Goal: Contribute content: Contribute content

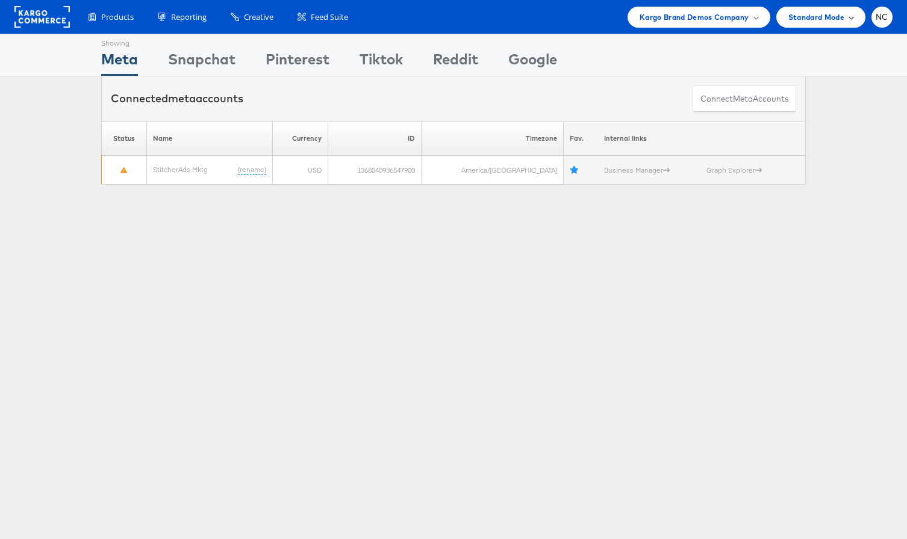
click at [838, 16] on div "Standard Mode" at bounding box center [820, 17] width 89 height 21
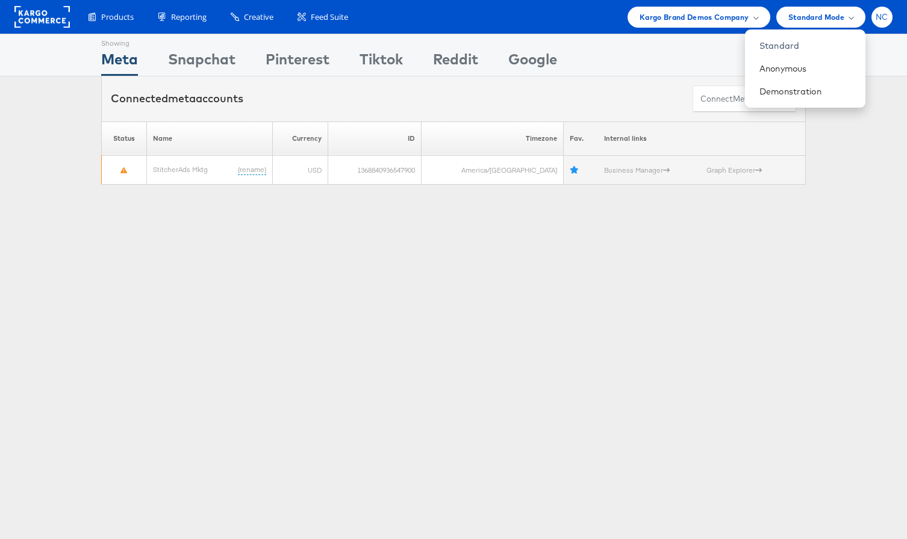
click at [838, 15] on div "NC" at bounding box center [881, 17] width 21 height 21
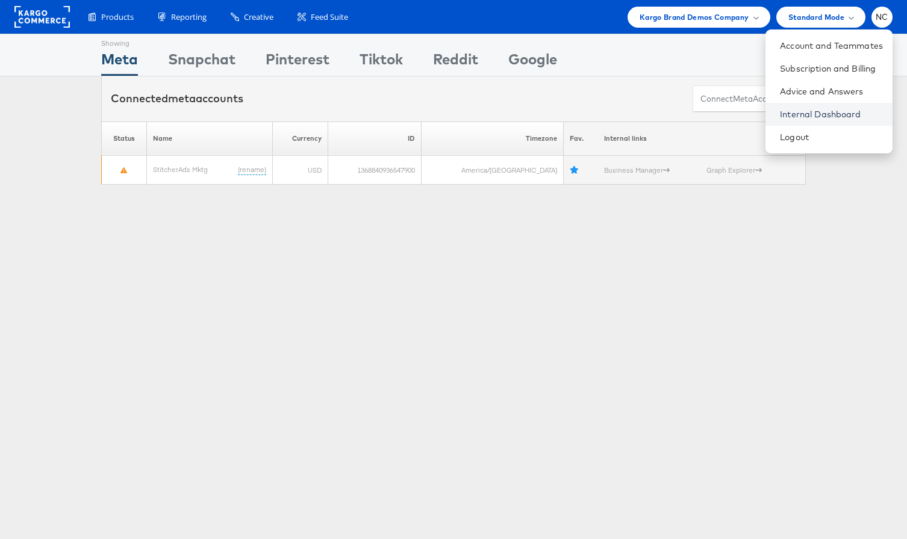
click at [833, 113] on link "Internal Dashboard" at bounding box center [831, 114] width 103 height 12
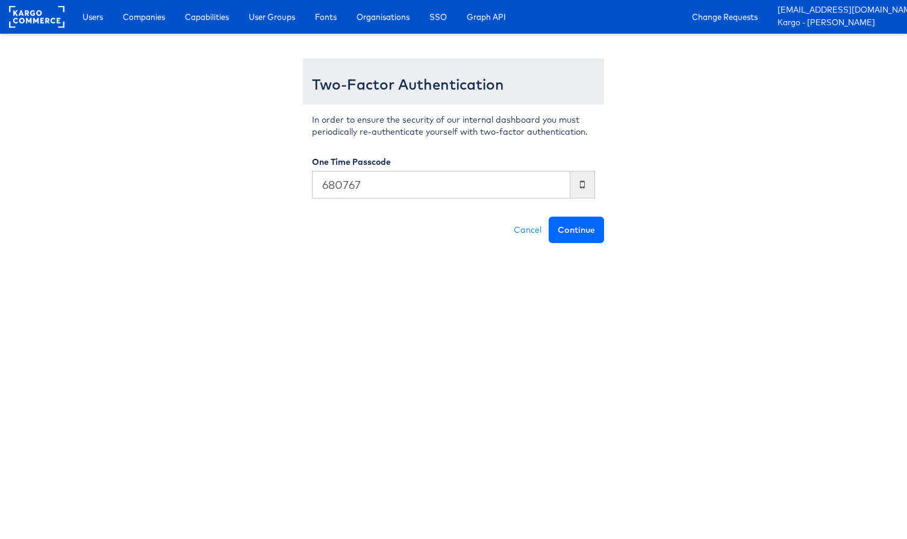
type input "680767"
click at [597, 235] on button "Continue" at bounding box center [575, 230] width 55 height 26
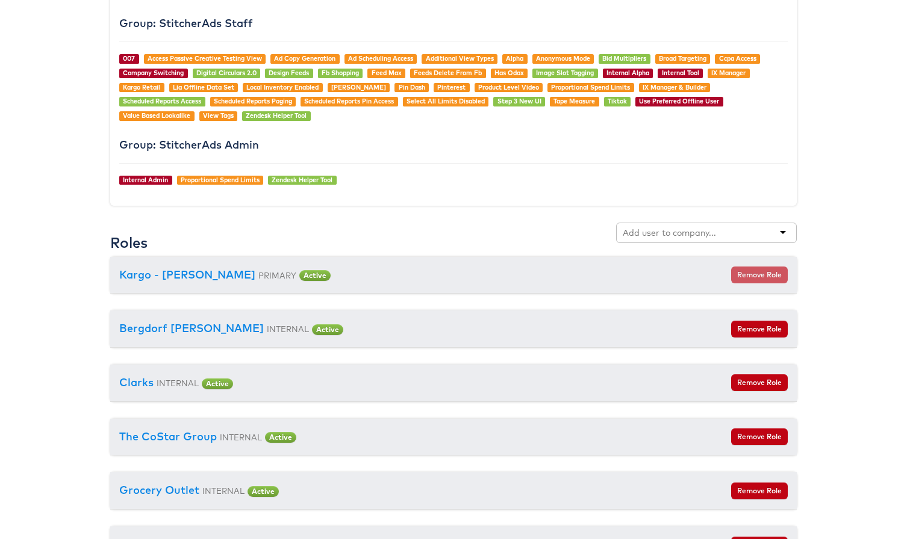
scroll to position [1246, 0]
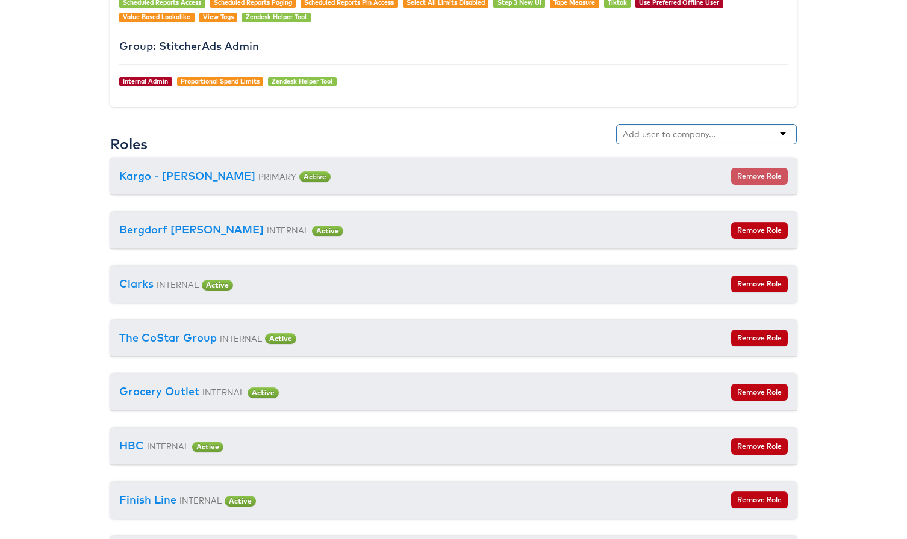
click at [677, 129] on input "text" at bounding box center [670, 134] width 95 height 12
type input "aya"
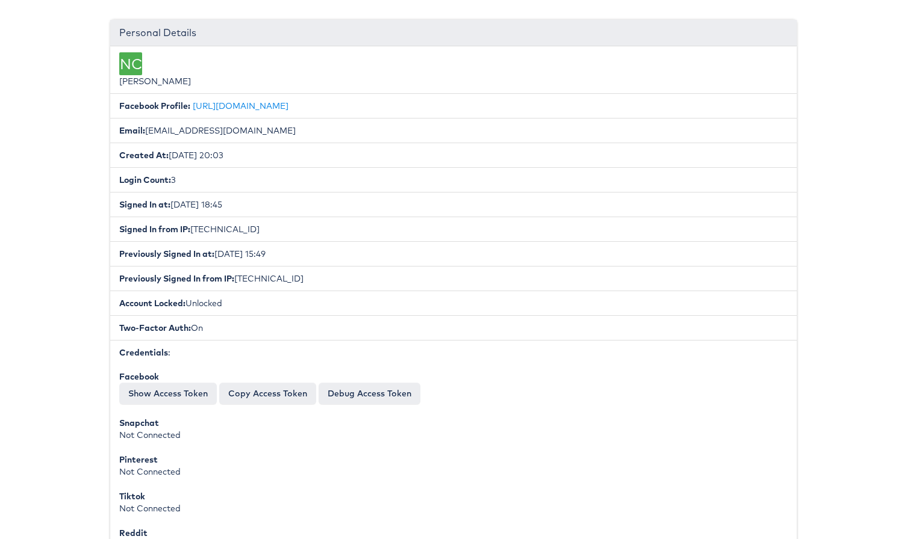
scroll to position [0, 0]
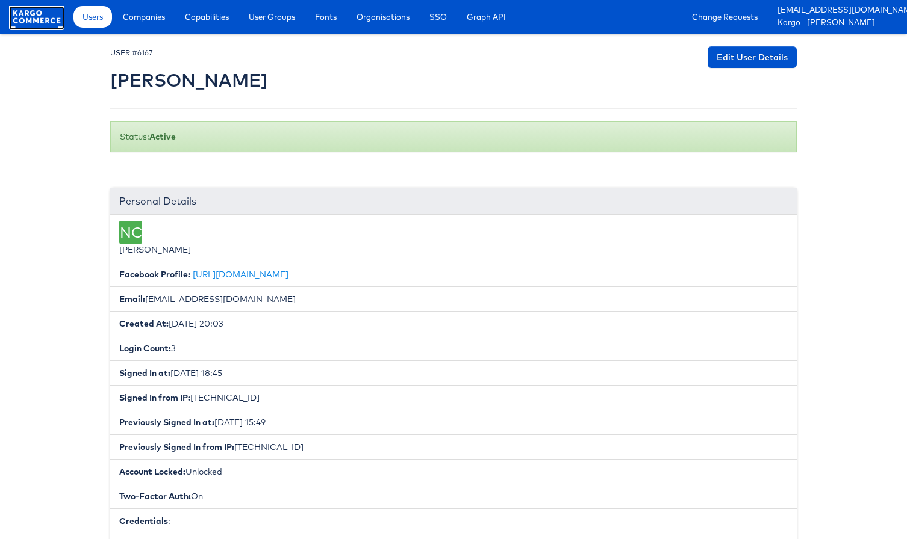
click at [23, 20] on rect at bounding box center [36, 17] width 55 height 22
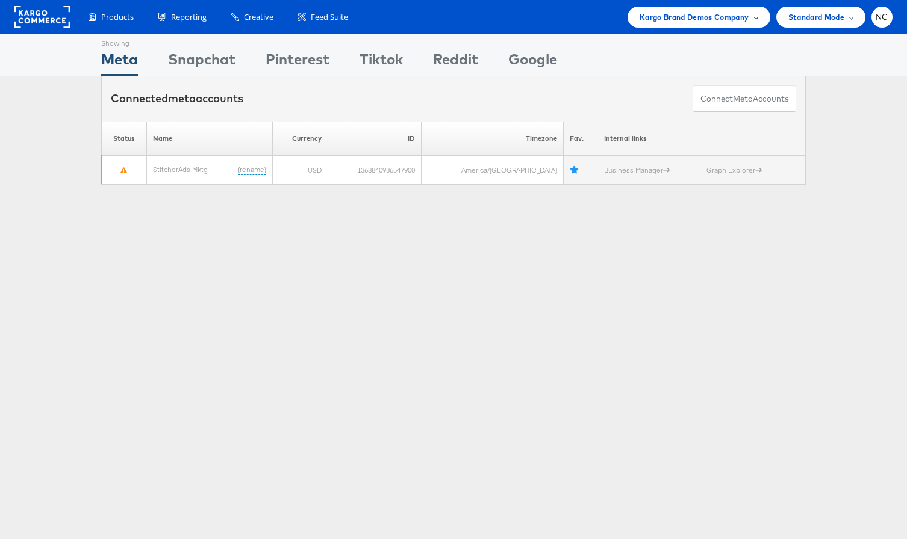
click at [739, 21] on span "Kargo Brand Demos Company" at bounding box center [694, 17] width 110 height 13
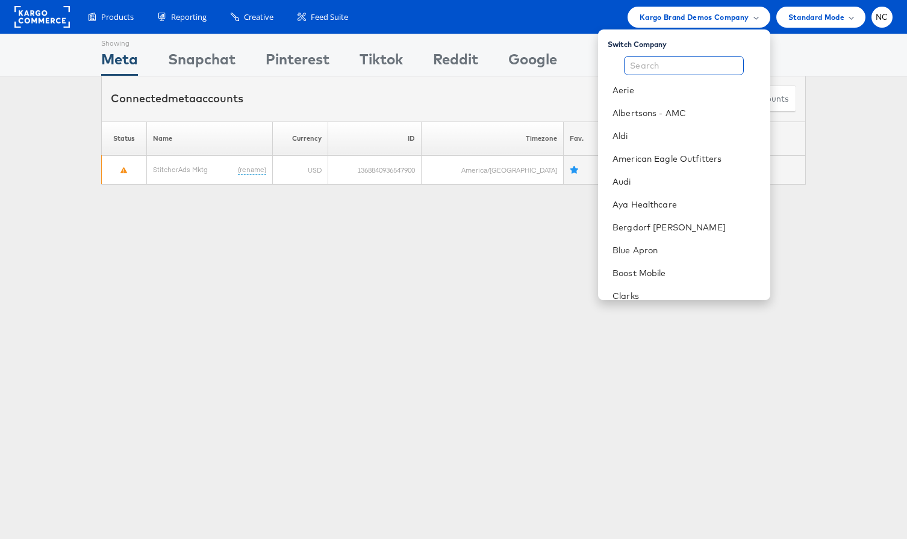
click at [689, 64] on input "text" at bounding box center [684, 65] width 120 height 19
click at [662, 210] on link "Aya Healthcare" at bounding box center [686, 205] width 148 height 12
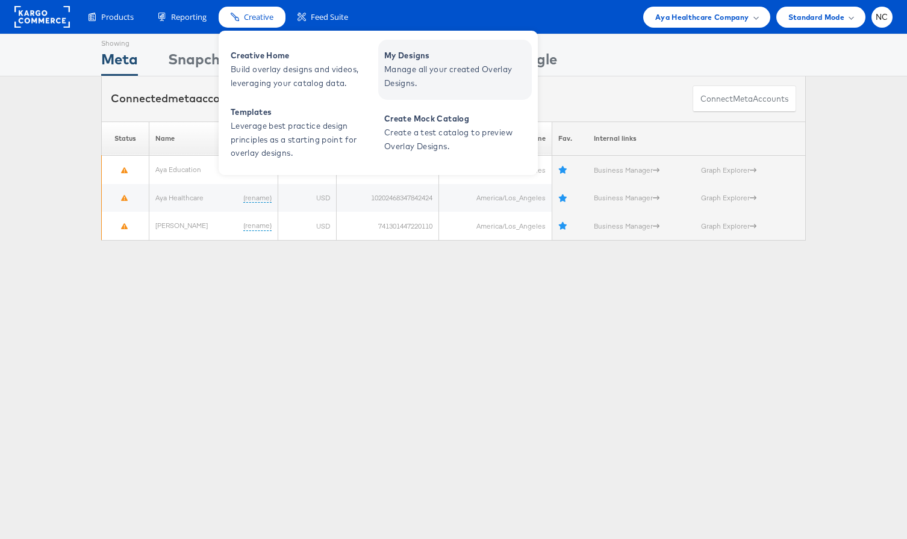
click at [396, 67] on span "Manage all your created Overlay Designs." at bounding box center [456, 77] width 144 height 28
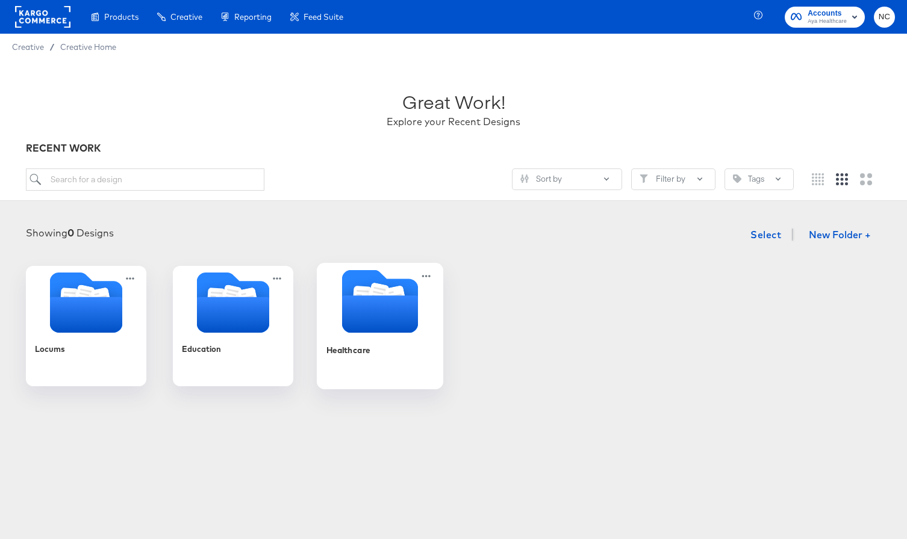
click at [373, 297] on icon "Folder" at bounding box center [380, 314] width 76 height 37
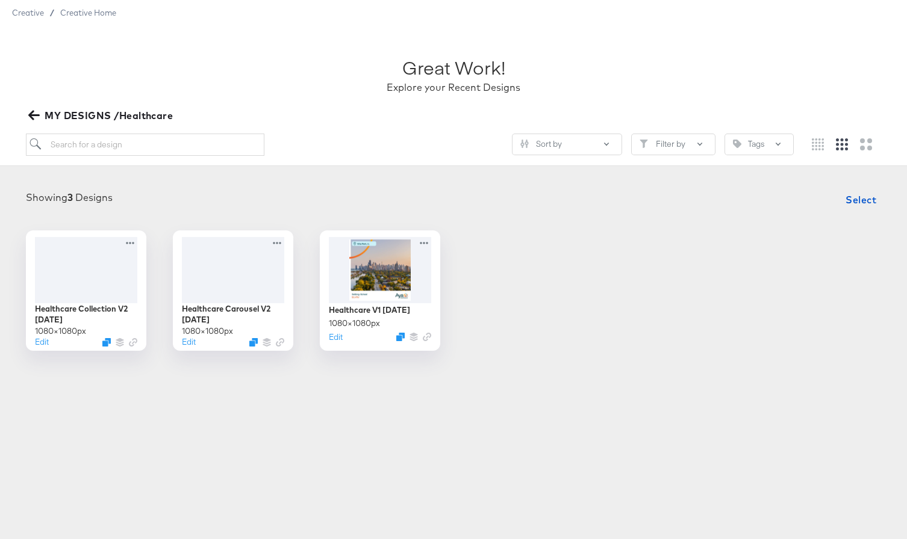
scroll to position [46, 0]
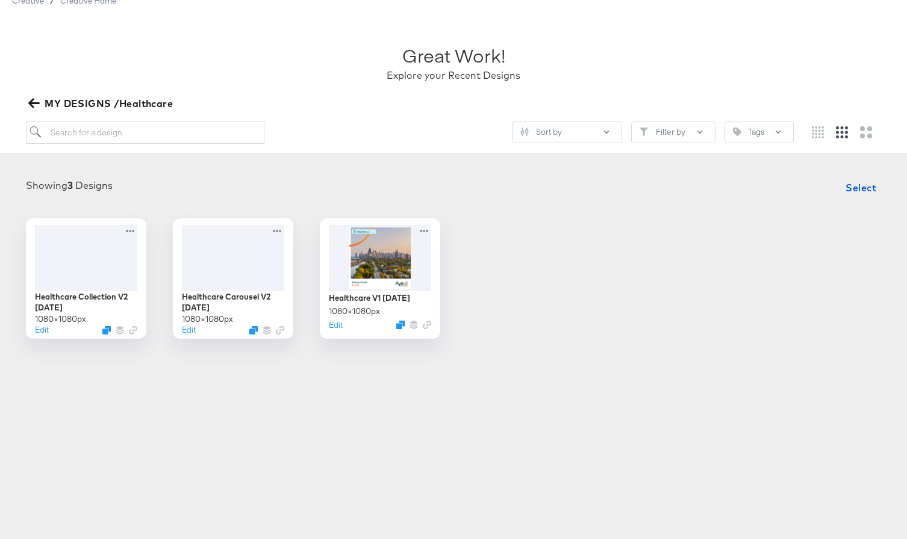
click at [213, 423] on div "Products Creative Reporting Feed Suite Accounts Aya Healthcare NC Creative / Cr…" at bounding box center [453, 223] width 907 height 539
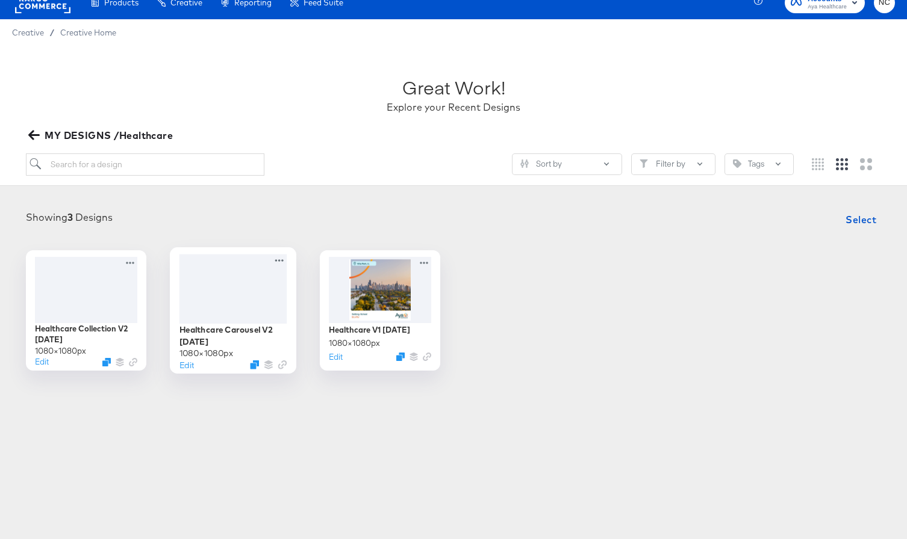
scroll to position [0, 0]
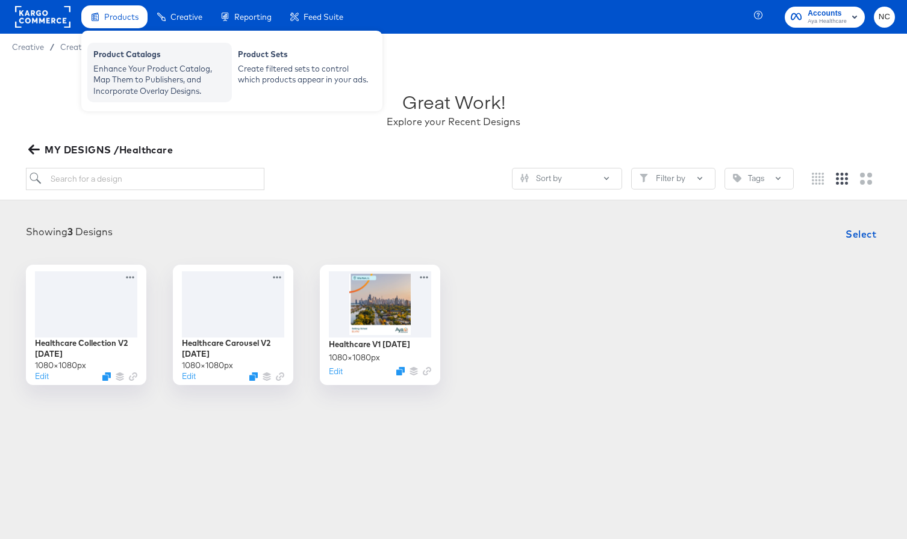
click at [131, 52] on div "Product Catalogs" at bounding box center [159, 56] width 132 height 14
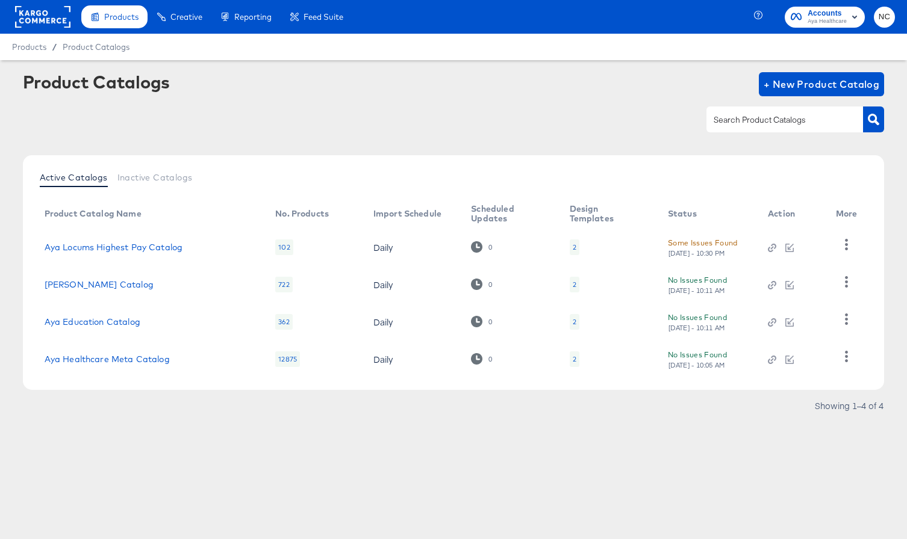
click at [570, 359] on div "2" at bounding box center [575, 360] width 10 height 16
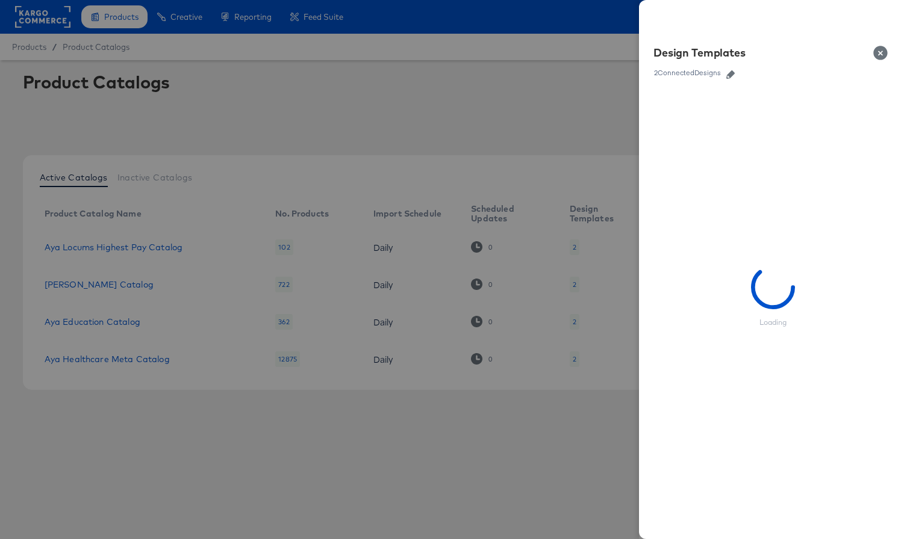
click at [732, 79] on div "Design Templates 2 Connected Designs" at bounding box center [773, 62] width 268 height 53
click at [732, 76] on icon "button" at bounding box center [730, 74] width 8 height 8
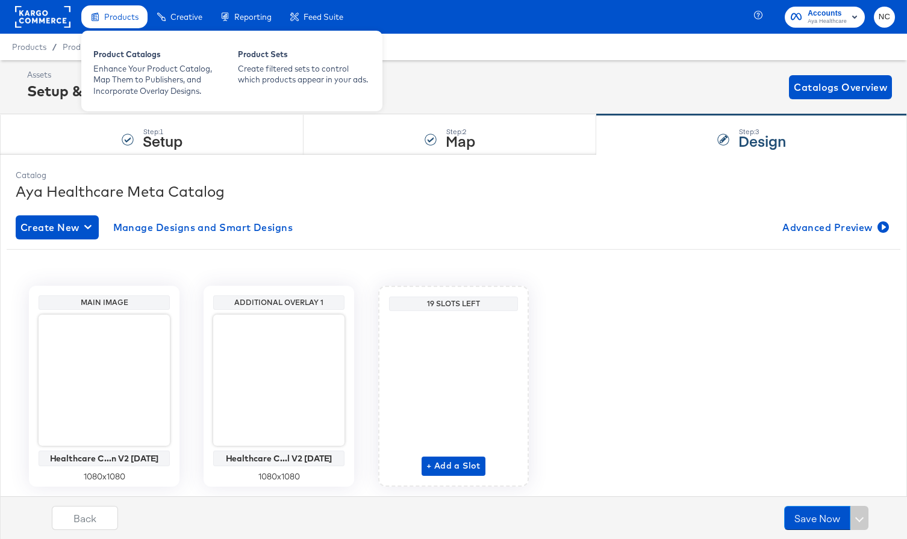
scroll to position [34, 0]
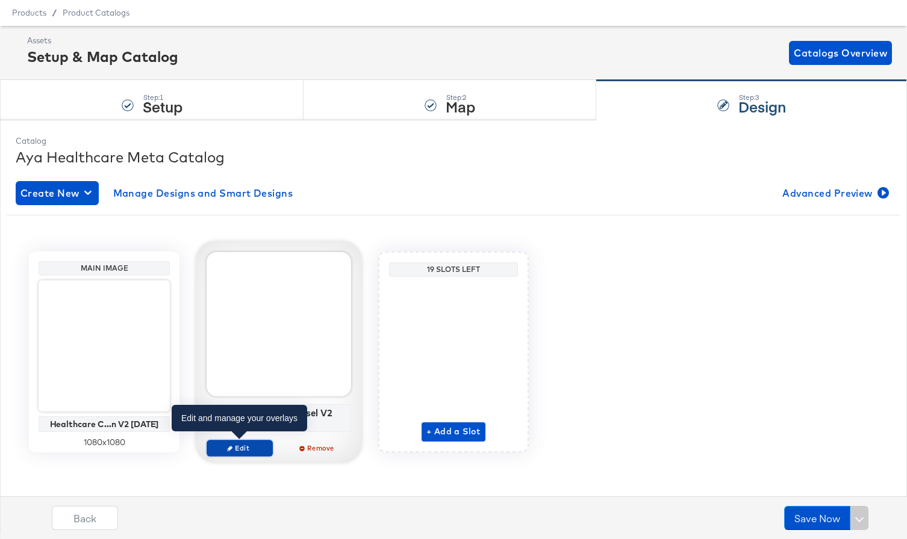
click at [237, 445] on span "Edit" at bounding box center [239, 448] width 55 height 9
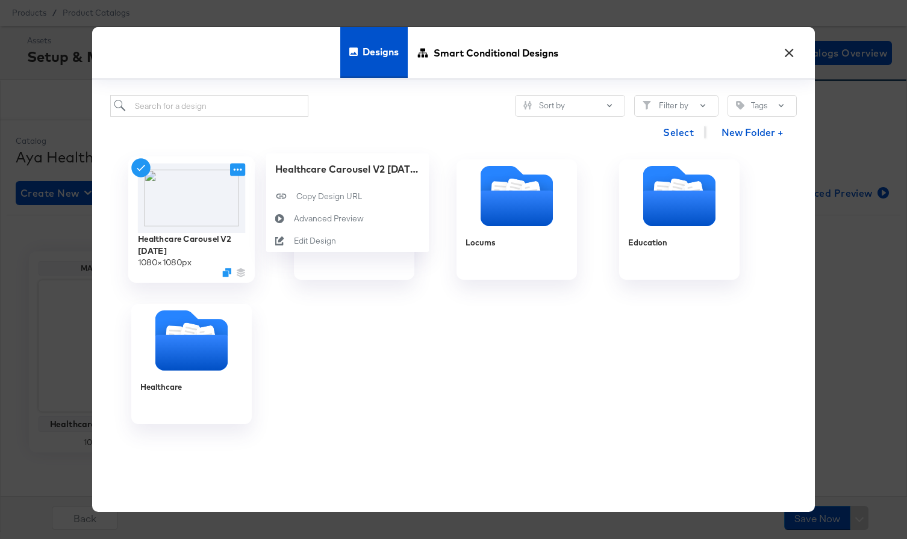
click at [238, 170] on icon at bounding box center [237, 170] width 15 height 13
click at [288, 243] on icon at bounding box center [280, 242] width 28 height 10
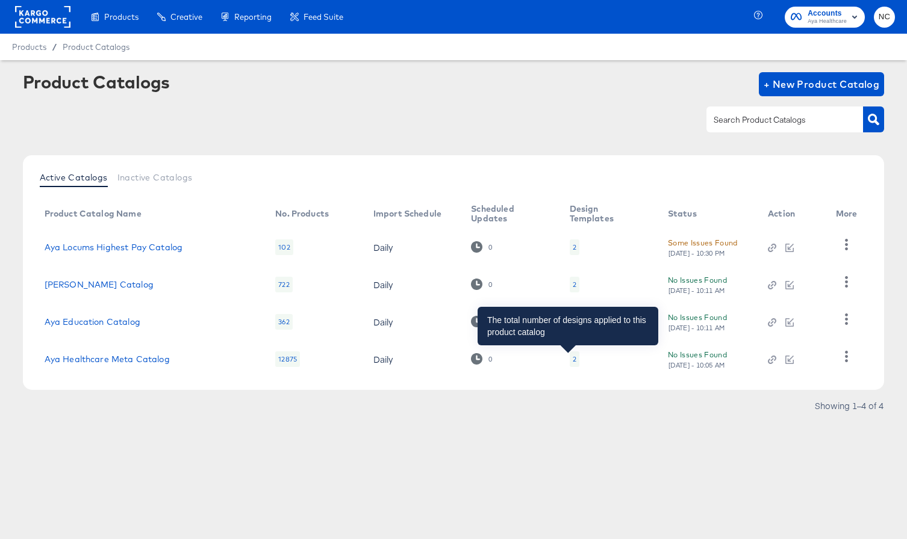
click at [570, 358] on div "2" at bounding box center [575, 360] width 10 height 16
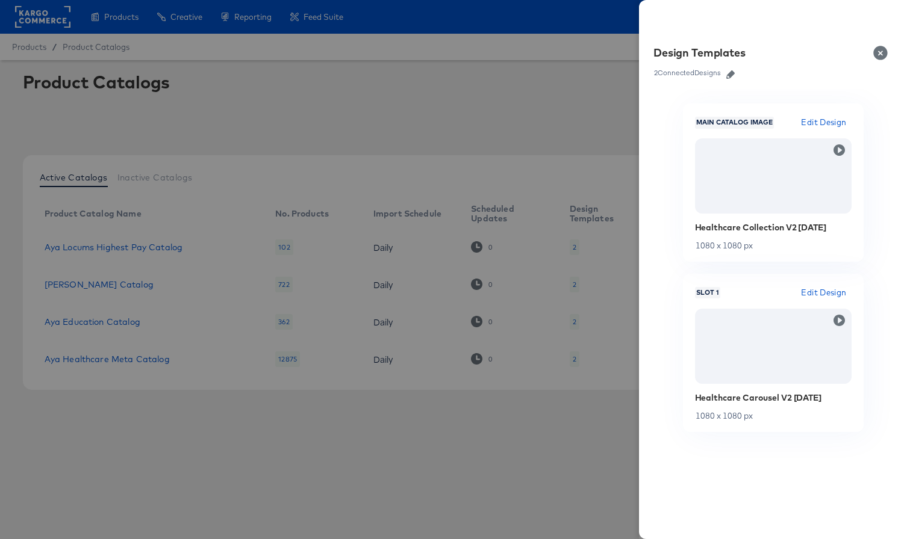
click at [730, 73] on icon "button" at bounding box center [730, 74] width 8 height 8
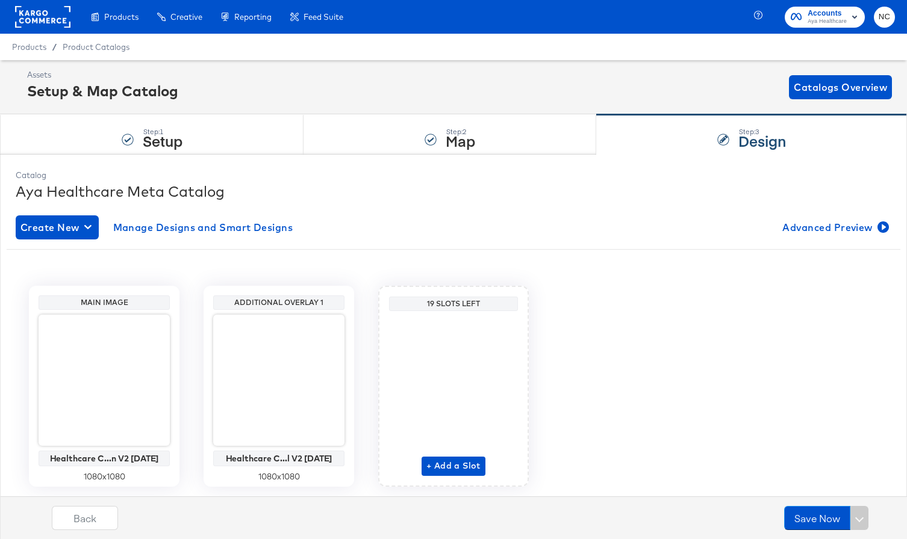
scroll to position [34, 0]
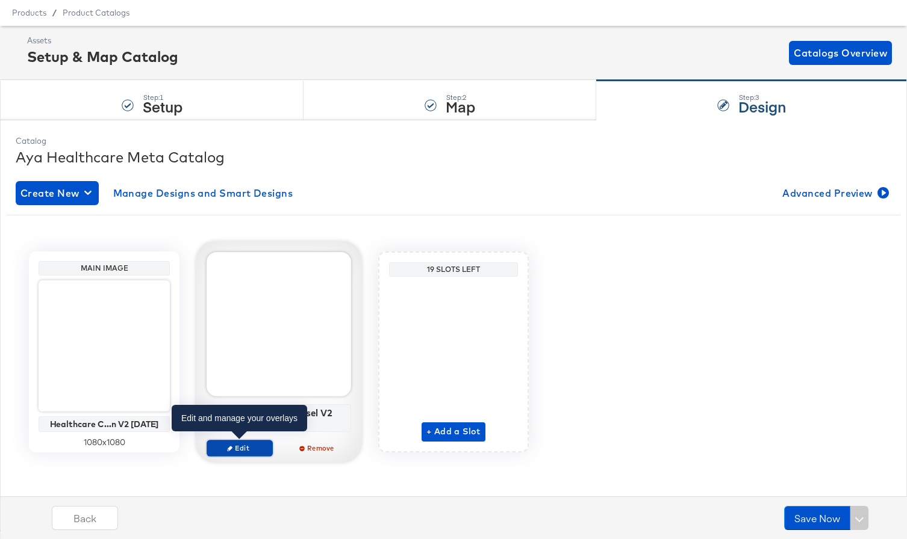
click at [238, 445] on span "Edit" at bounding box center [239, 448] width 55 height 9
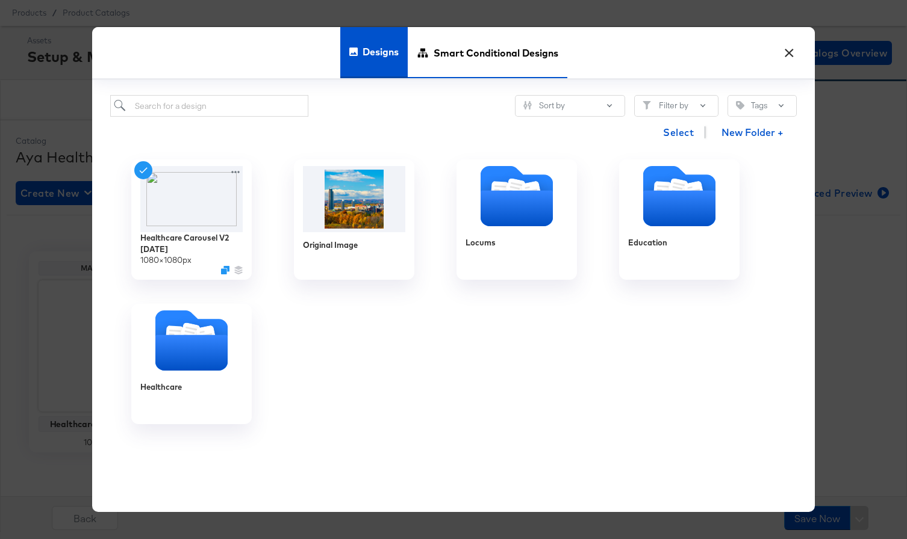
click at [528, 46] on span "Smart Conditional Designs" at bounding box center [495, 52] width 125 height 53
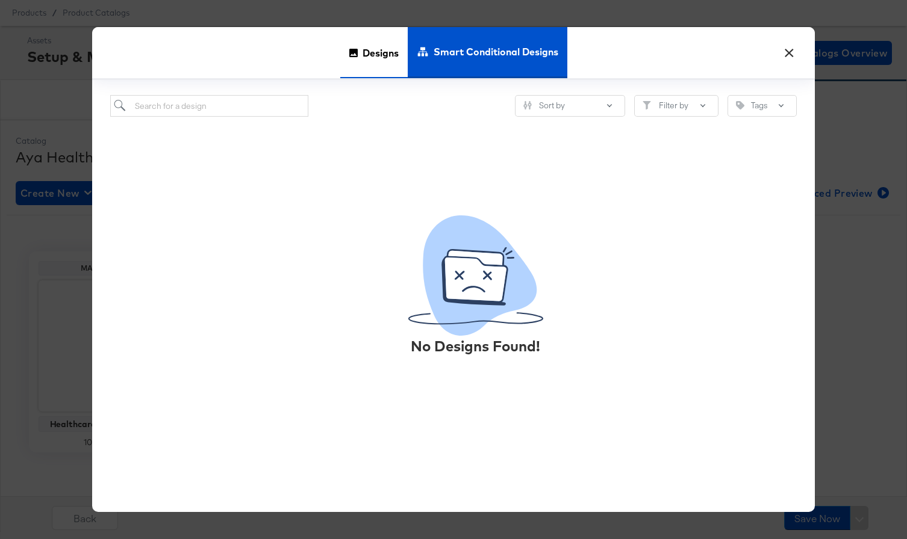
click at [379, 42] on span "Designs" at bounding box center [380, 52] width 36 height 53
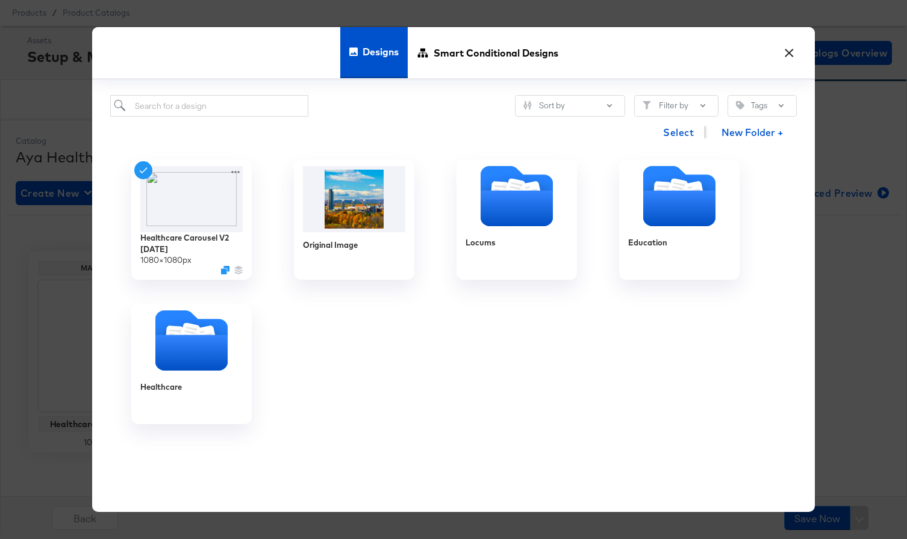
click at [795, 50] on button "×" at bounding box center [789, 50] width 22 height 22
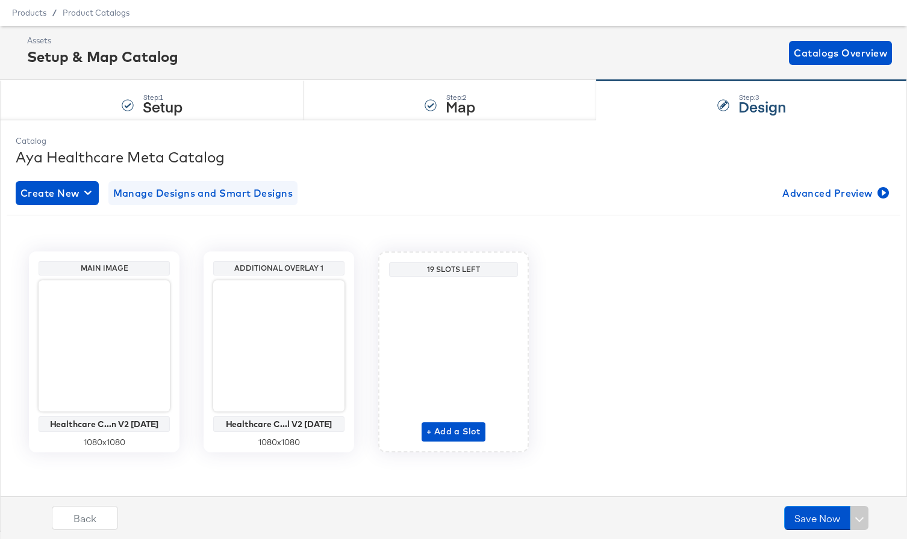
scroll to position [0, 0]
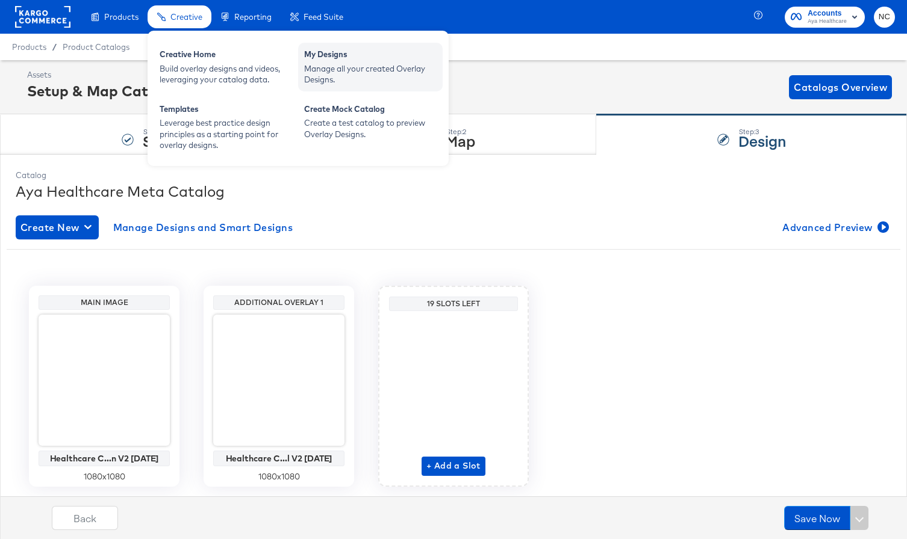
click at [320, 80] on div "Manage all your created Overlay Designs." at bounding box center [370, 74] width 132 height 22
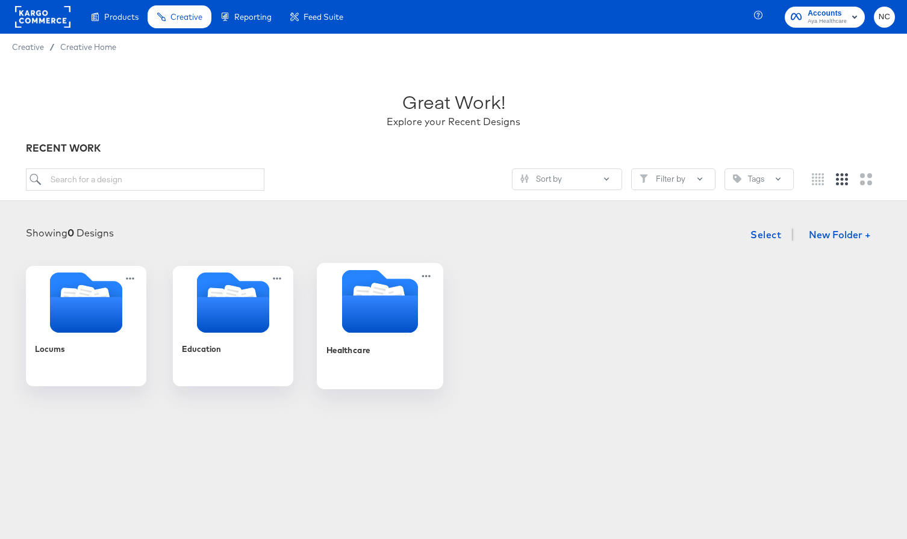
click at [422, 319] on icon "Folder" at bounding box center [380, 301] width 126 height 63
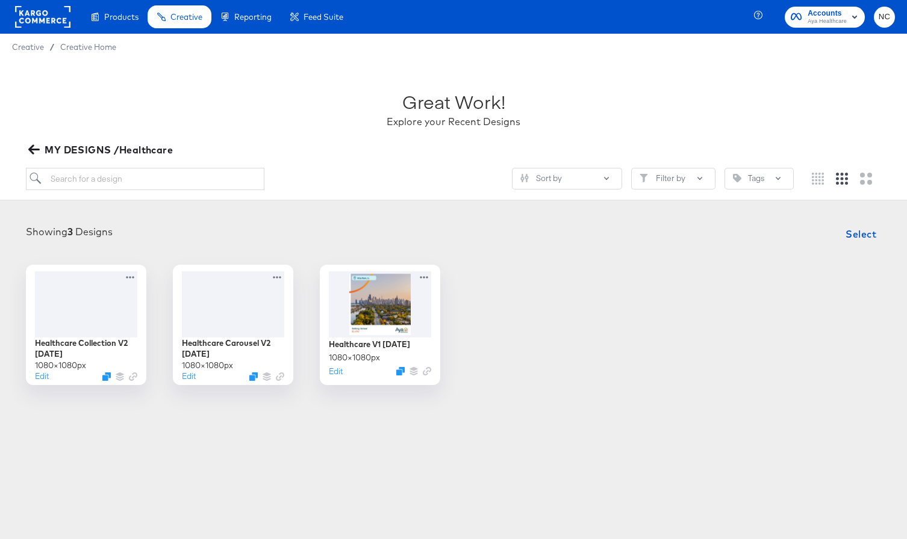
click at [37, 148] on icon "button" at bounding box center [33, 149] width 11 height 11
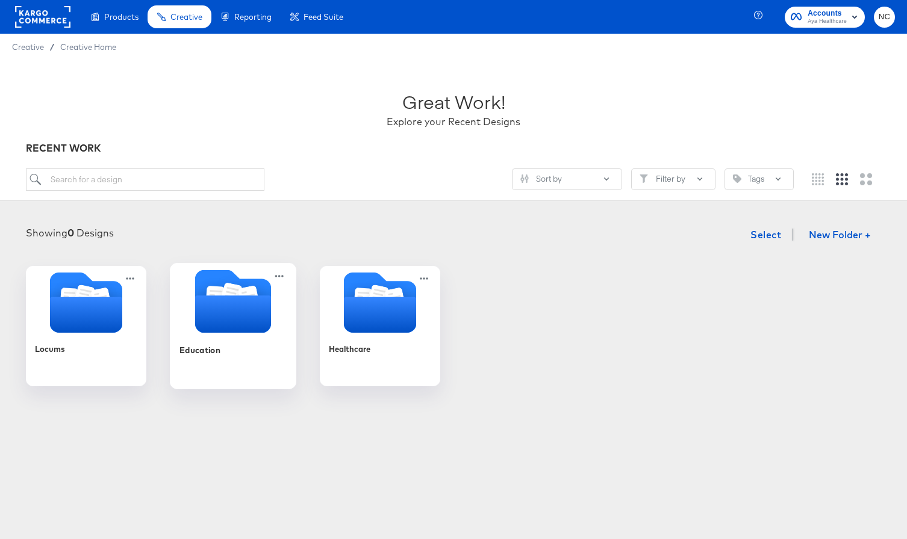
click at [227, 309] on icon "Folder" at bounding box center [233, 314] width 76 height 37
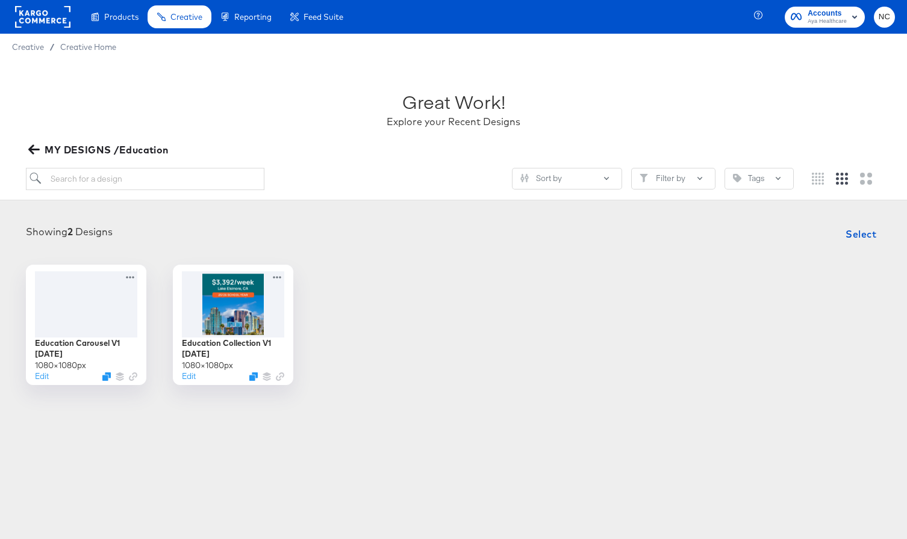
click at [34, 151] on icon "button" at bounding box center [33, 149] width 11 height 11
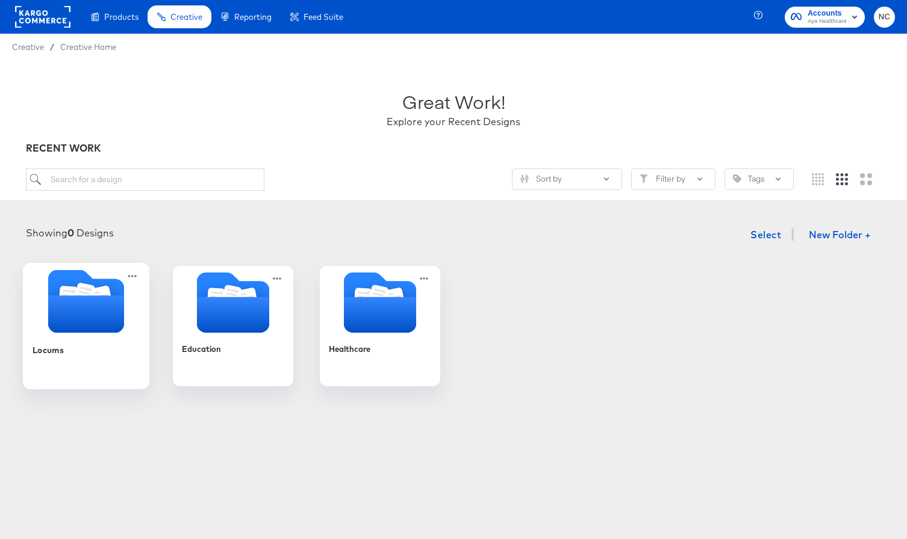
click at [78, 310] on icon "Folder" at bounding box center [86, 314] width 76 height 37
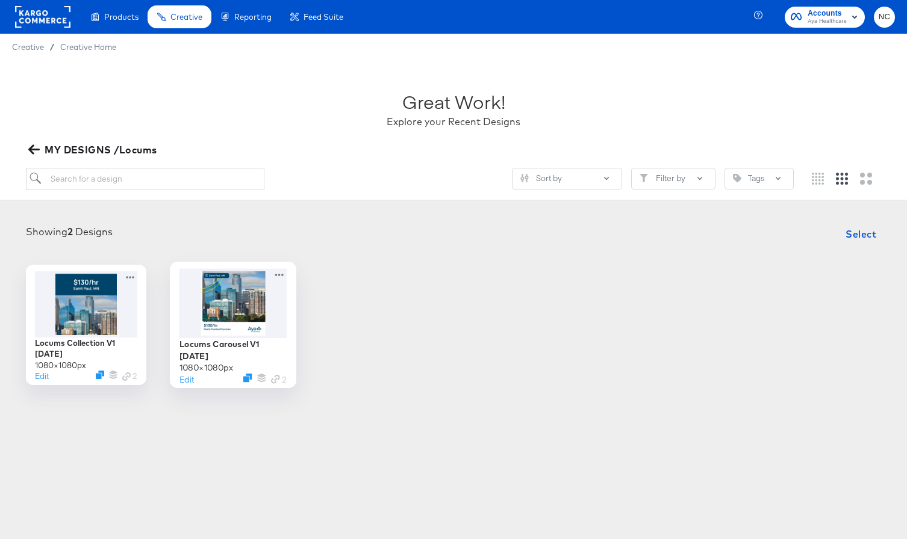
click at [240, 299] on div at bounding box center [233, 303] width 108 height 69
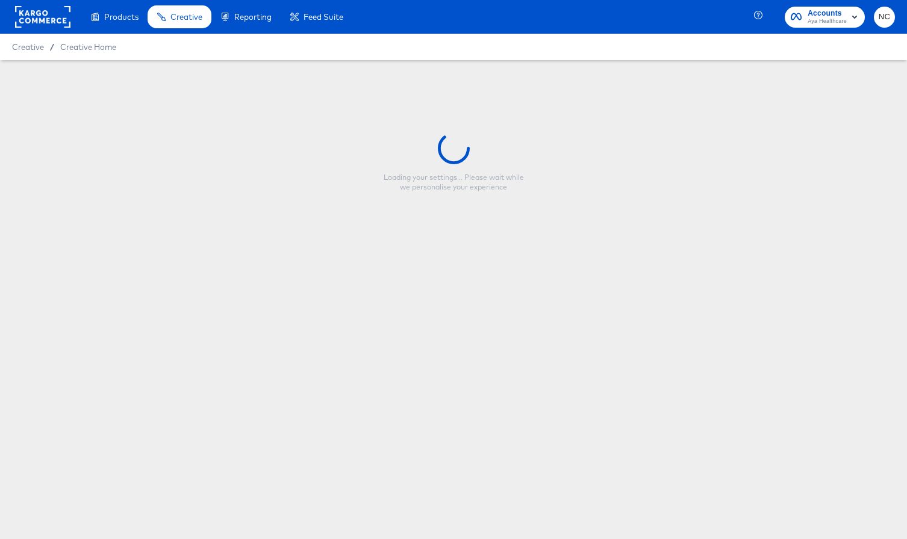
type input "Locums Carousel V1 7.18.25"
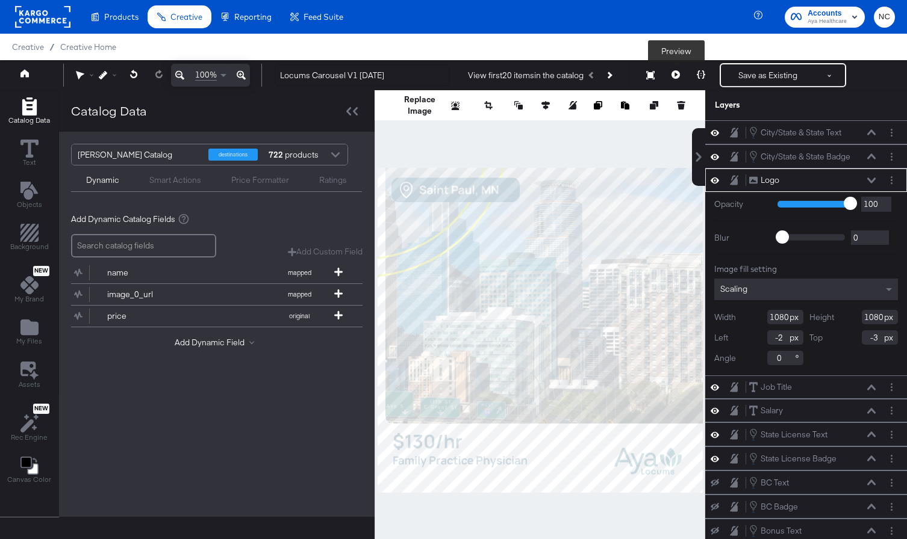
click at [677, 72] on icon at bounding box center [675, 74] width 8 height 8
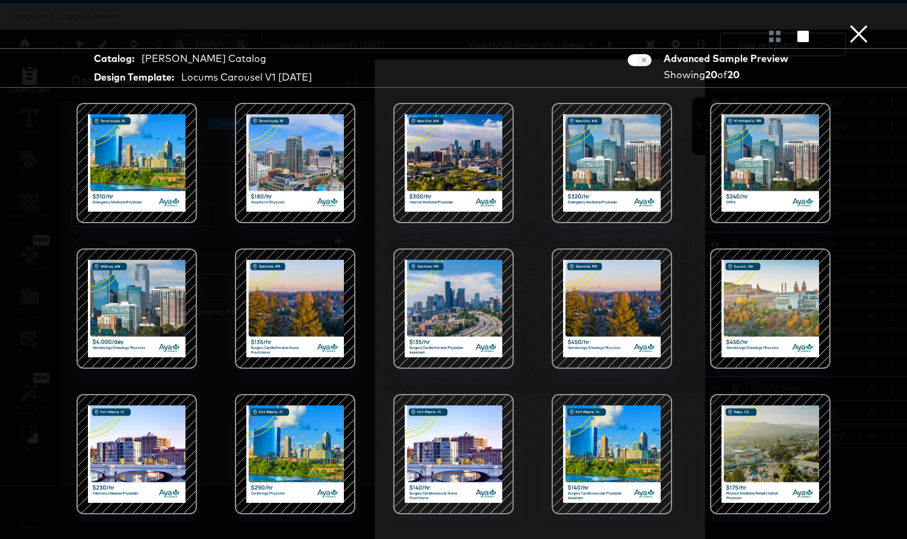
click at [159, 170] on div at bounding box center [136, 163] width 102 height 102
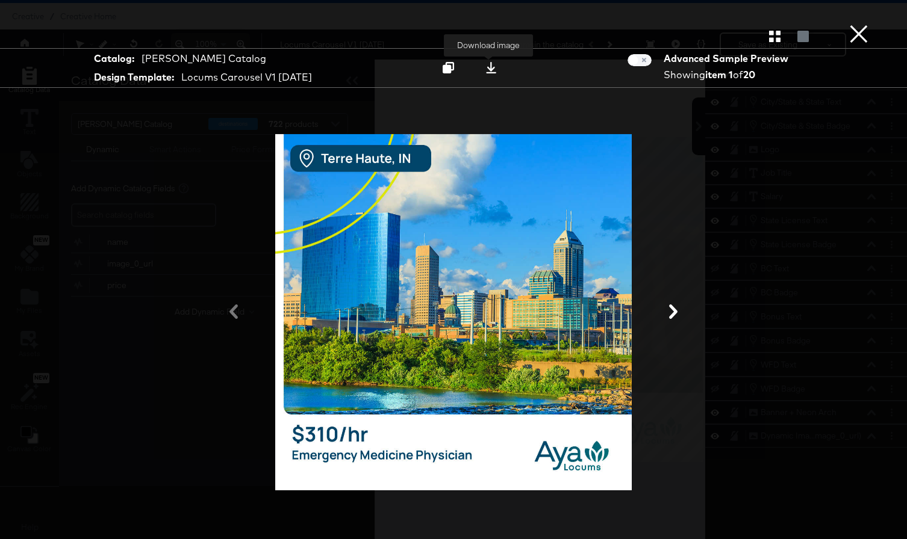
click at [490, 65] on icon at bounding box center [490, 67] width 11 height 11
click at [674, 320] on button at bounding box center [672, 313] width 31 height 22
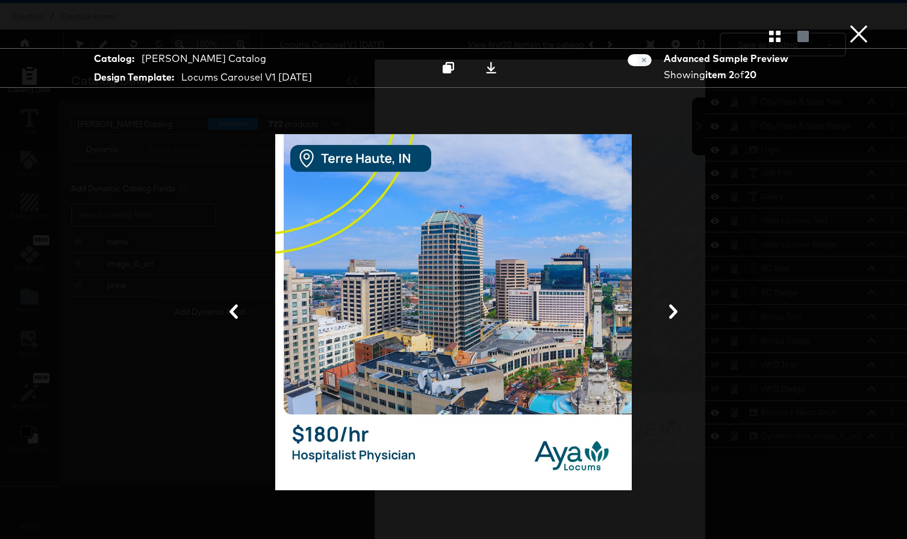
click at [675, 318] on icon at bounding box center [673, 312] width 14 height 14
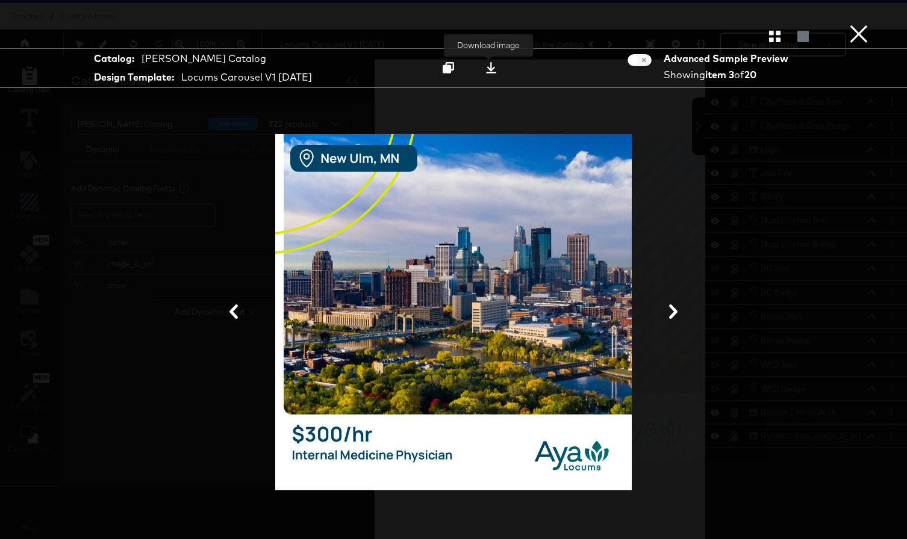
click at [489, 67] on icon at bounding box center [490, 67] width 11 height 11
click at [679, 310] on icon at bounding box center [673, 312] width 14 height 14
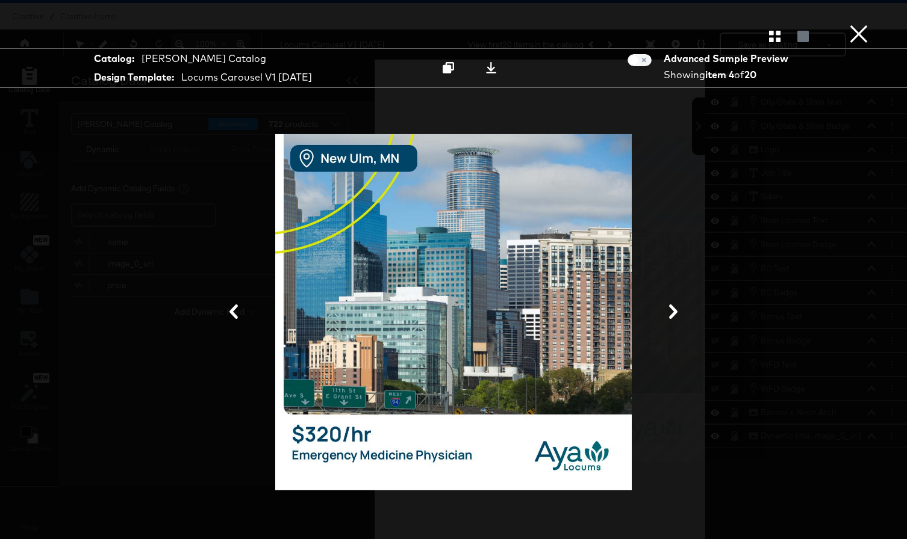
click at [678, 310] on icon at bounding box center [673, 312] width 14 height 14
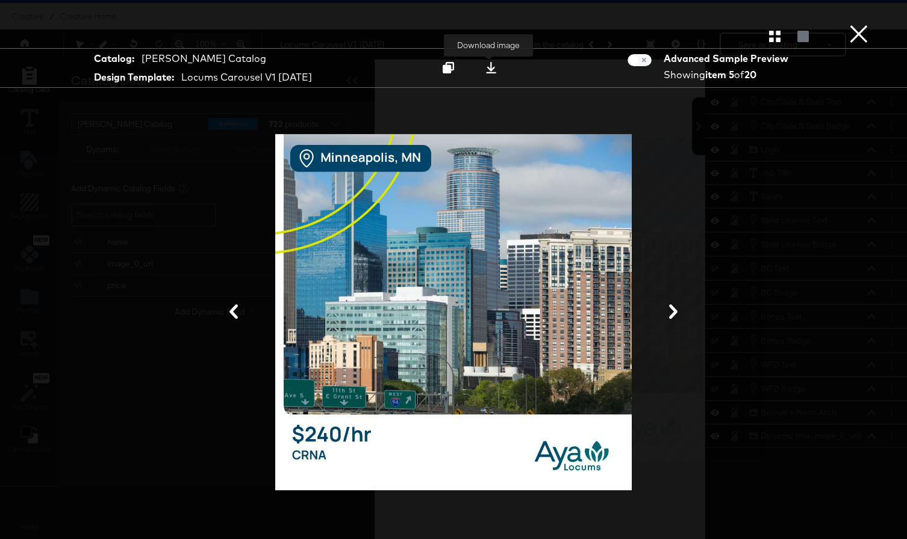
click at [489, 71] on icon at bounding box center [490, 67] width 11 height 11
click at [859, 24] on button "×" at bounding box center [859, 12] width 24 height 24
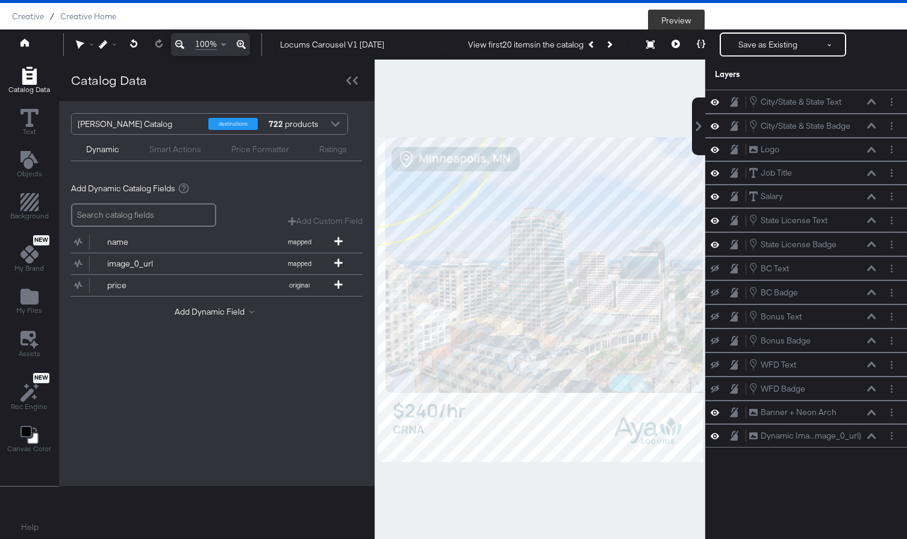
click at [679, 40] on icon at bounding box center [675, 44] width 8 height 8
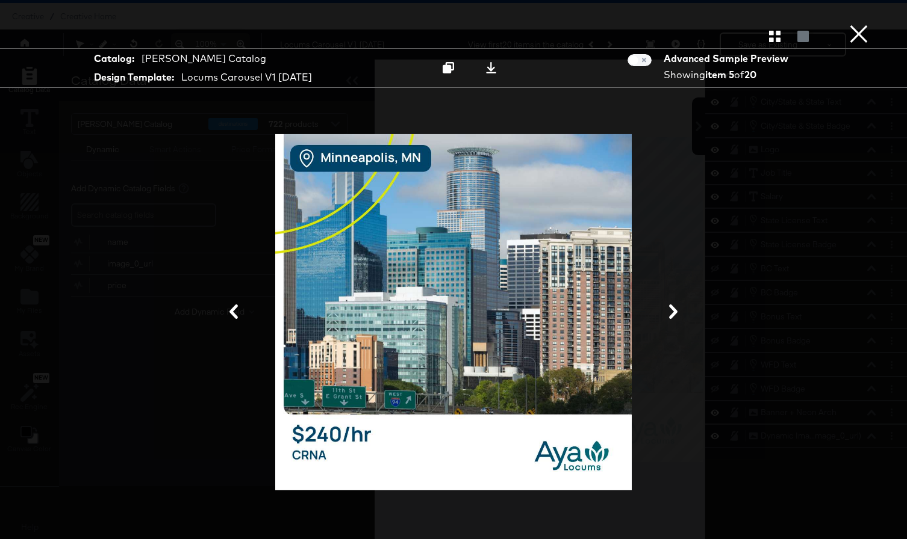
click at [670, 318] on icon at bounding box center [673, 312] width 8 height 14
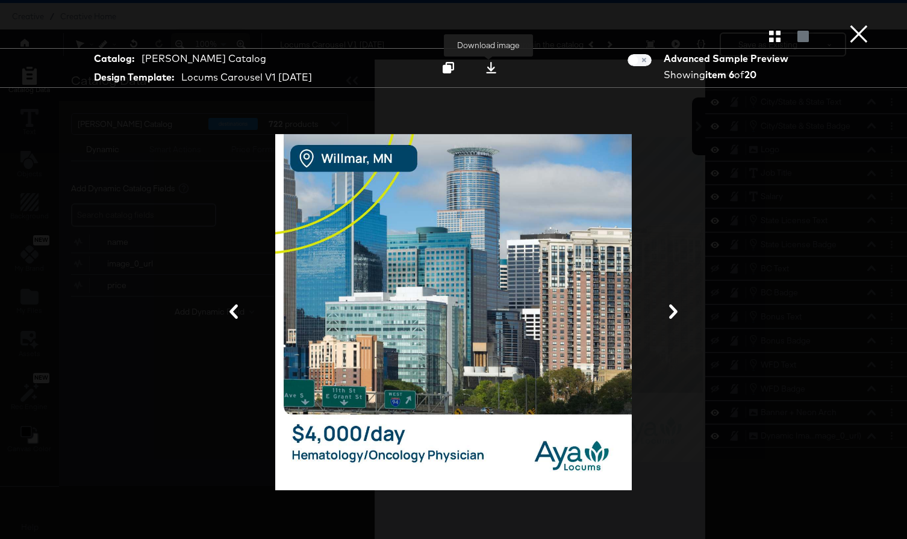
click at [491, 66] on icon at bounding box center [490, 67] width 11 height 11
click at [785, 218] on div at bounding box center [453, 312] width 786 height 419
click at [847, 24] on button "×" at bounding box center [859, 12] width 24 height 24
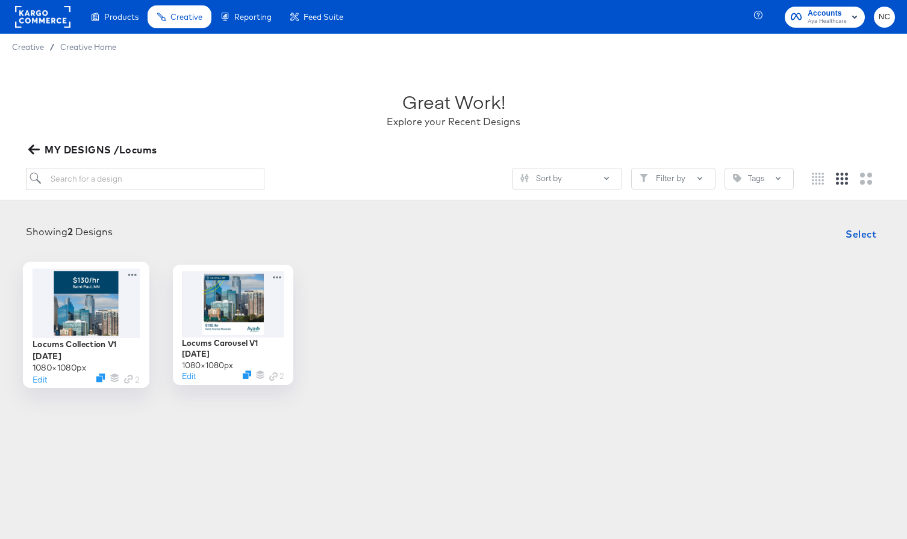
click at [86, 311] on div at bounding box center [87, 303] width 108 height 69
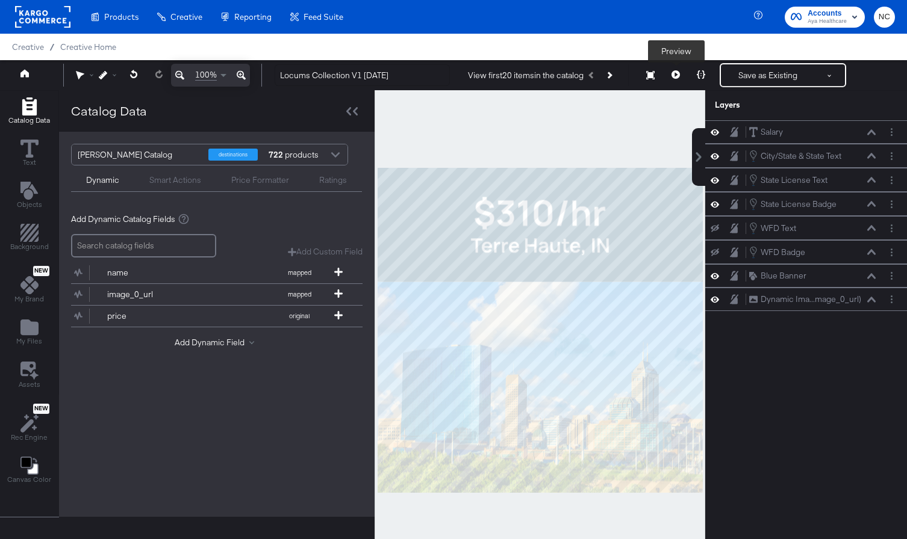
click at [677, 72] on icon at bounding box center [675, 74] width 8 height 8
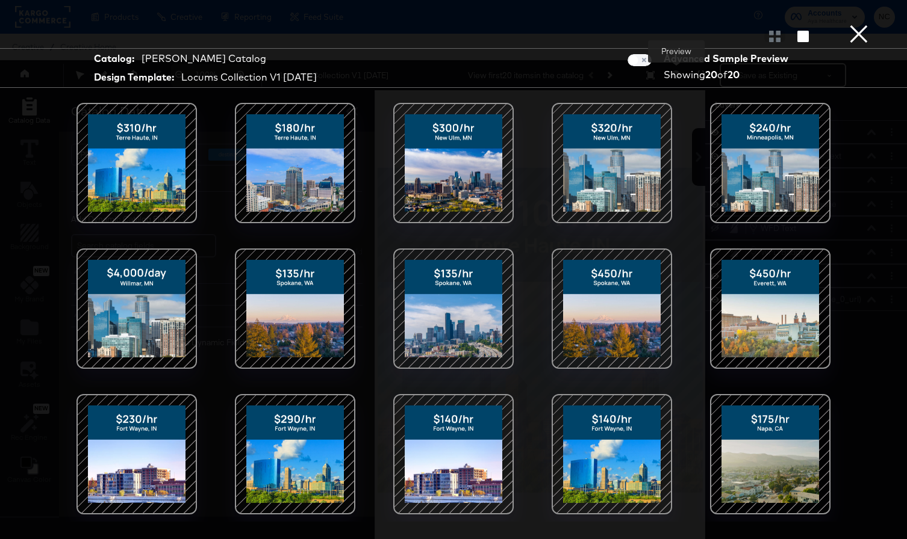
click at [135, 179] on div at bounding box center [136, 163] width 102 height 102
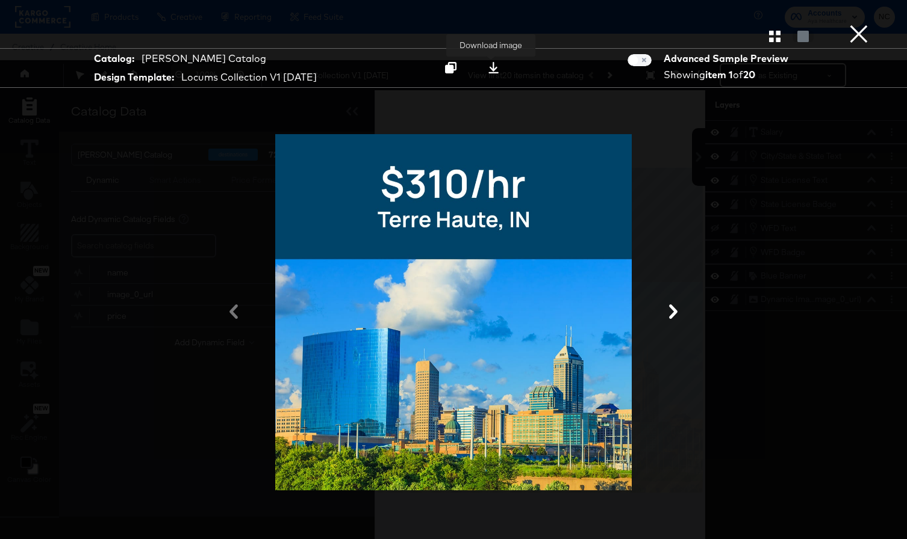
click at [502, 66] on button at bounding box center [493, 68] width 38 height 22
click at [670, 314] on icon at bounding box center [673, 312] width 14 height 14
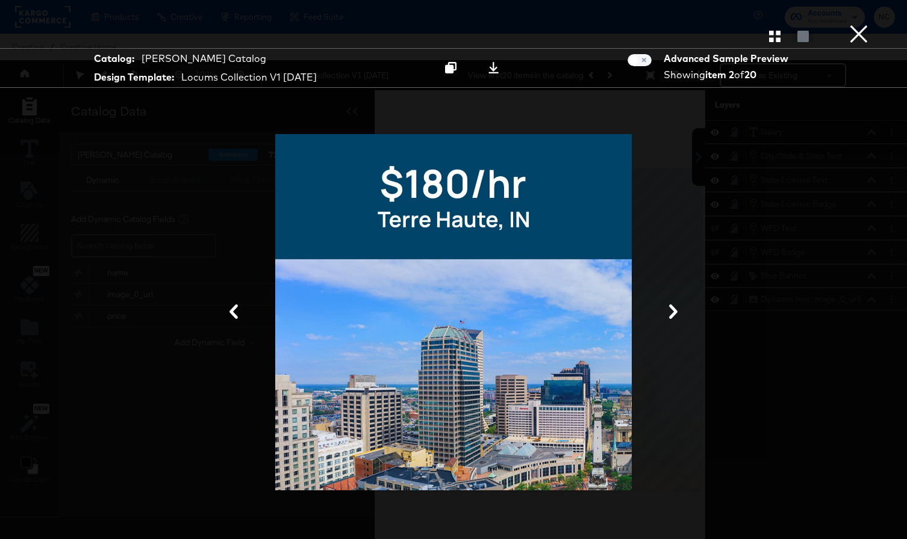
click at [863, 24] on button "×" at bounding box center [859, 12] width 24 height 24
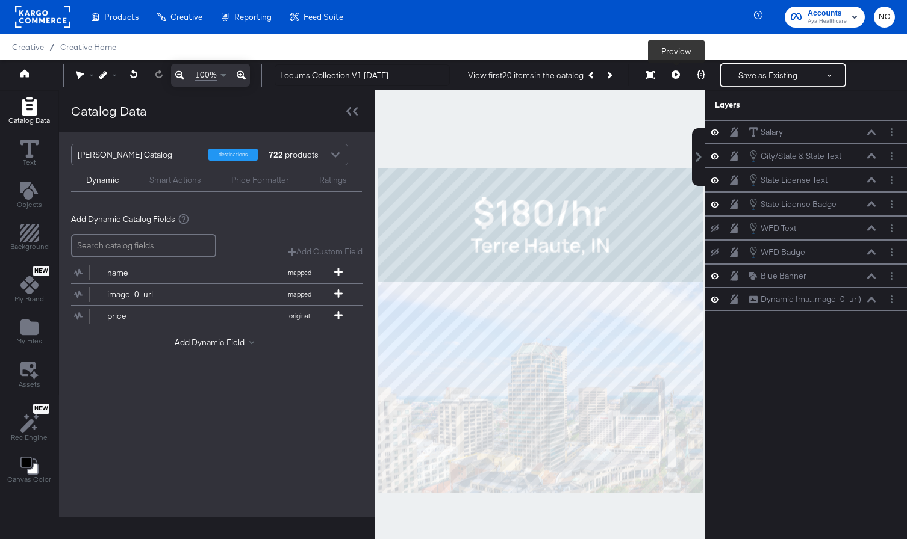
click at [672, 75] on icon at bounding box center [675, 74] width 8 height 8
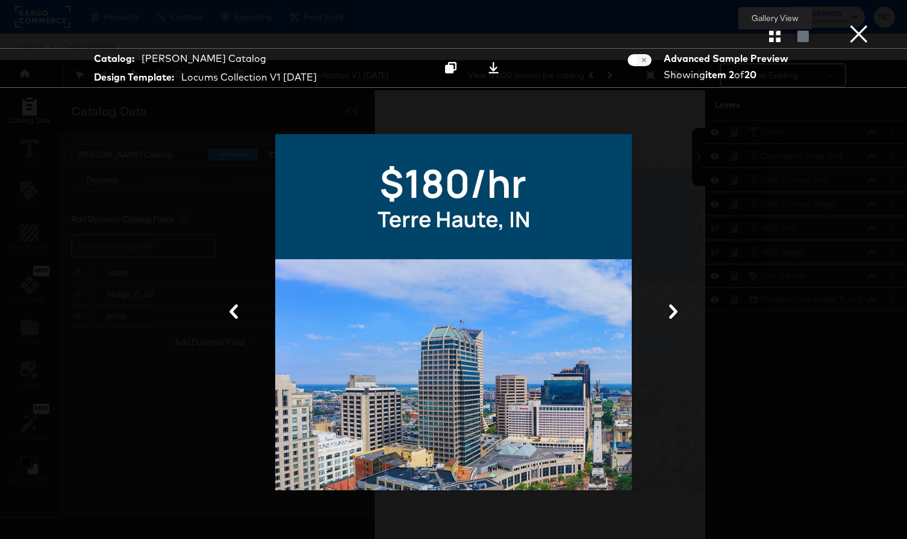
click at [775, 38] on icon "button" at bounding box center [774, 36] width 11 height 11
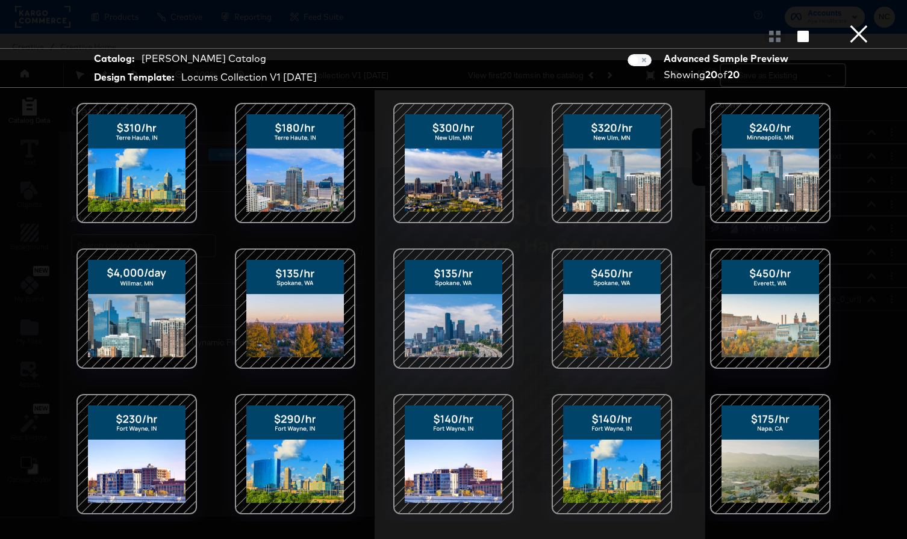
click at [454, 320] on div at bounding box center [453, 309] width 102 height 102
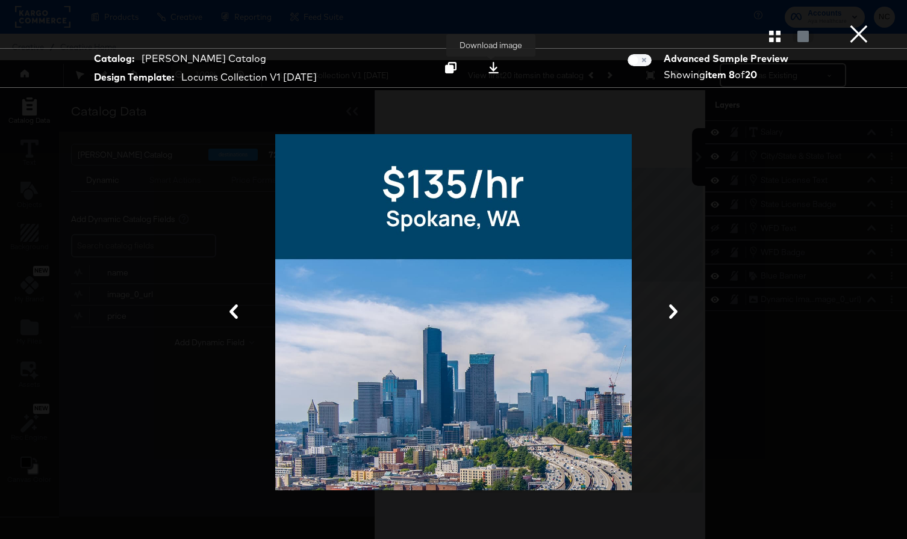
click at [494, 66] on icon at bounding box center [493, 67] width 11 height 11
click at [773, 38] on icon "button" at bounding box center [774, 36] width 11 height 11
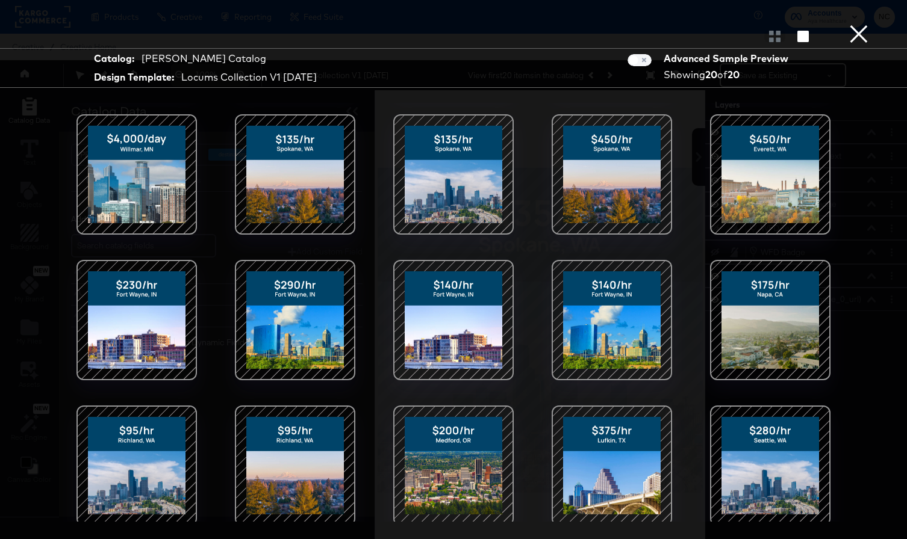
scroll to position [138, 0]
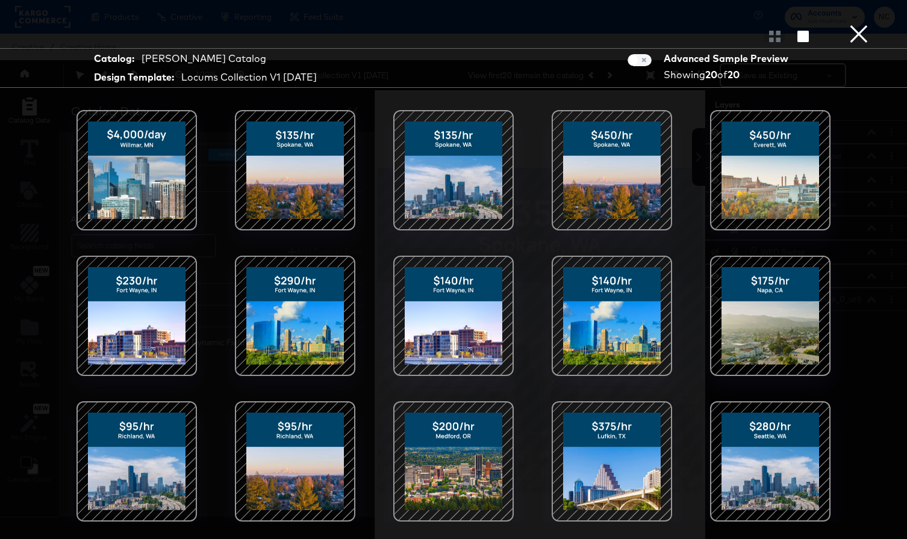
click at [768, 323] on div at bounding box center [770, 316] width 102 height 102
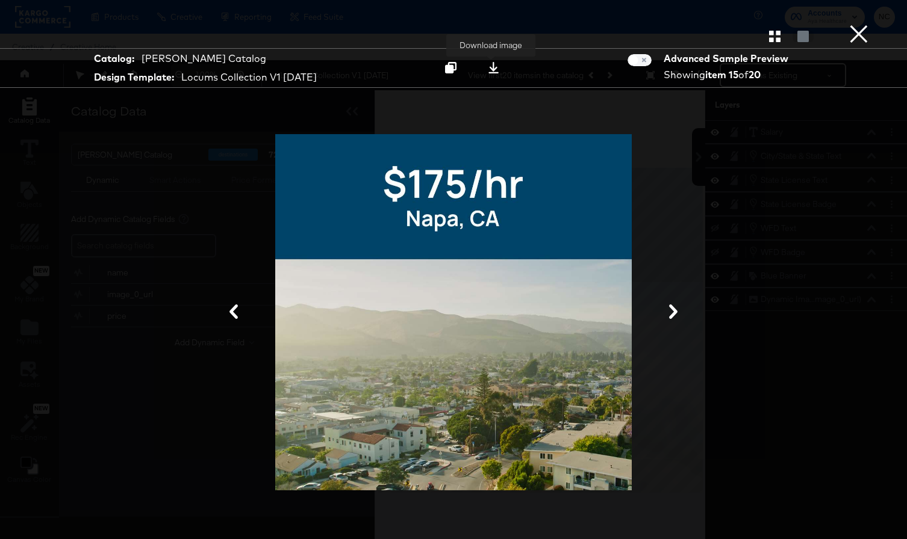
click at [499, 75] on button at bounding box center [493, 68] width 38 height 22
click at [779, 32] on icon "button" at bounding box center [774, 36] width 11 height 11
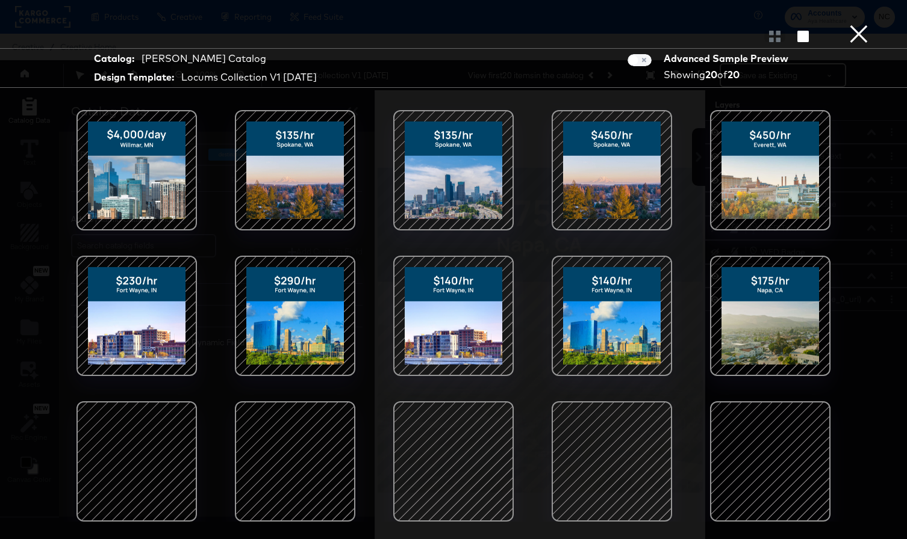
click at [308, 485] on div at bounding box center [295, 462] width 102 height 102
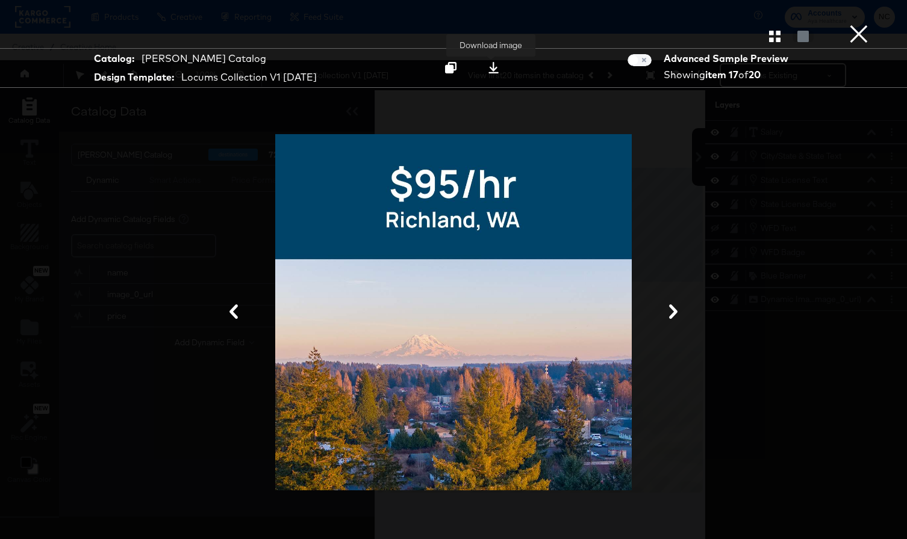
click at [480, 67] on button at bounding box center [493, 68] width 38 height 22
click at [859, 24] on button "×" at bounding box center [859, 12] width 24 height 24
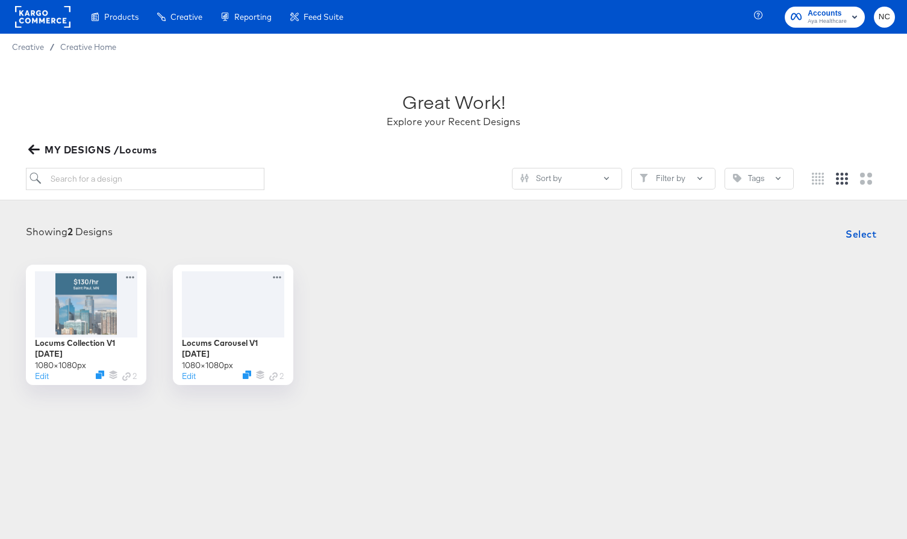
click at [34, 147] on icon "button" at bounding box center [33, 149] width 11 height 11
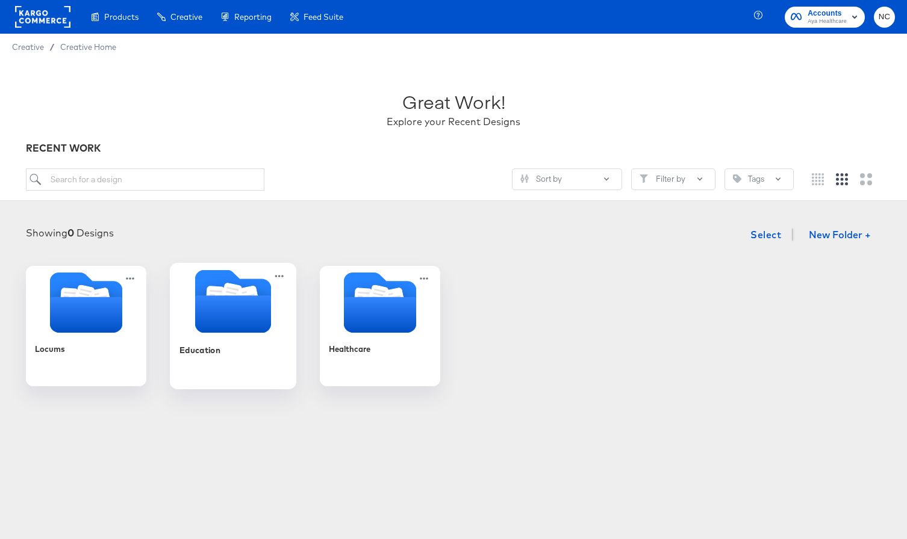
click at [241, 338] on div "Education" at bounding box center [233, 359] width 108 height 46
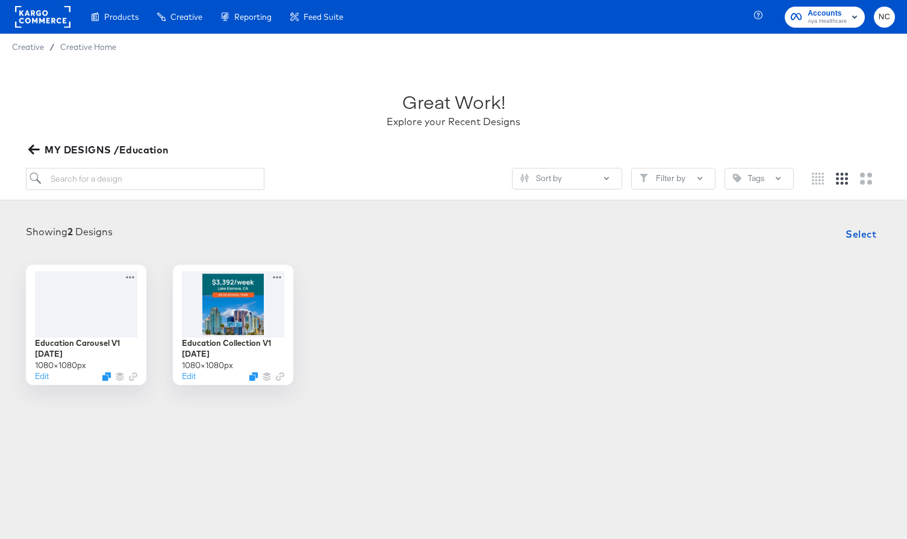
click at [30, 149] on icon "button" at bounding box center [33, 150] width 11 height 10
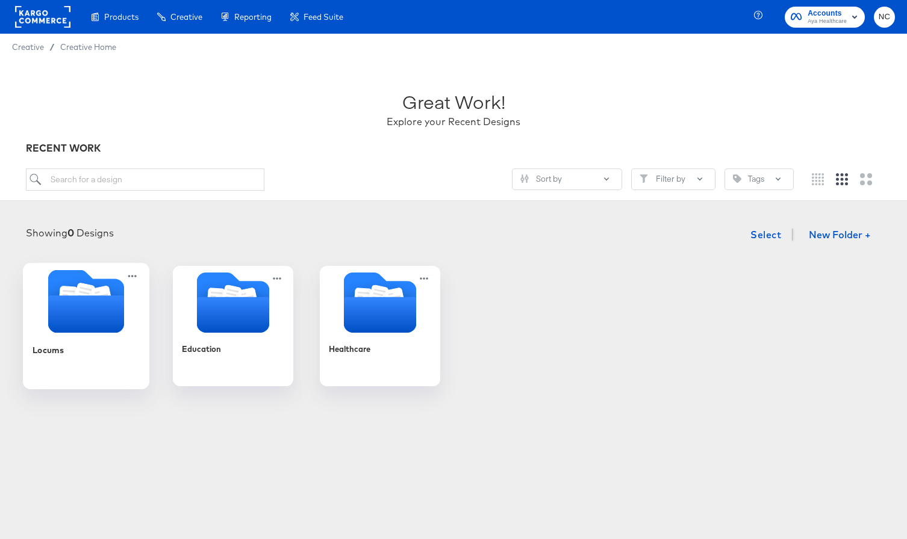
click at [103, 311] on icon "Folder" at bounding box center [86, 314] width 76 height 37
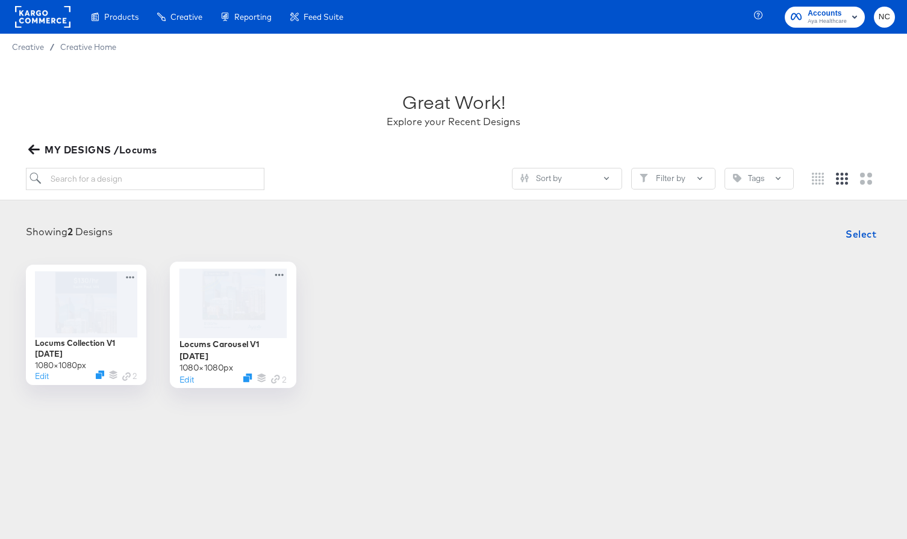
click at [253, 322] on div at bounding box center [233, 303] width 108 height 69
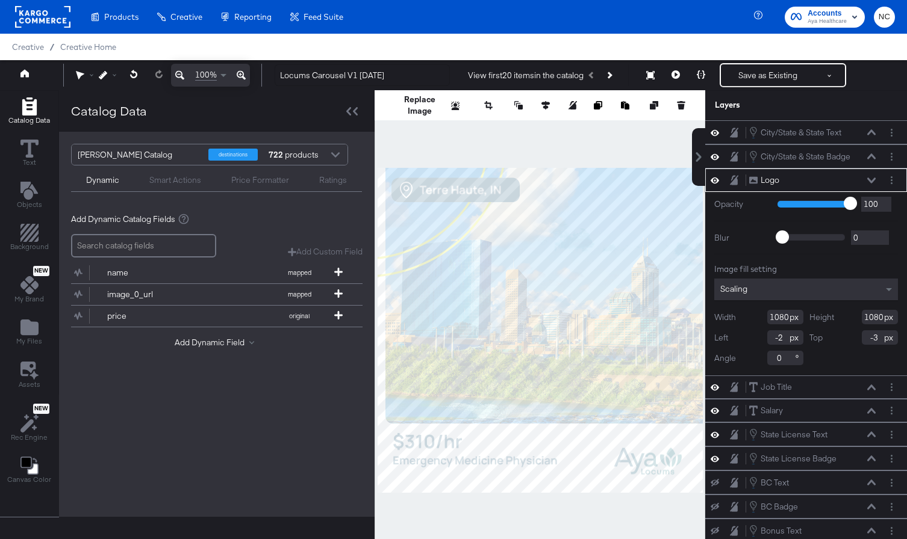
click at [871, 181] on icon at bounding box center [871, 180] width 8 height 5
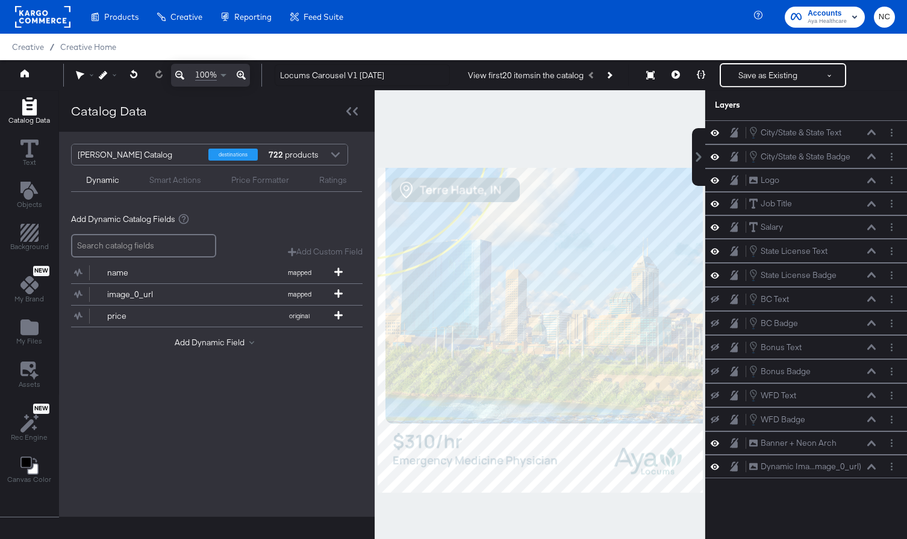
click at [0, 0] on div "Product Catalogs" at bounding box center [0, 0] width 0 height 0
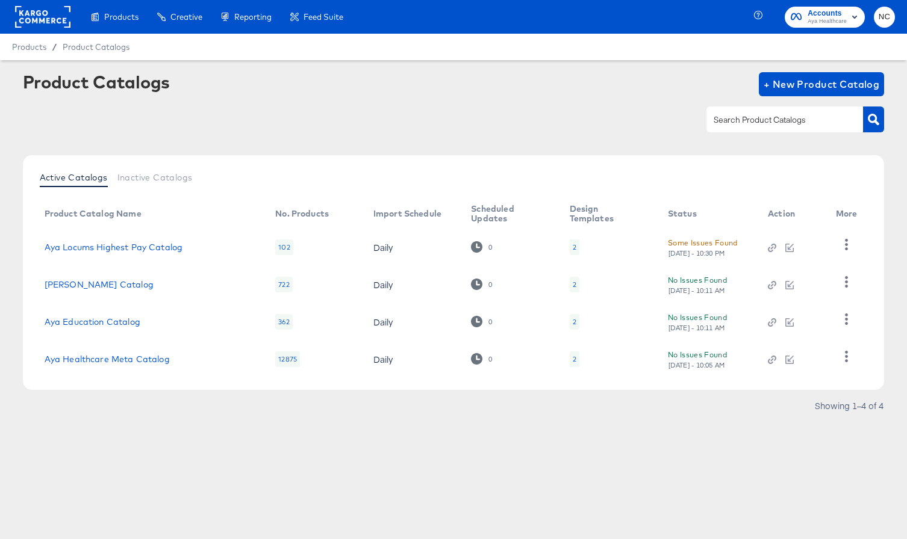
click at [572, 285] on div "2" at bounding box center [575, 285] width 10 height 16
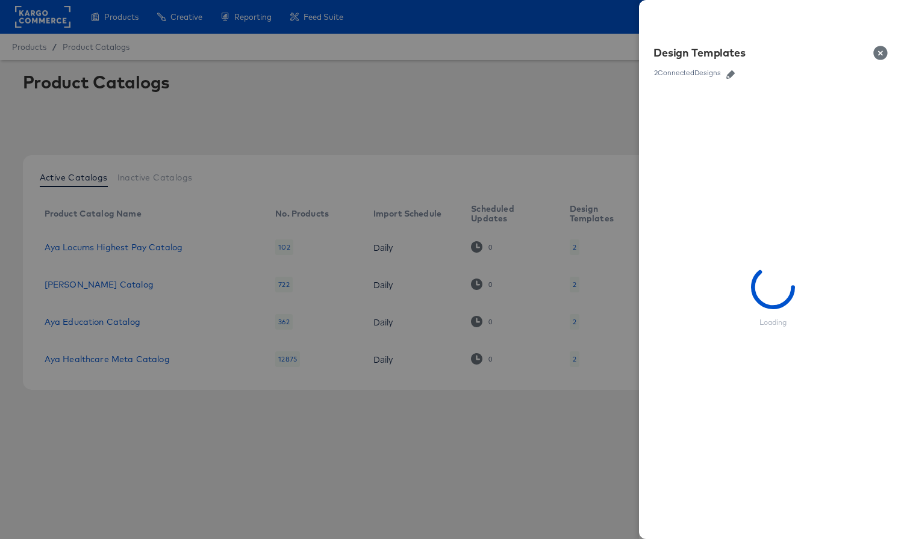
click at [733, 75] on icon "button" at bounding box center [730, 74] width 8 height 8
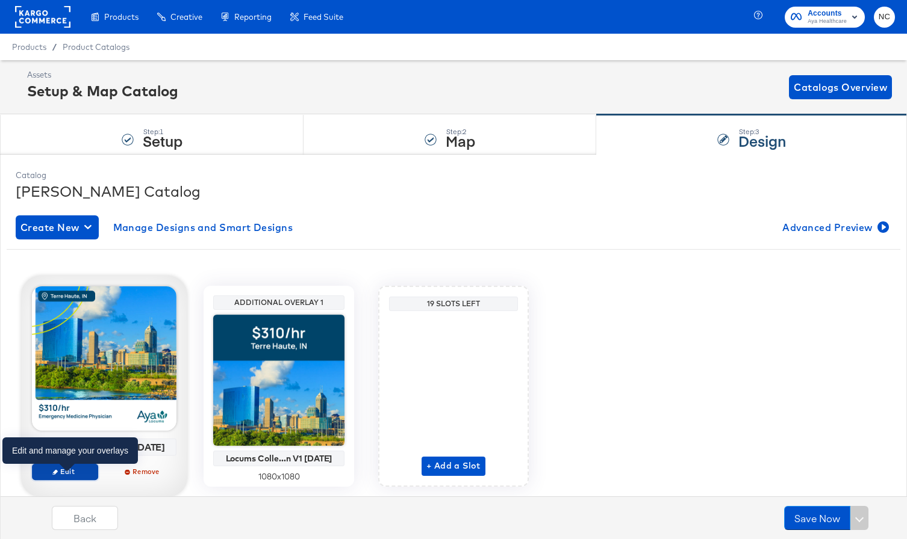
click at [74, 477] on button "Edit" at bounding box center [65, 472] width 66 height 17
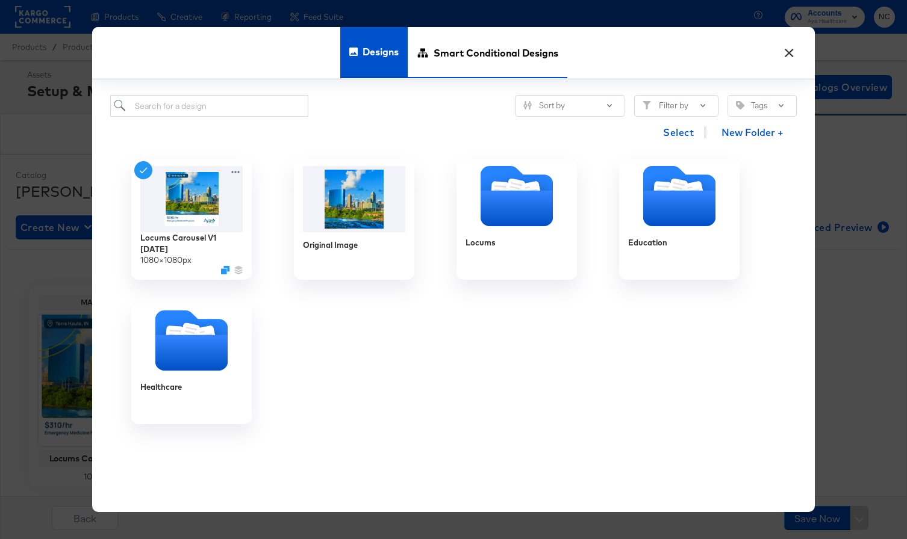
click at [503, 49] on span "Smart Conditional Designs" at bounding box center [495, 52] width 125 height 53
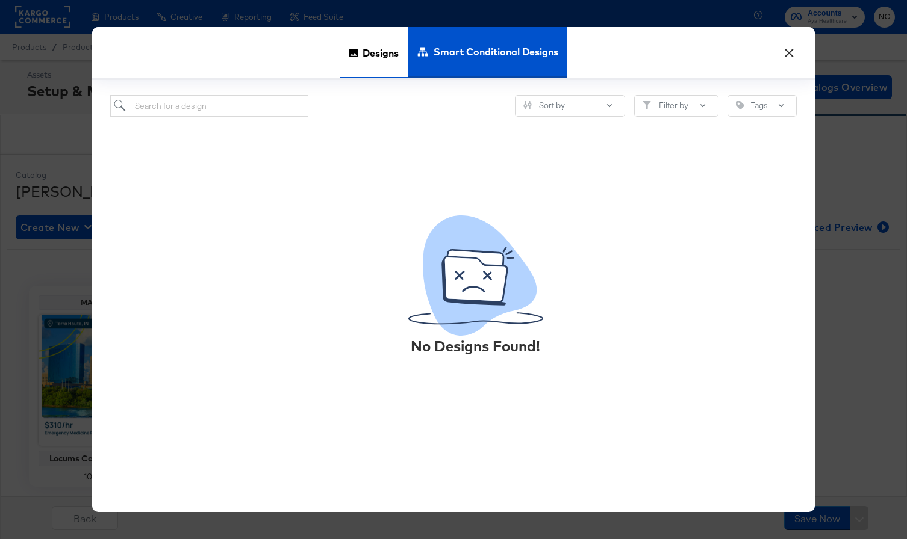
click at [388, 58] on span "Designs" at bounding box center [380, 52] width 36 height 53
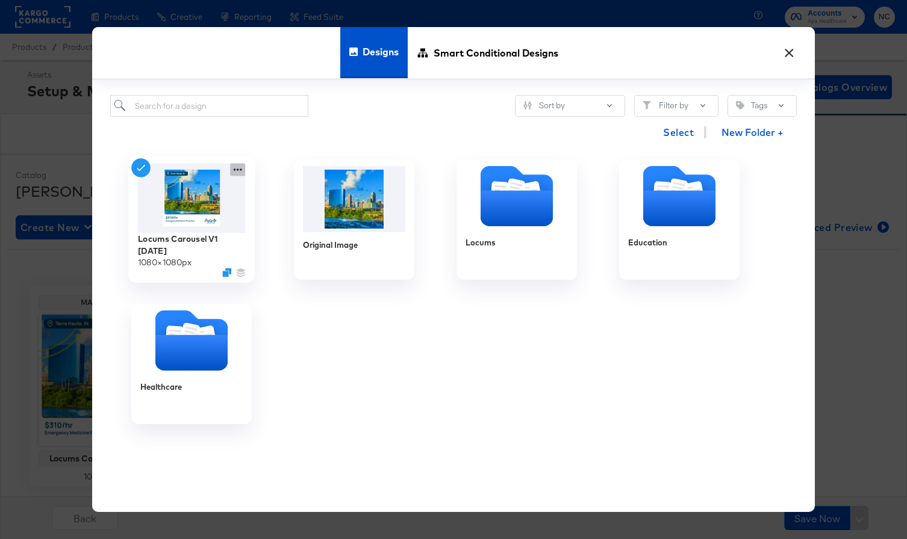
click at [233, 172] on icon at bounding box center [237, 170] width 15 height 13
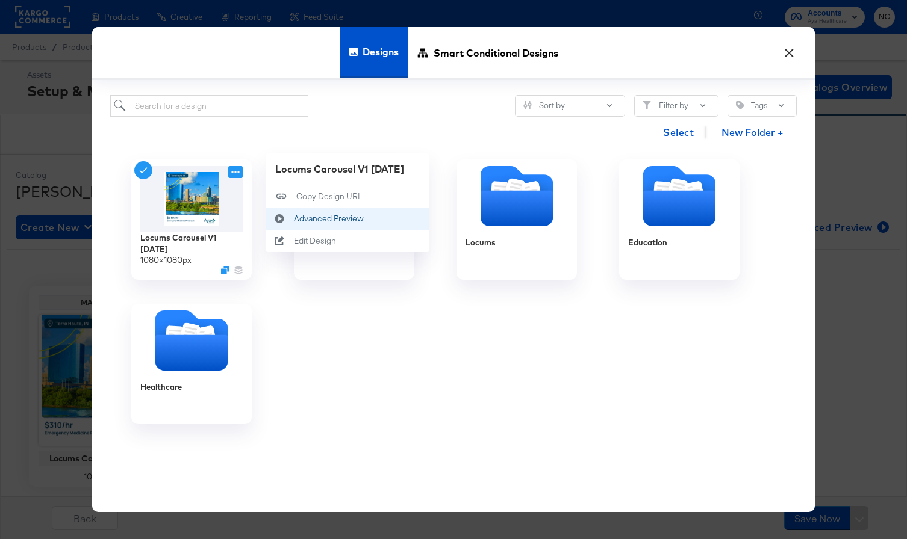
click at [294, 219] on div "Advanced Preview Advanced Preview" at bounding box center [294, 219] width 0 height 0
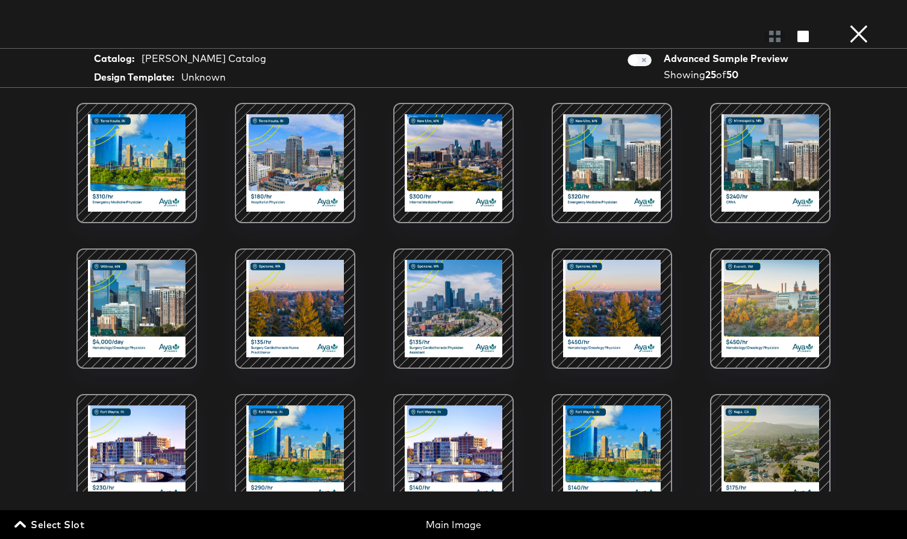
scroll to position [364, 0]
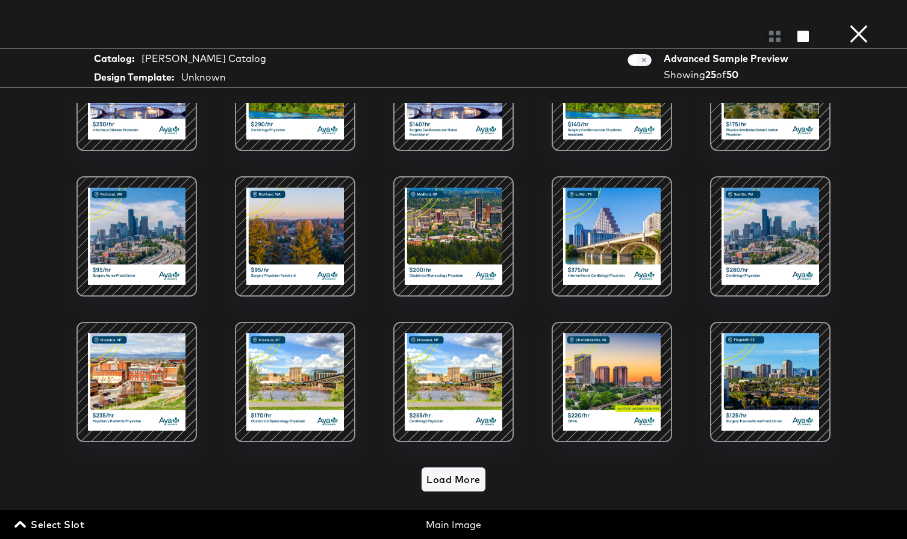
click at [456, 482] on span "Load More" at bounding box center [453, 479] width 54 height 17
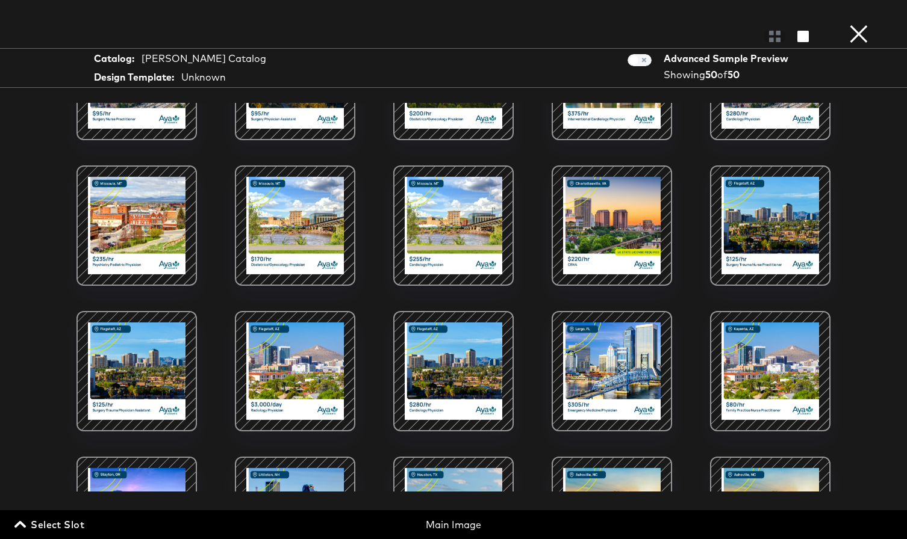
scroll to position [517, 0]
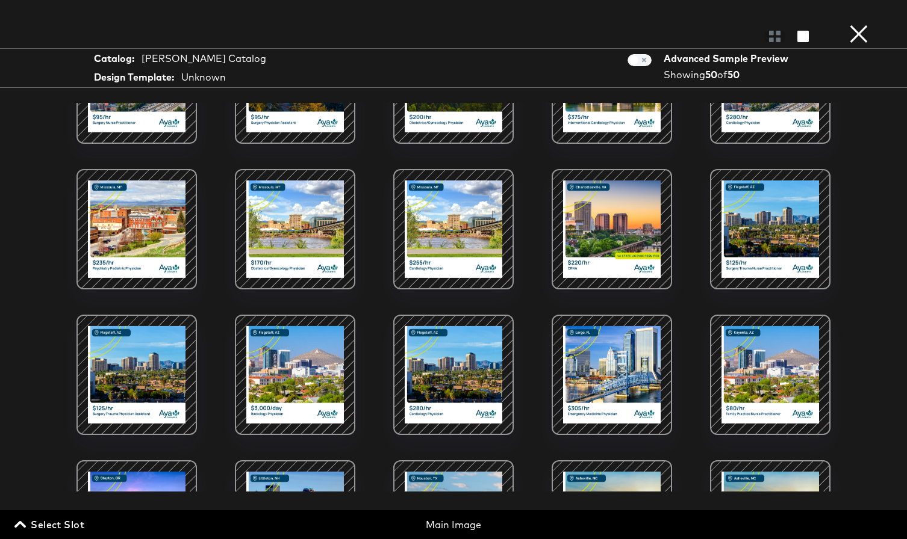
click at [651, 215] on div at bounding box center [612, 229] width 102 height 102
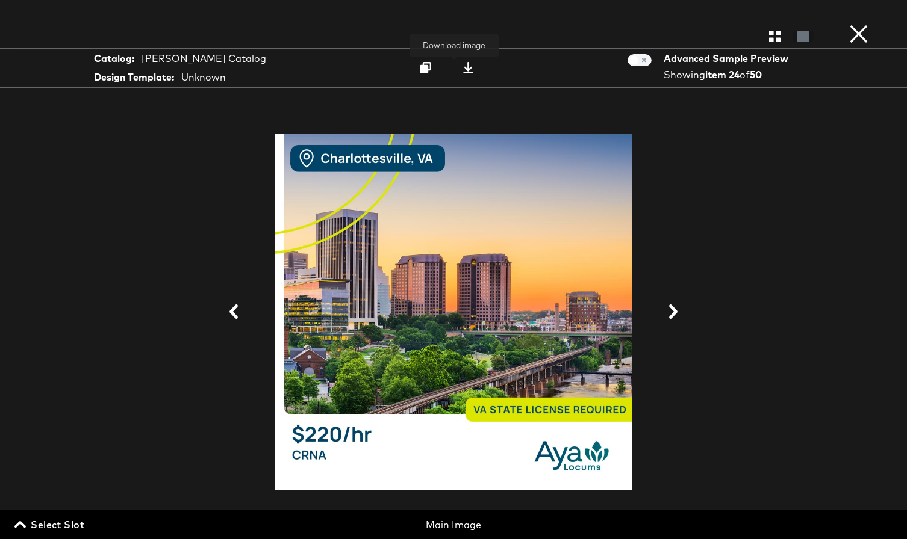
click at [450, 74] on button at bounding box center [468, 68] width 38 height 22
click at [822, 123] on div at bounding box center [453, 312] width 786 height 419
click at [862, 24] on button "×" at bounding box center [859, 12] width 24 height 24
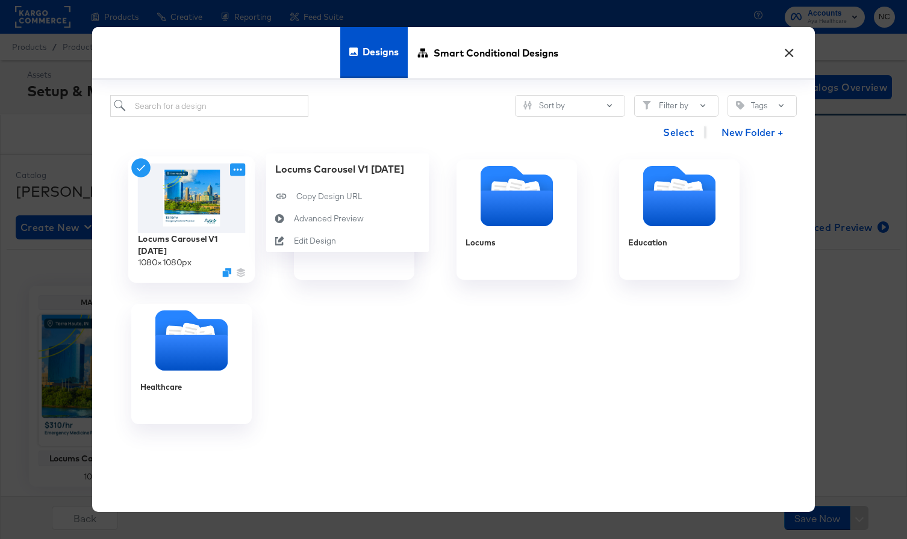
click at [238, 169] on icon at bounding box center [237, 170] width 15 height 13
click at [290, 216] on icon at bounding box center [280, 219] width 28 height 10
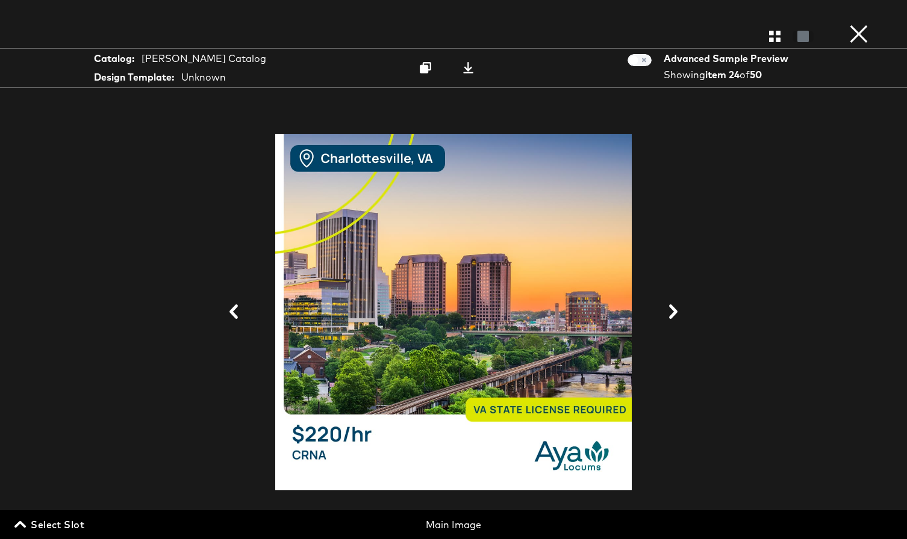
click at [774, 31] on icon "button" at bounding box center [774, 36] width 11 height 11
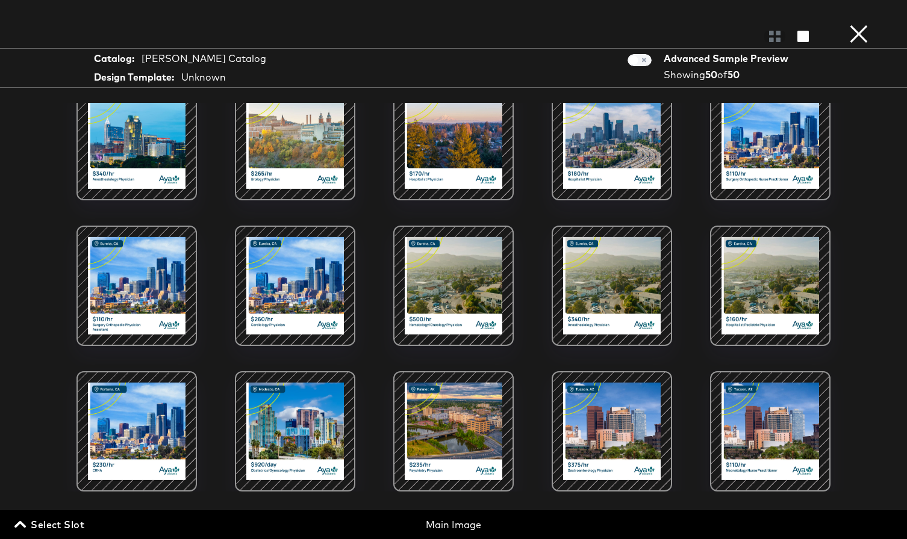
scroll to position [0, 0]
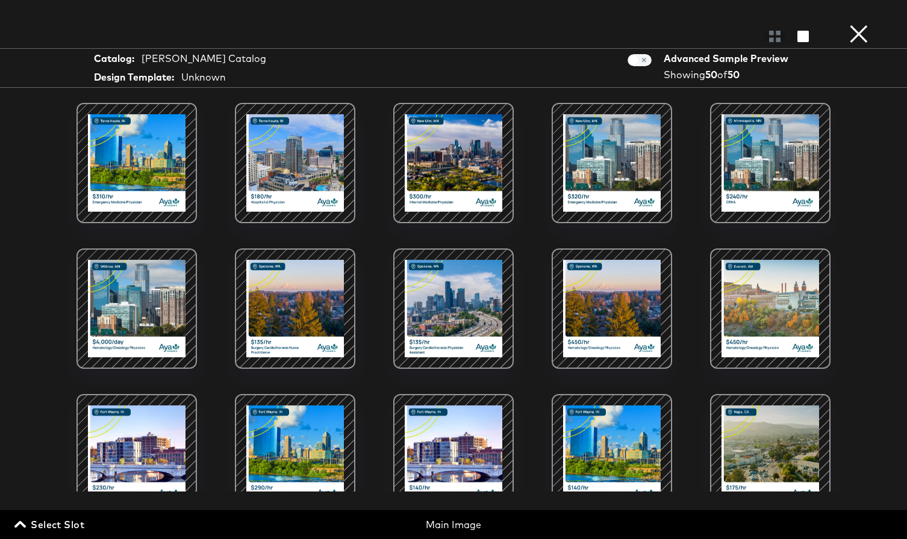
click at [868, 24] on button "×" at bounding box center [859, 12] width 24 height 24
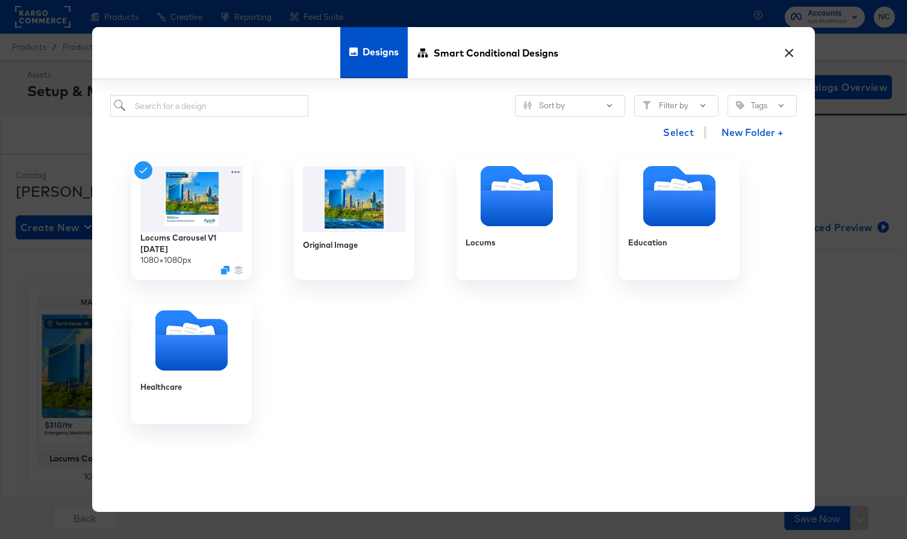
click at [788, 52] on button "×" at bounding box center [789, 50] width 22 height 22
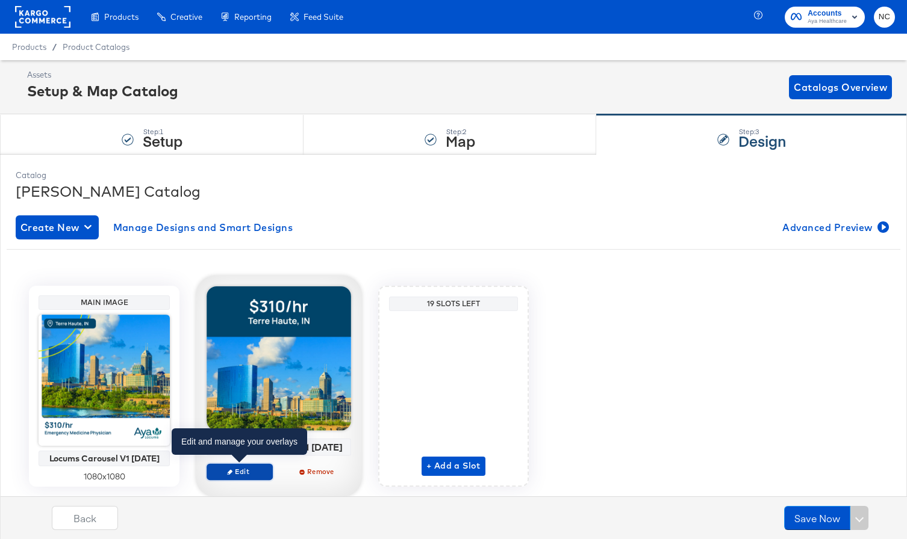
click at [238, 470] on span "Edit" at bounding box center [239, 471] width 55 height 9
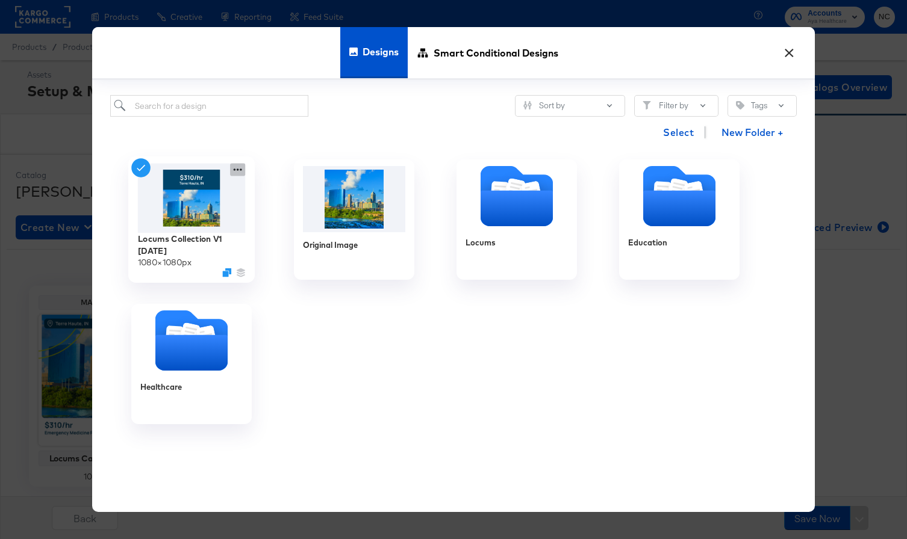
click at [241, 169] on icon at bounding box center [237, 170] width 15 height 13
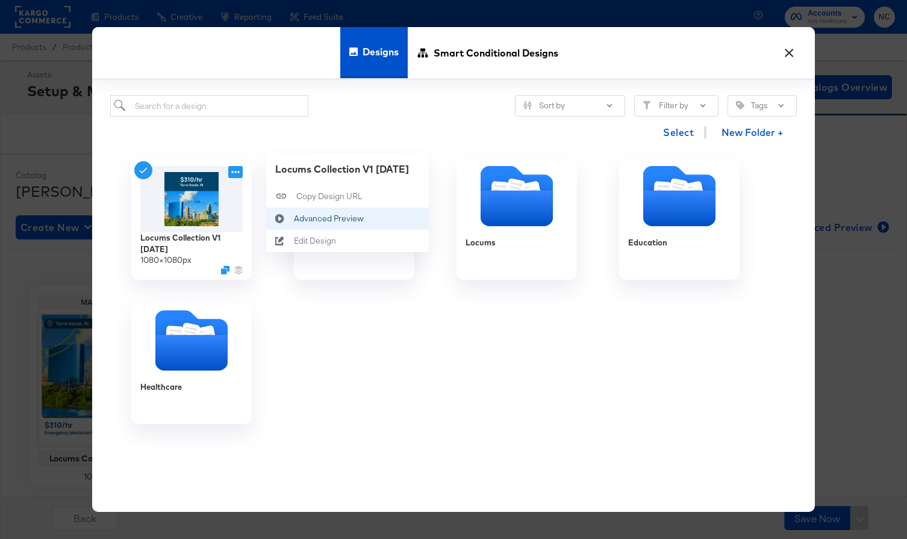
click at [279, 224] on div "Advanced Preview Advanced Preview" at bounding box center [280, 219] width 28 height 22
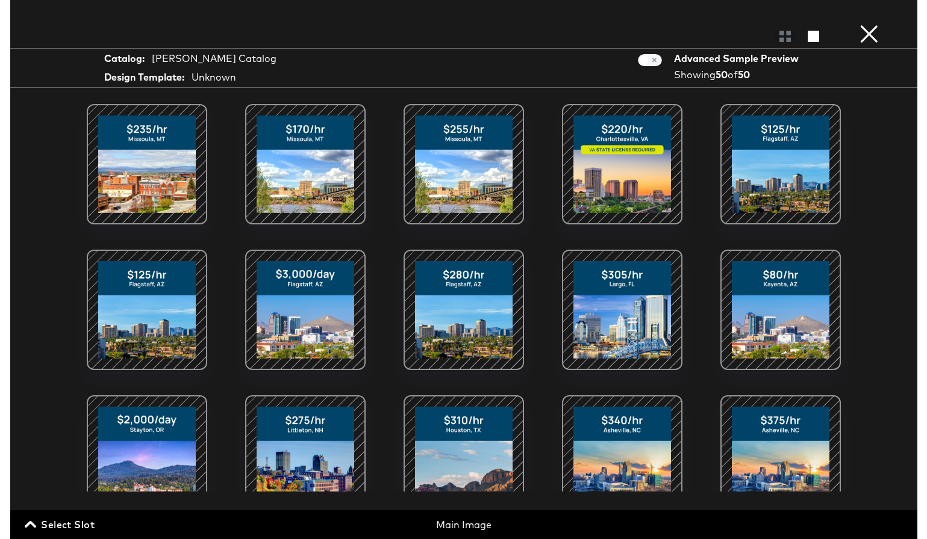
scroll to position [583, 0]
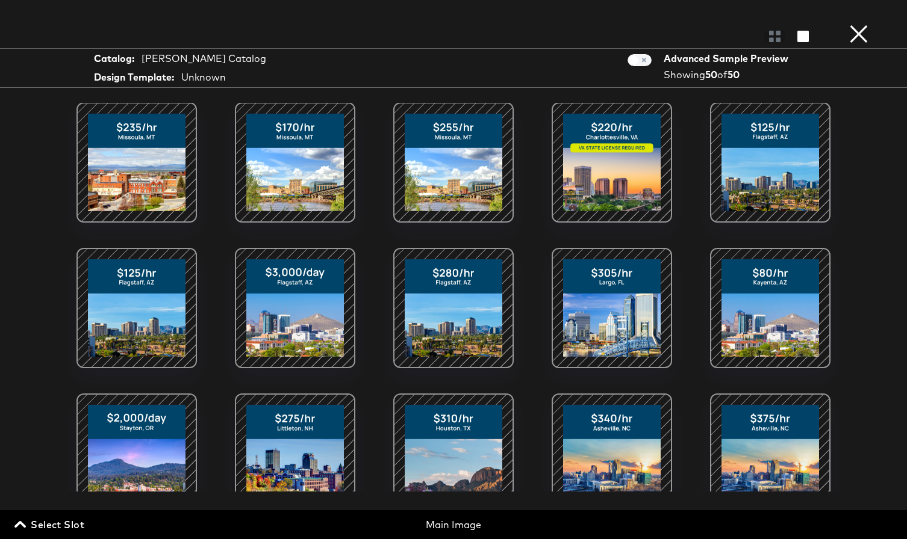
click at [630, 123] on div at bounding box center [612, 162] width 102 height 102
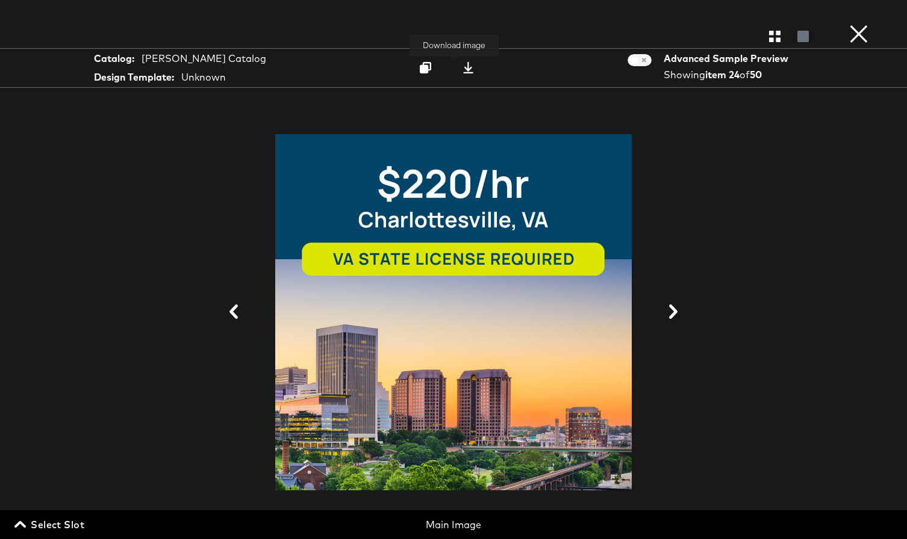
click at [463, 70] on icon at bounding box center [468, 67] width 10 height 11
click at [865, 24] on button "×" at bounding box center [859, 12] width 24 height 24
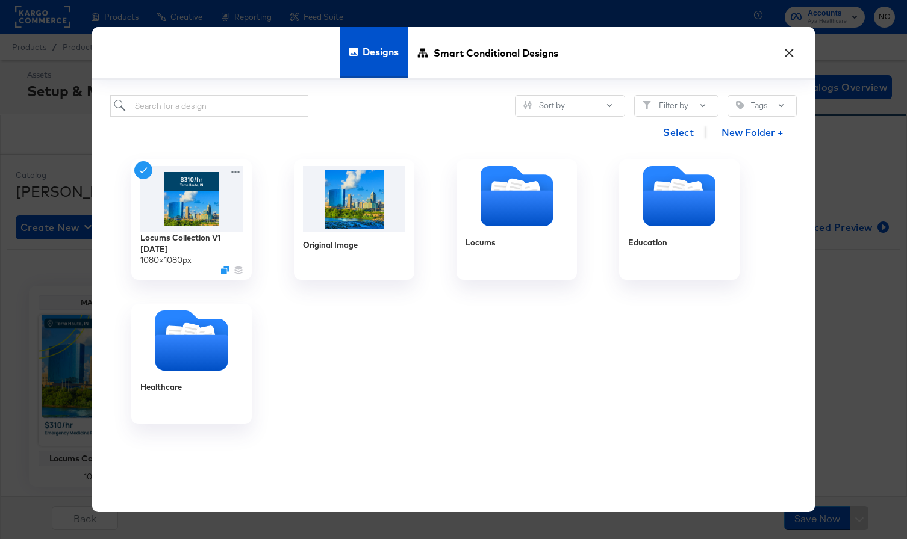
click at [792, 61] on button "×" at bounding box center [789, 50] width 22 height 22
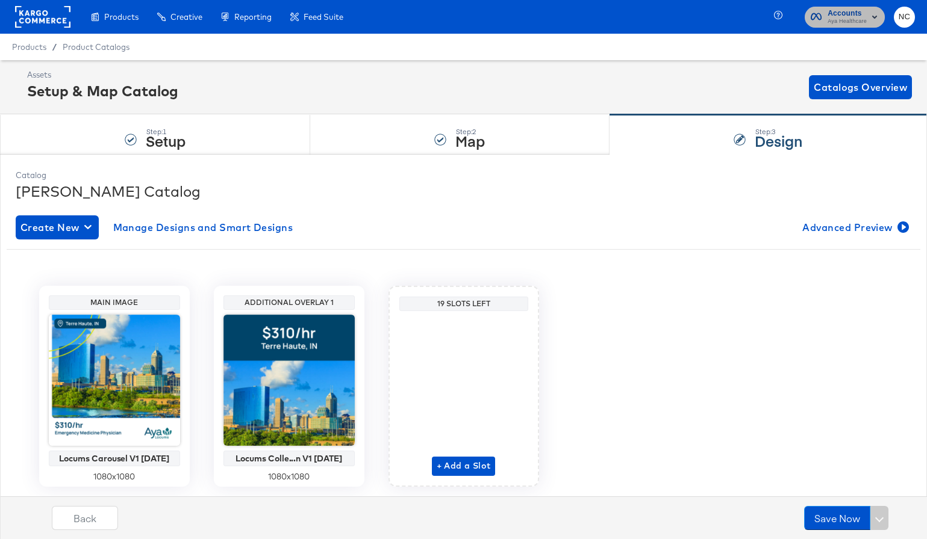
click at [865, 15] on span "Accounts" at bounding box center [846, 13] width 39 height 13
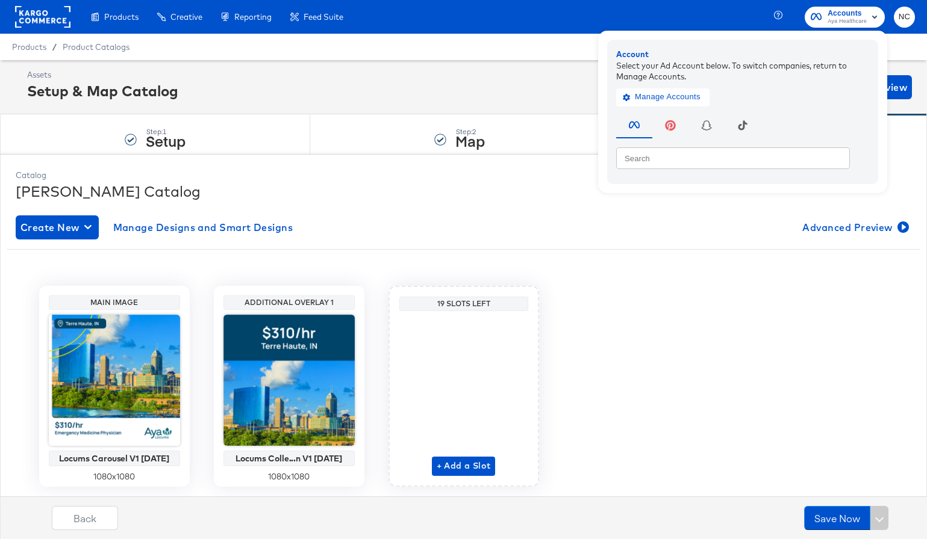
click at [31, 14] on rect at bounding box center [42, 17] width 55 height 22
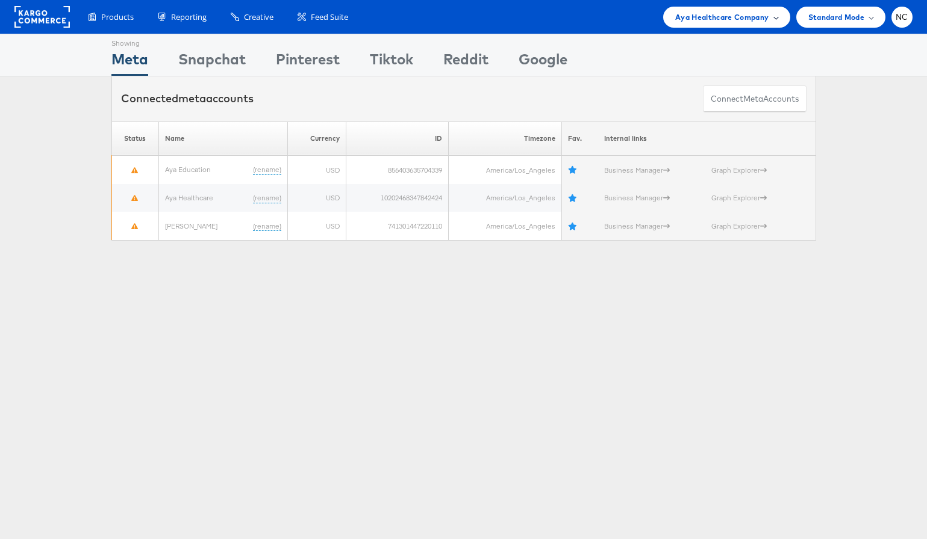
click at [783, 12] on div "Aya Healthcare Company" at bounding box center [726, 17] width 127 height 21
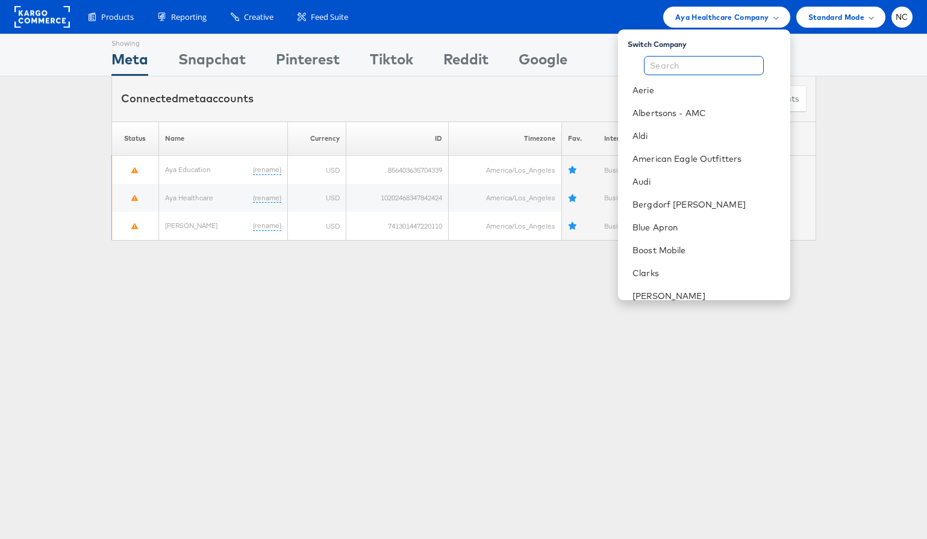
click at [728, 65] on input "text" at bounding box center [704, 65] width 120 height 19
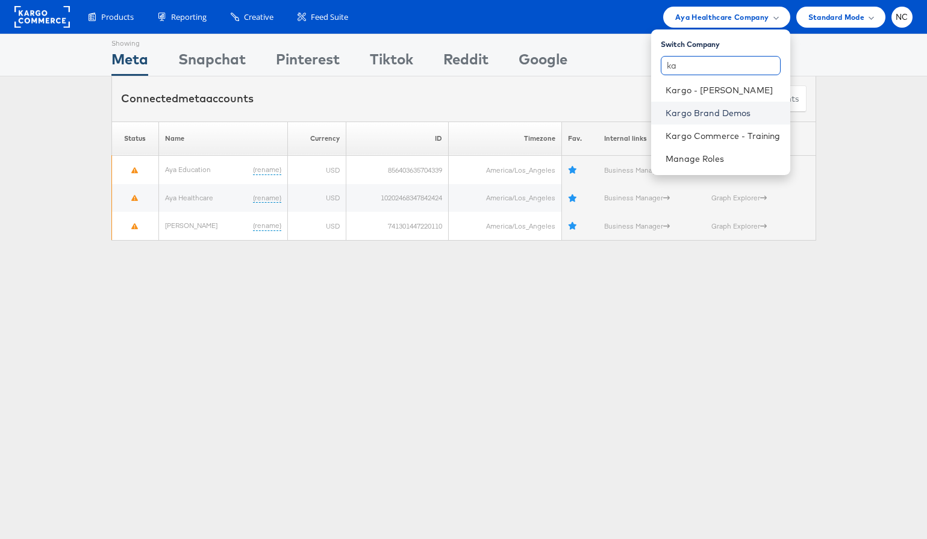
type input "ka"
click at [722, 108] on link "Kargo Brand Demos" at bounding box center [722, 113] width 114 height 12
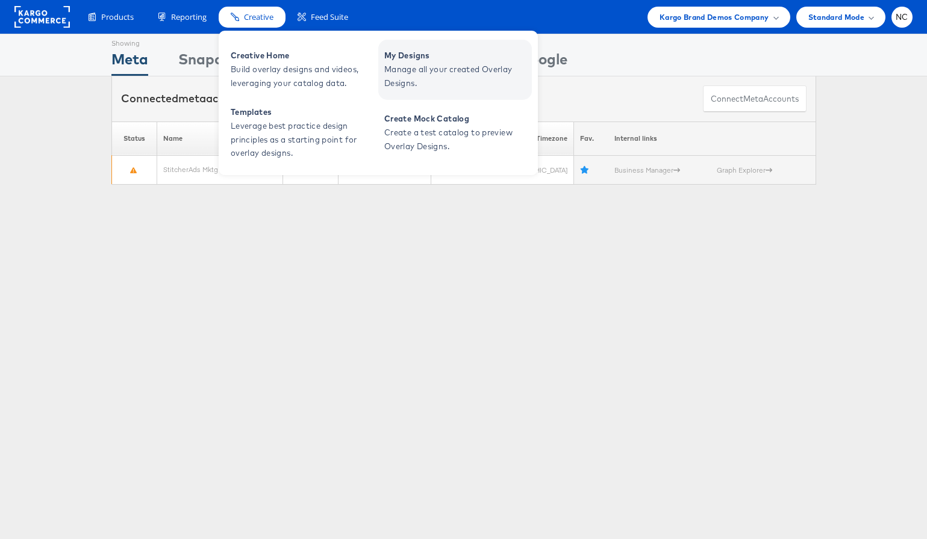
click at [430, 65] on span "Manage all your created Overlay Designs." at bounding box center [456, 77] width 144 height 28
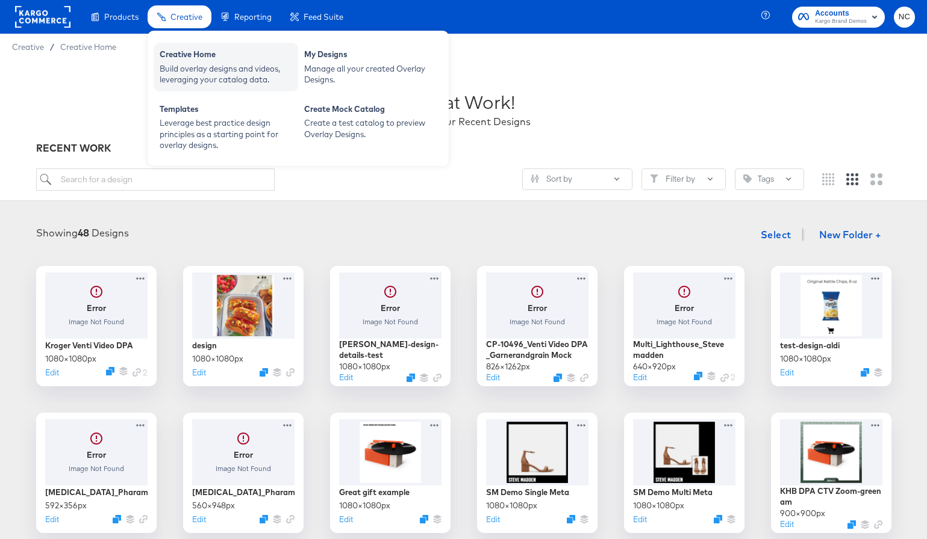
click at [181, 58] on div "Creative Home" at bounding box center [226, 56] width 132 height 14
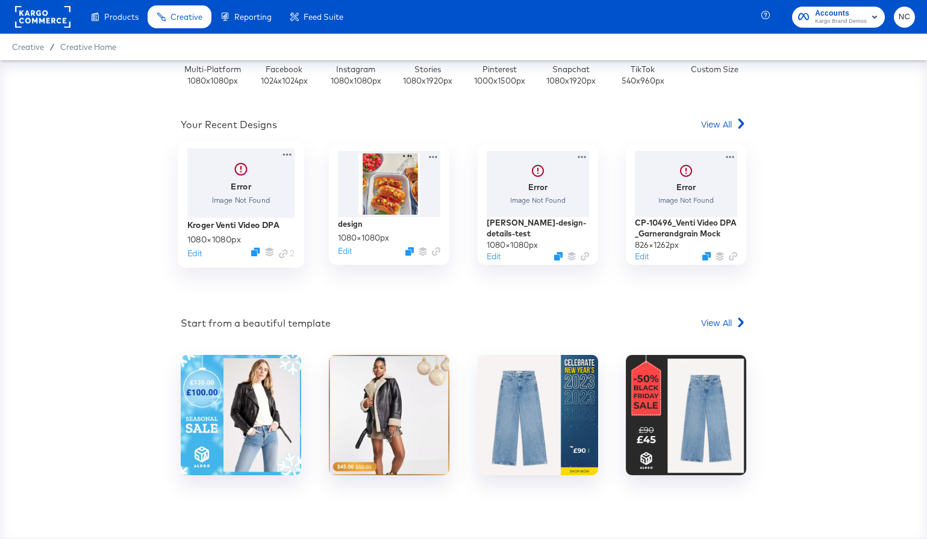
scroll to position [317, 0]
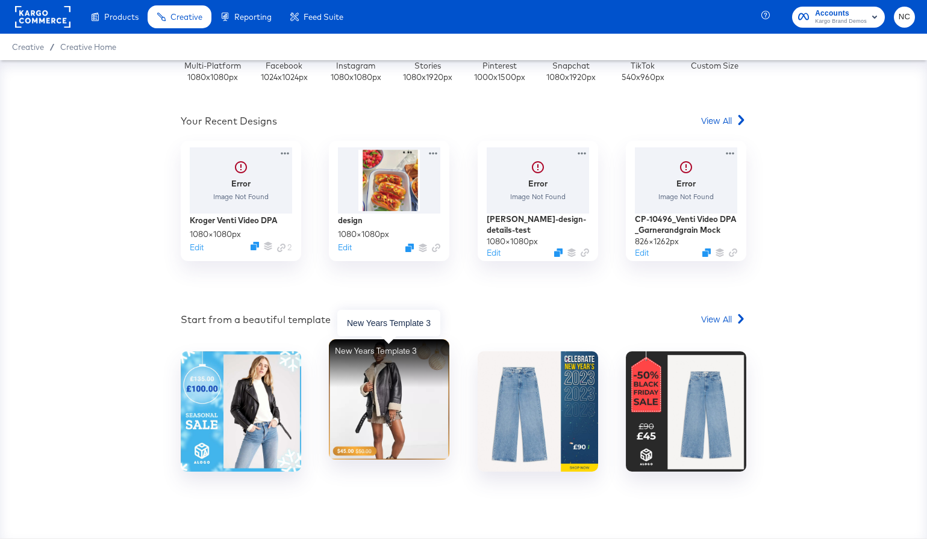
click at [417, 381] on div "New Years Template 3" at bounding box center [389, 400] width 120 height 120
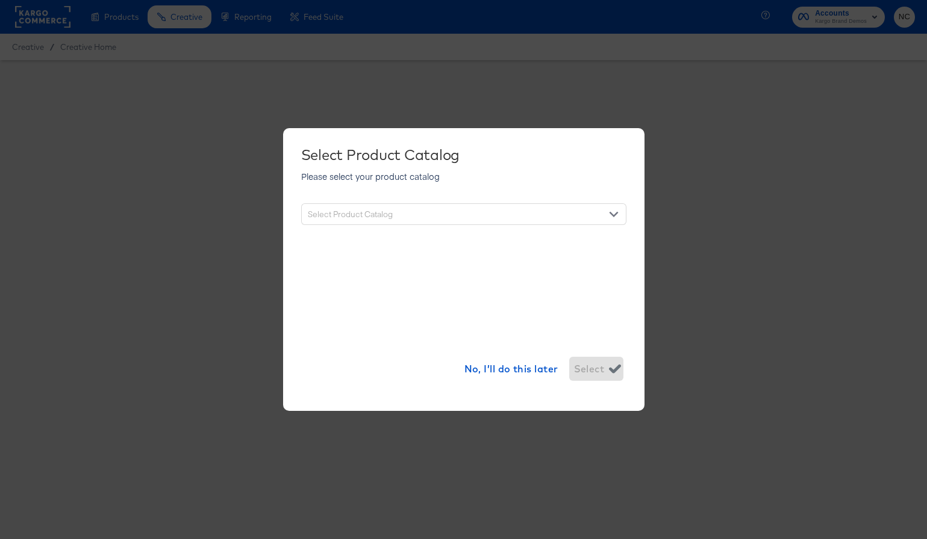
click at [567, 212] on div "Select Product Catalog" at bounding box center [464, 214] width 324 height 21
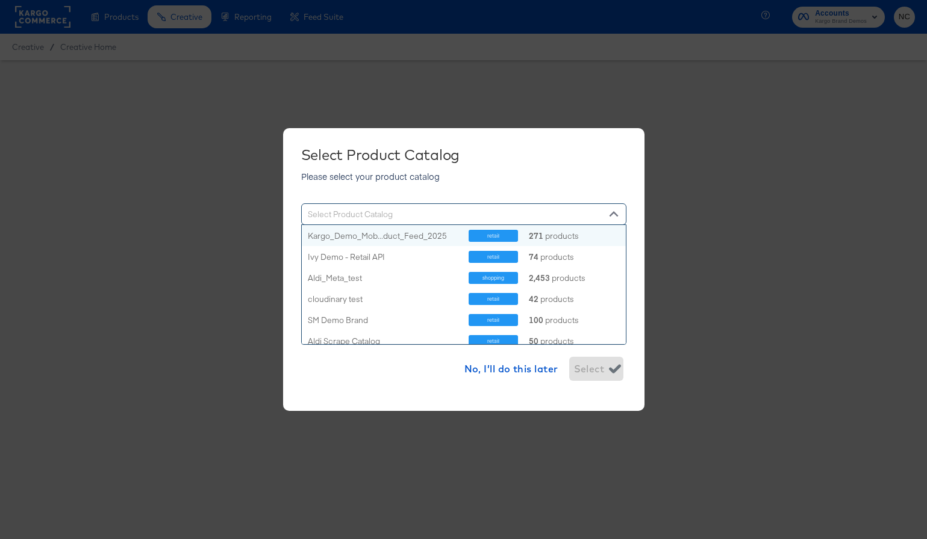
scroll to position [119, 324]
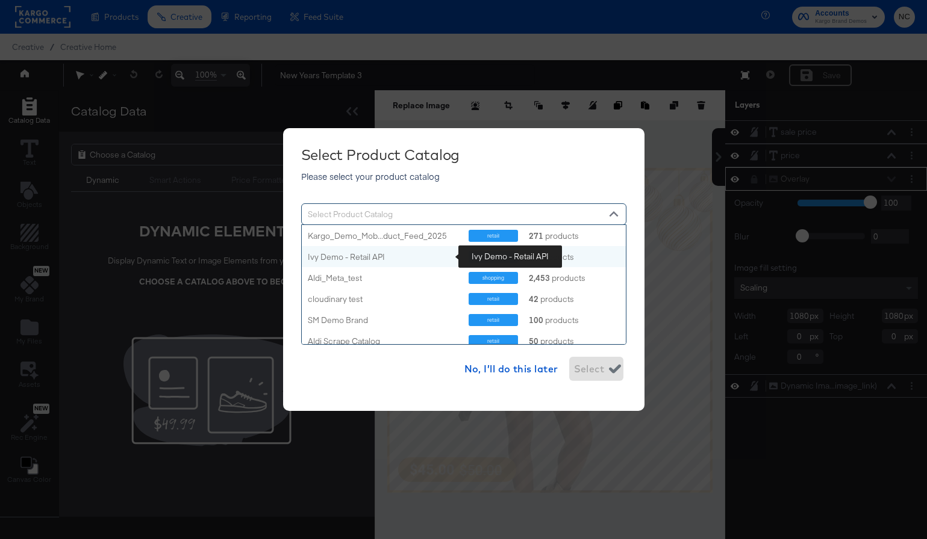
click at [384, 256] on div "Ivy Demo - Retail API" at bounding box center [384, 257] width 152 height 11
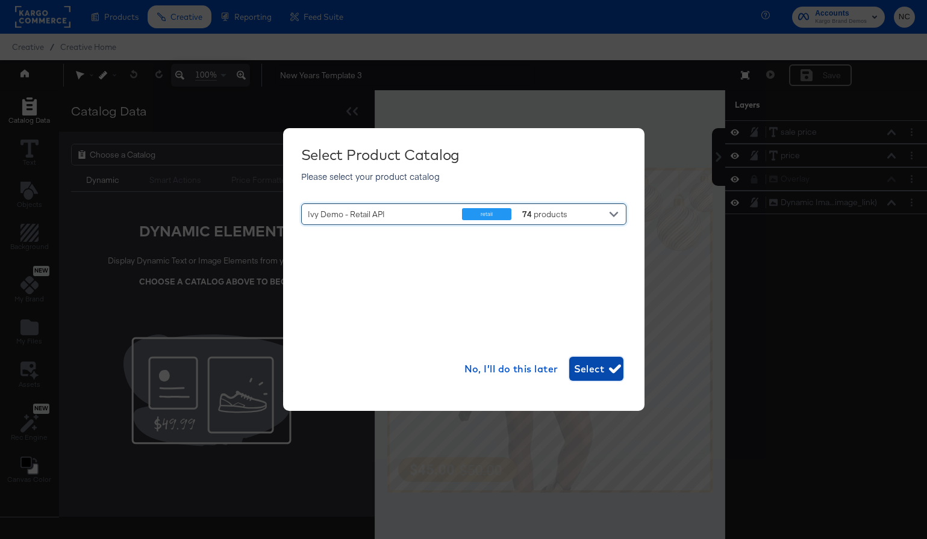
click at [599, 365] on span "Select" at bounding box center [596, 369] width 45 height 17
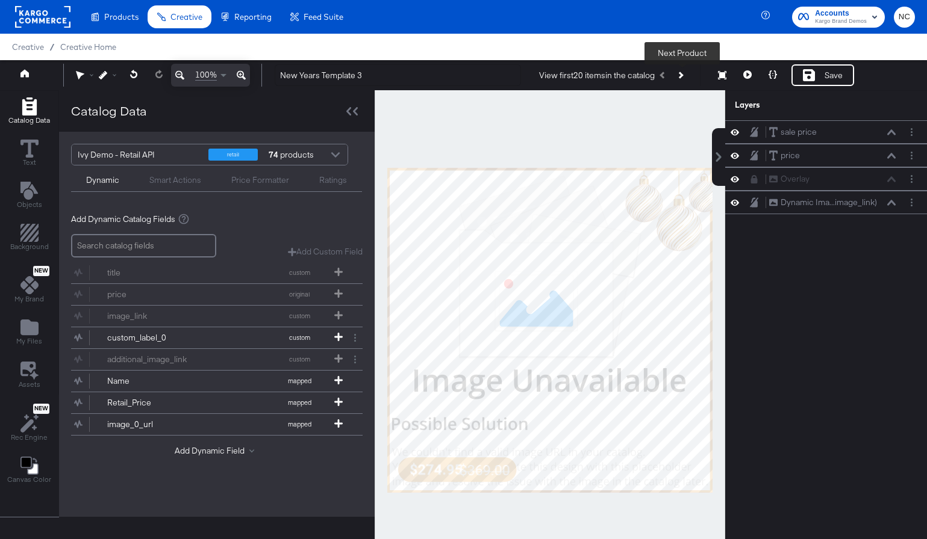
click at [685, 72] on button "Next Product" at bounding box center [679, 75] width 17 height 22
click at [339, 149] on div at bounding box center [335, 156] width 18 height 21
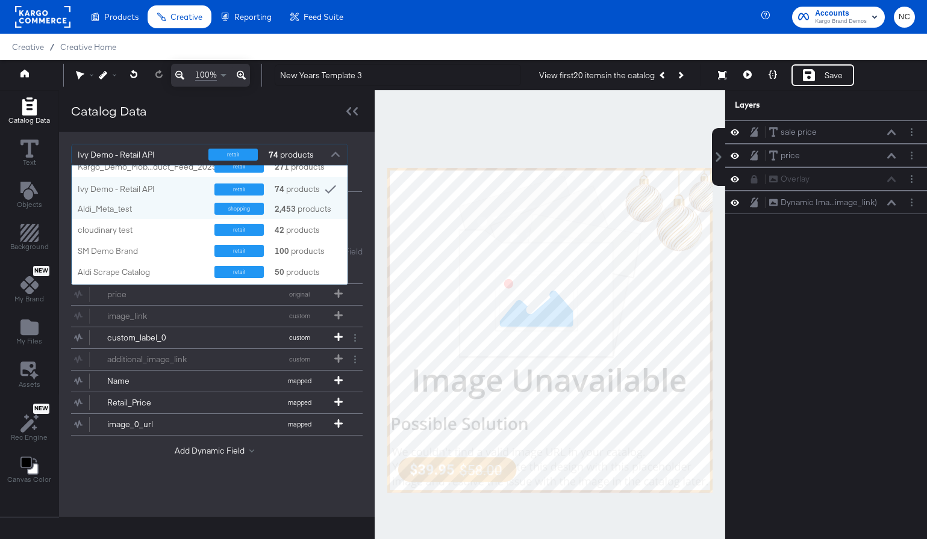
scroll to position [13, 0]
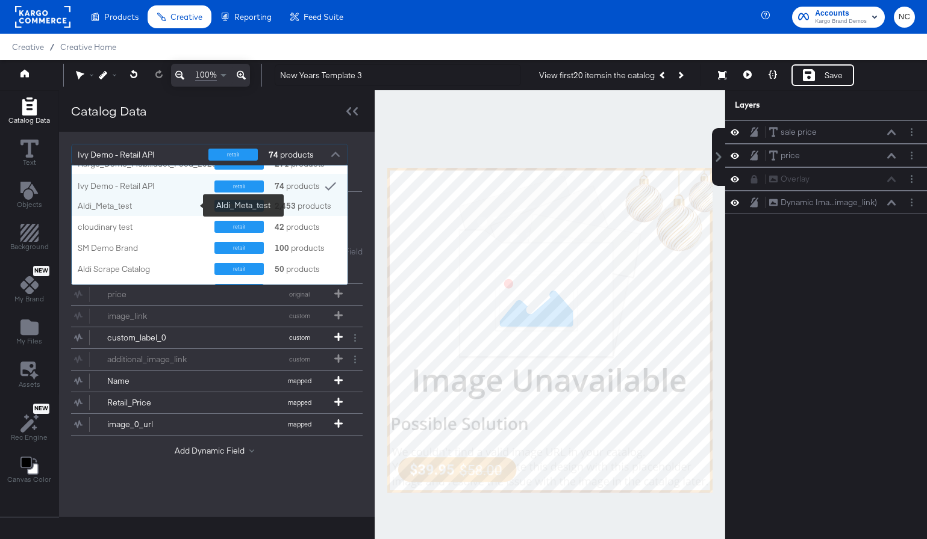
click at [167, 208] on div "Aldi_Meta_test" at bounding box center [142, 205] width 128 height 11
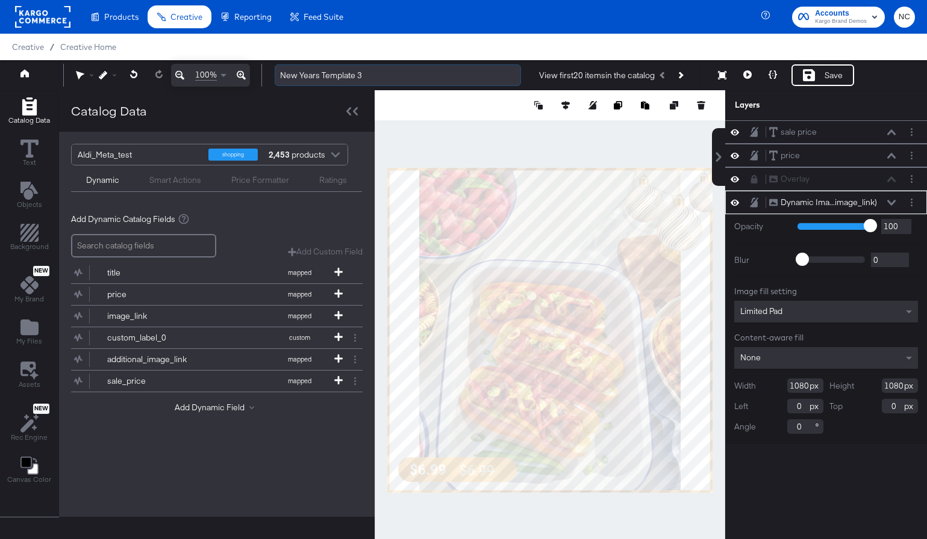
click at [305, 75] on input "New Years Template 3" at bounding box center [398, 75] width 246 height 22
type input "AI test"
click at [408, 117] on div at bounding box center [549, 105] width 350 height 30
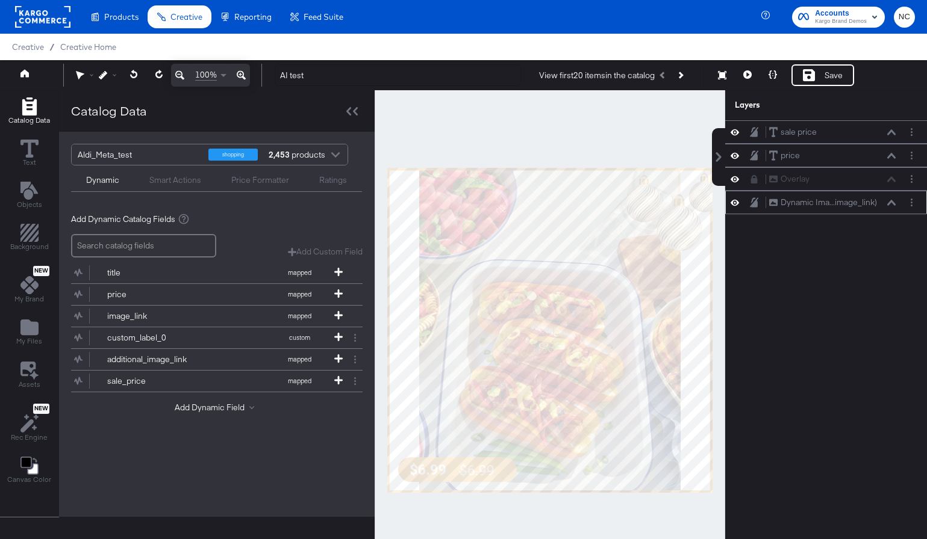
click at [756, 203] on icon at bounding box center [754, 202] width 8 height 10
click at [756, 184] on div "Overlay Overlay" at bounding box center [826, 179] width 192 height 13
click at [752, 182] on icon at bounding box center [754, 179] width 7 height 8
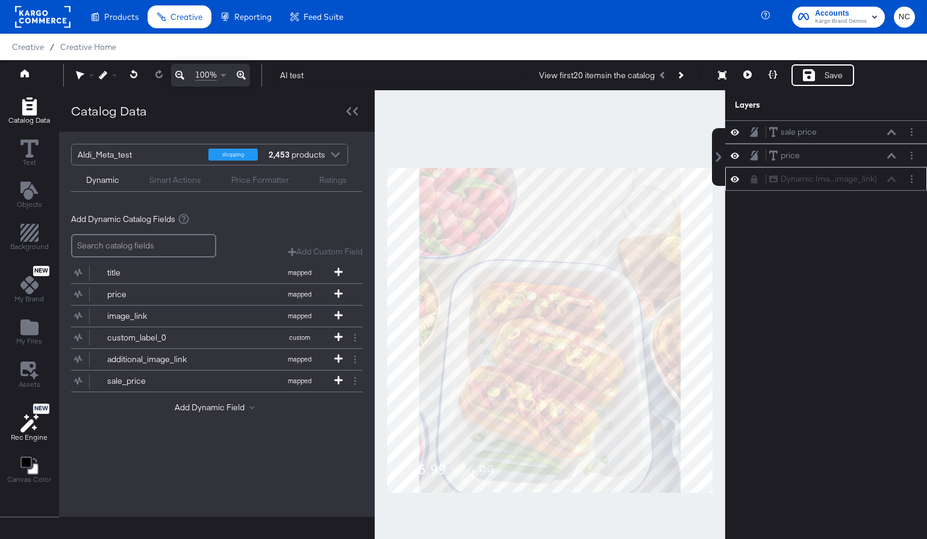
click at [28, 417] on icon at bounding box center [29, 423] width 18 height 19
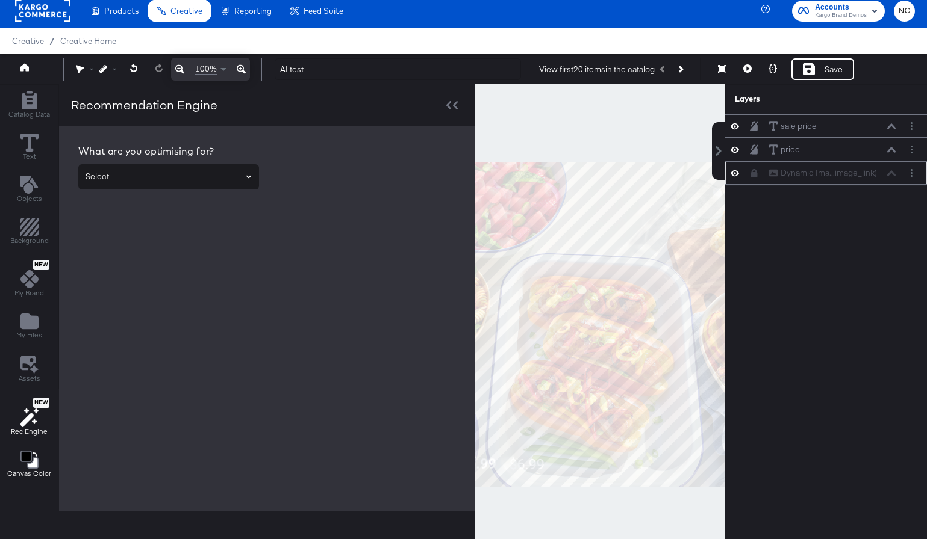
scroll to position [0, 0]
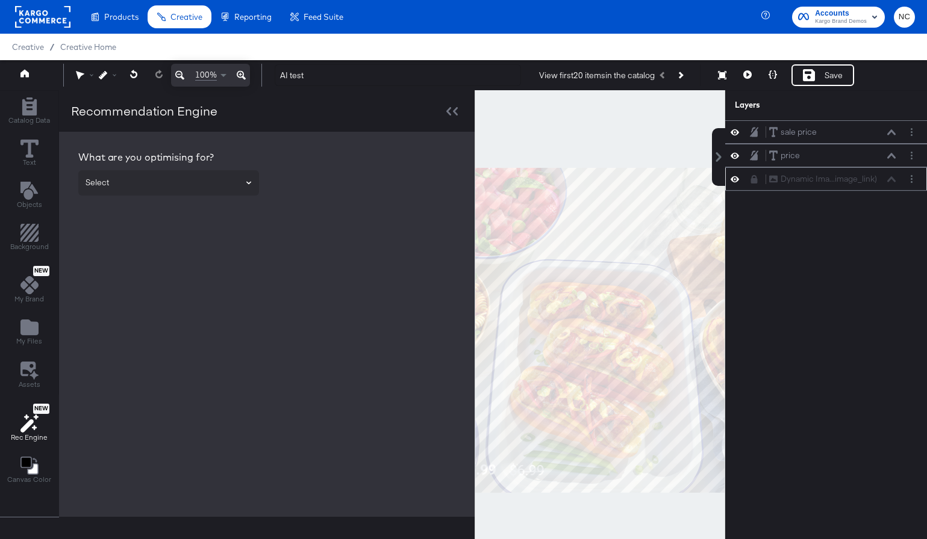
click at [229, 170] on div at bounding box center [168, 182] width 181 height 25
click at [246, 182] on icon "Open" at bounding box center [248, 183] width 5 height 5
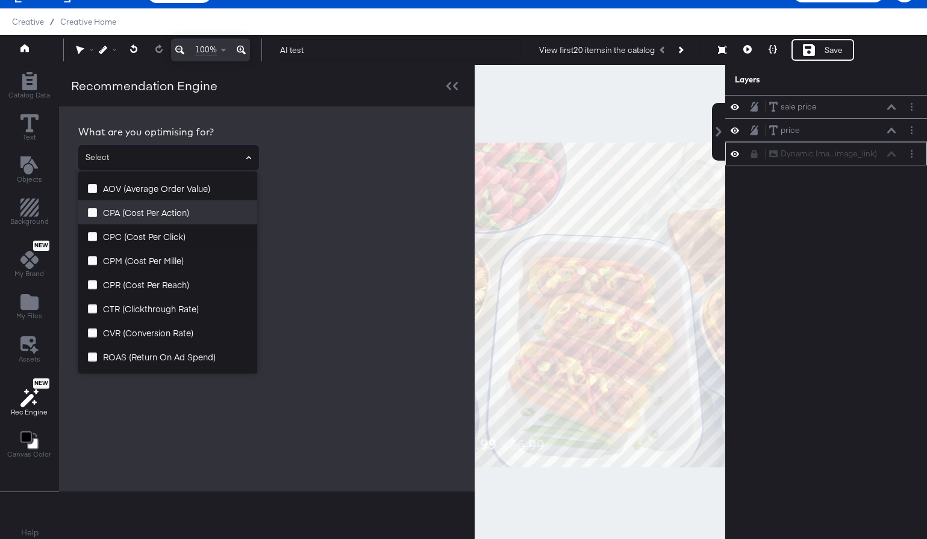
scroll to position [28, 0]
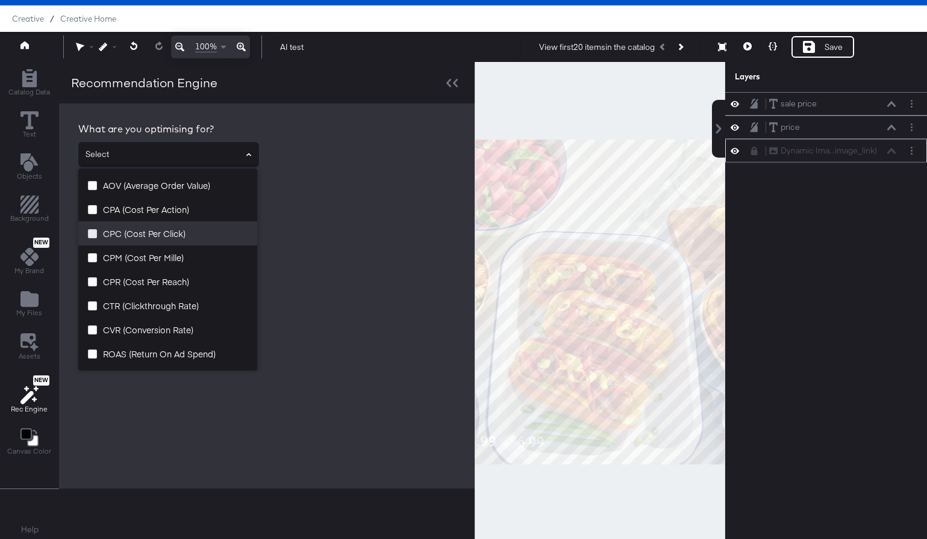
click at [89, 234] on icon at bounding box center [92, 233] width 9 height 9
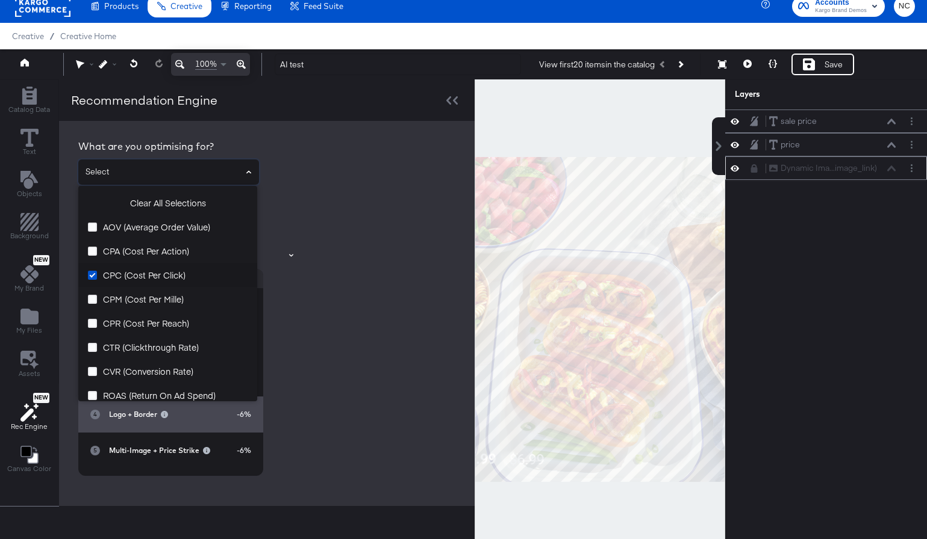
scroll to position [10, 0]
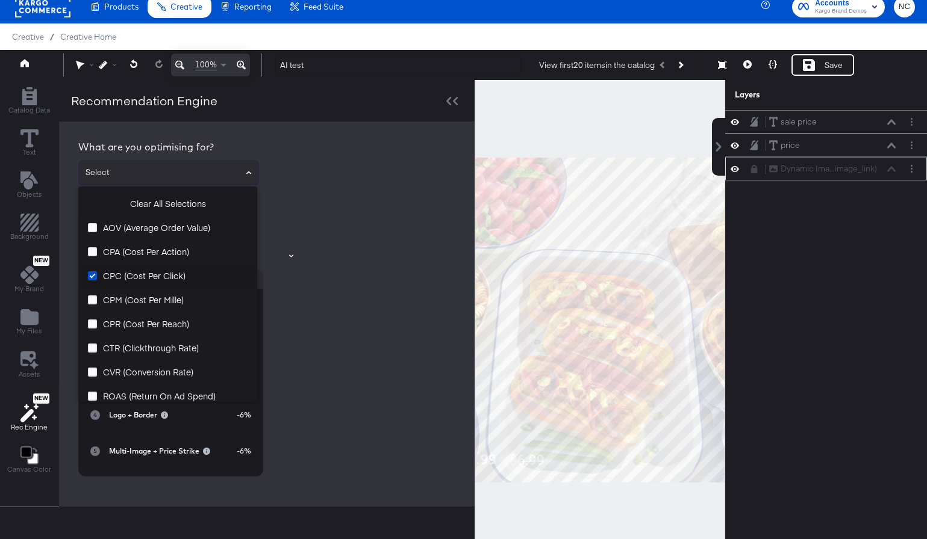
click at [246, 176] on button "Close" at bounding box center [248, 172] width 5 height 17
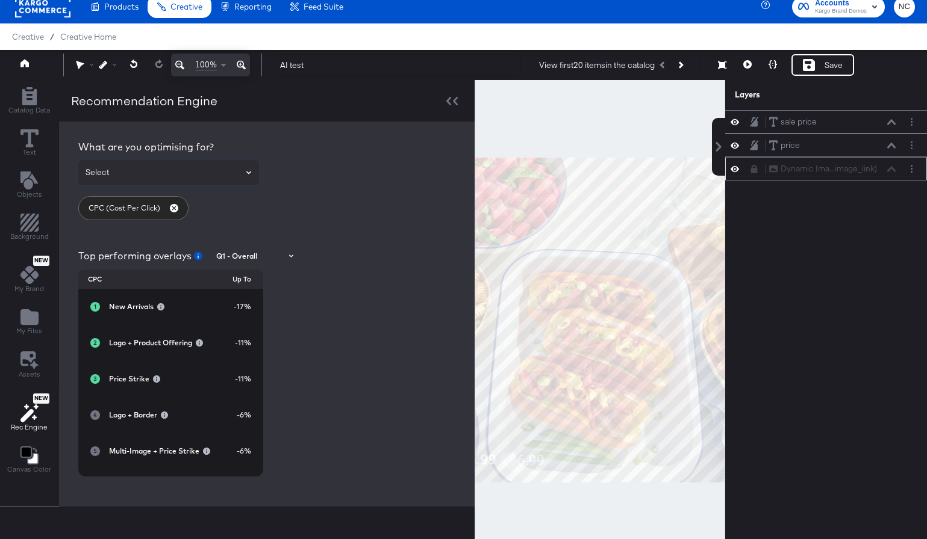
scroll to position [31, 0]
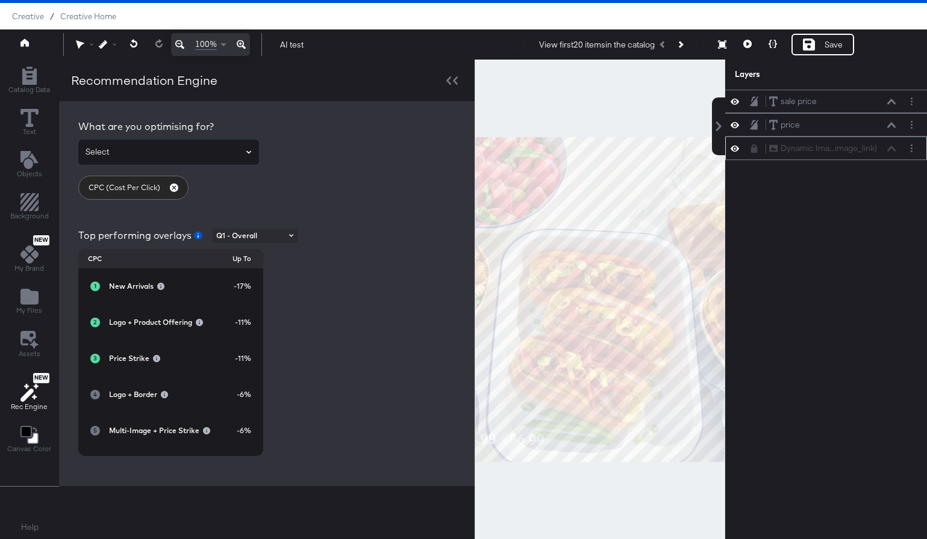
click at [282, 239] on input "Q1 - Overall" at bounding box center [255, 236] width 82 height 14
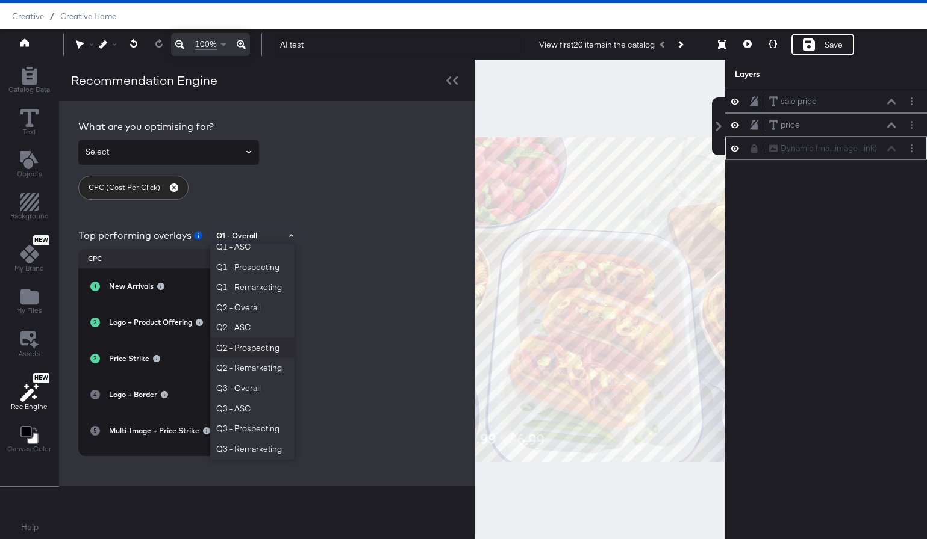
scroll to position [117, 0]
click at [337, 167] on div "What are you optimising for? CPC (Cost Per Click)" at bounding box center [266, 160] width 377 height 80
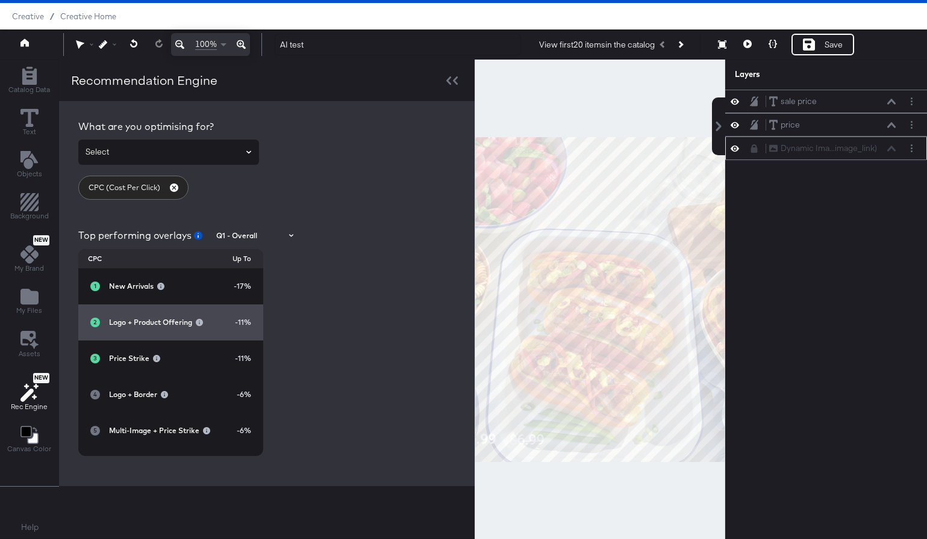
scroll to position [12, 0]
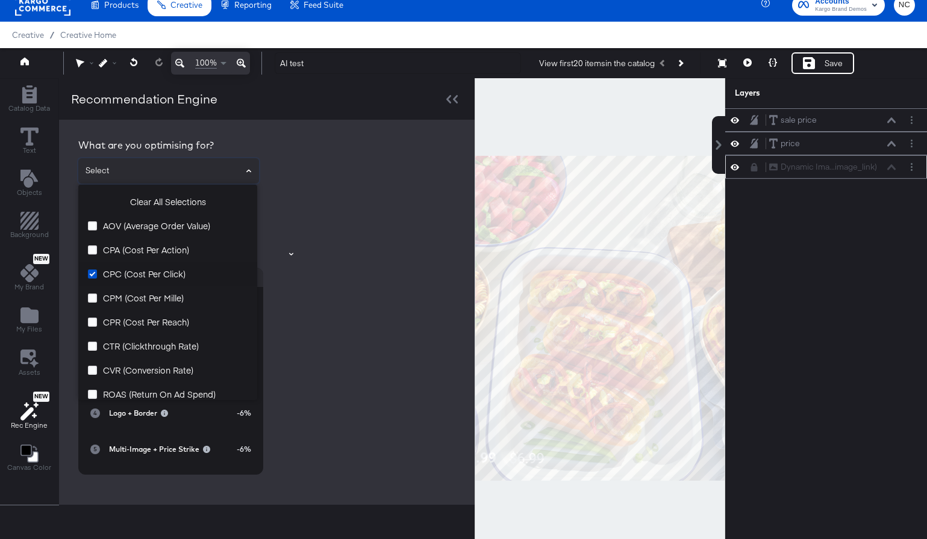
click at [231, 173] on input "text" at bounding box center [168, 171] width 171 height 14
click at [330, 137] on div "What are you optimising for? CPC (Cost Per Click) Top performing overlays Q1 - …" at bounding box center [266, 307] width 391 height 351
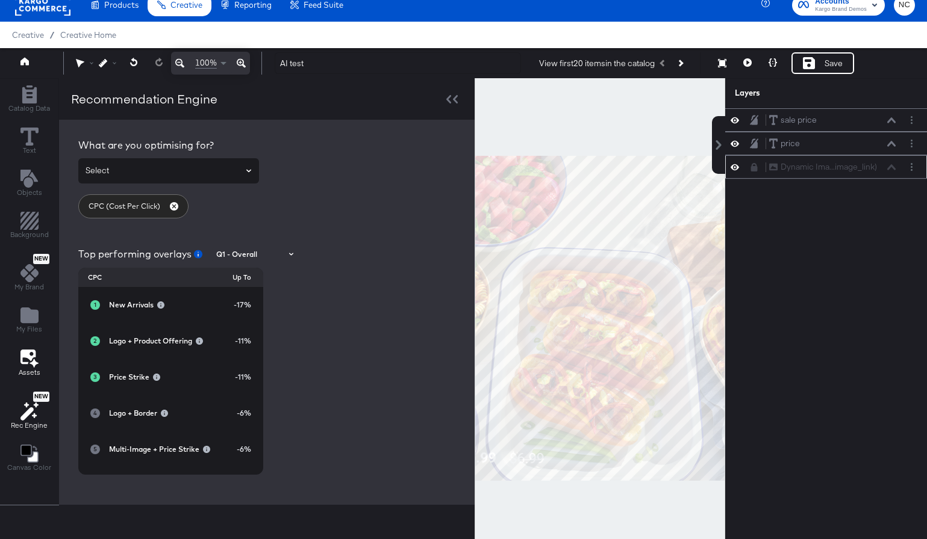
click at [31, 353] on icon at bounding box center [29, 358] width 18 height 19
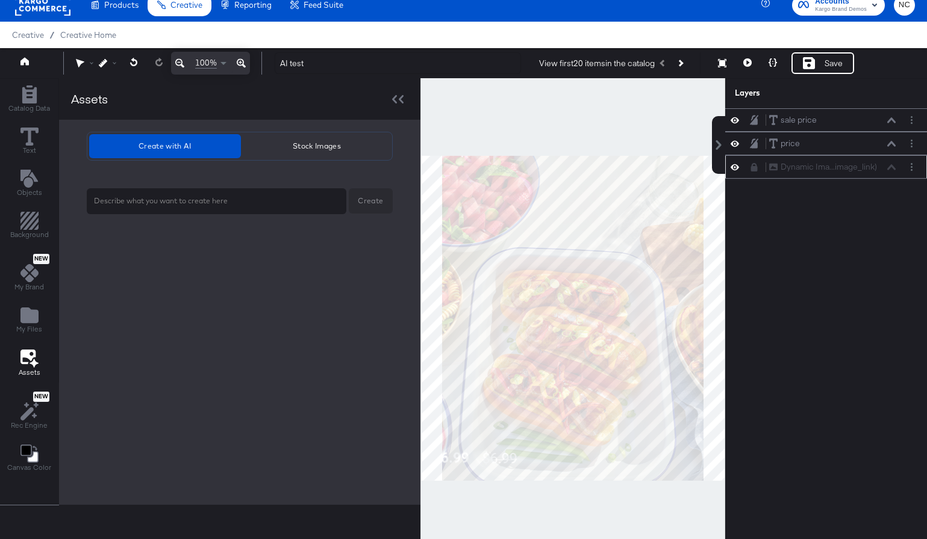
type textarea "x"
click at [235, 208] on textarea at bounding box center [209, 201] width 231 height 15
type textarea "b"
type textarea "x"
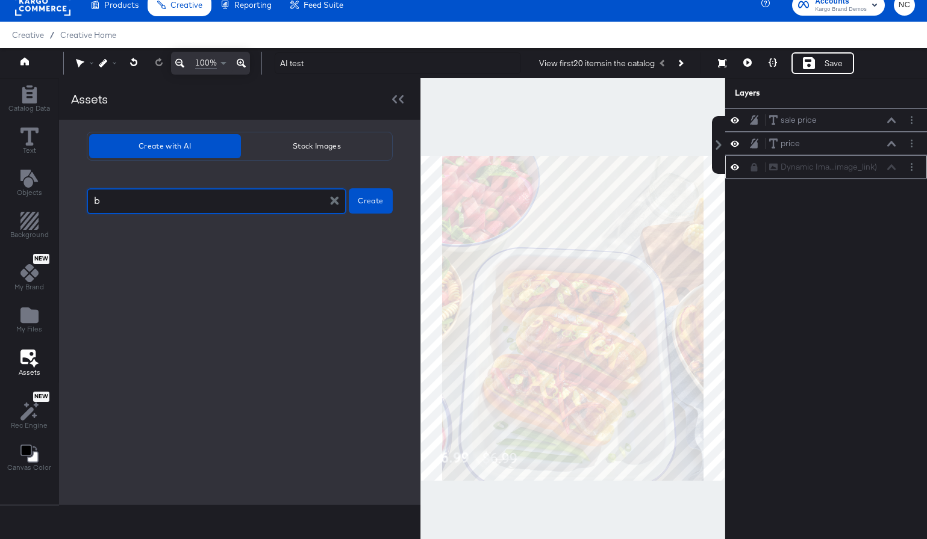
type textarea "bb"
type textarea "x"
type textarea "bbq"
type textarea "x"
type textarea "bbq"
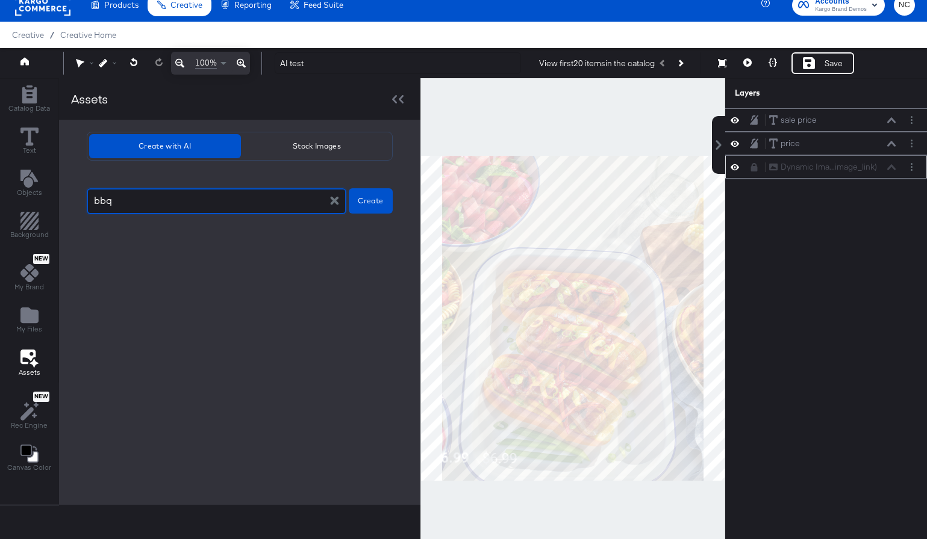
type textarea "x"
type textarea "bbq i"
type textarea "x"
type textarea "bbq im"
type textarea "x"
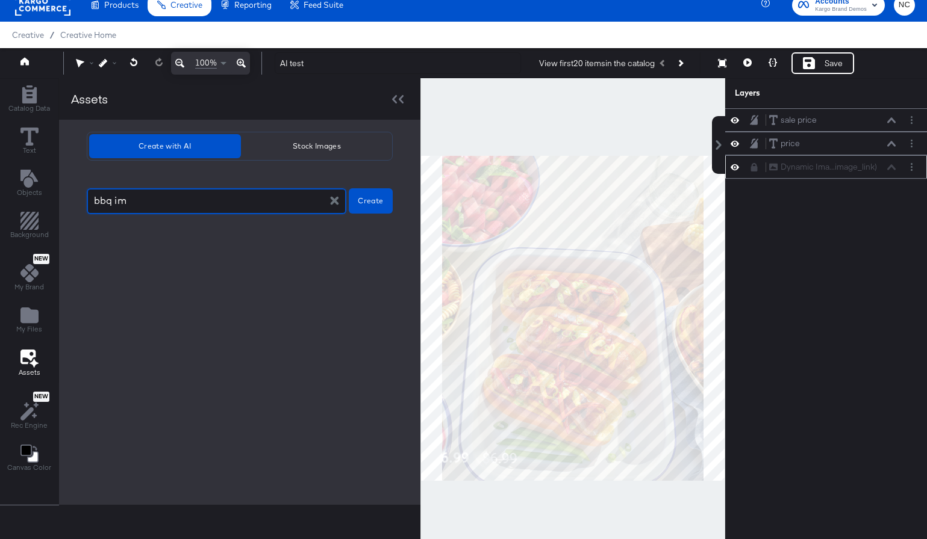
type textarea "bbq ima"
type textarea "x"
type textarea "bbq imag"
type textarea "x"
type textarea "bbq image"
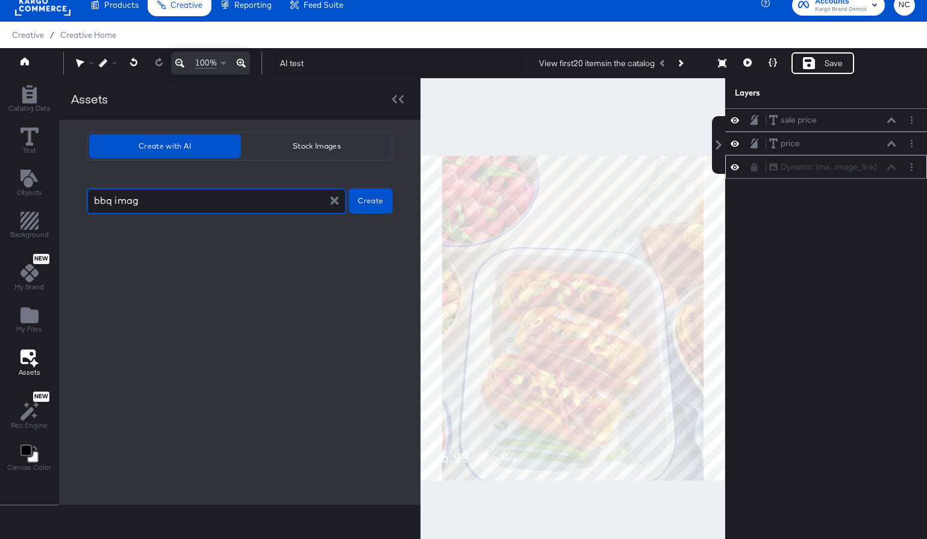
type textarea "x"
type textarea "bbq image"
type textarea "x"
type textarea "bbq image w"
type textarea "x"
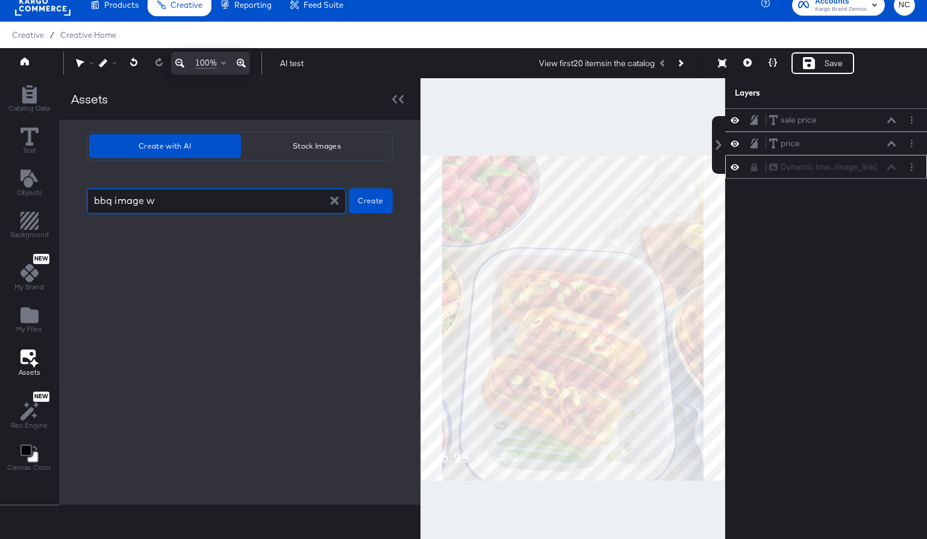
type textarea "bbq image wi"
type textarea "x"
type textarea "bbq image wit"
type textarea "x"
type textarea "bbq image with"
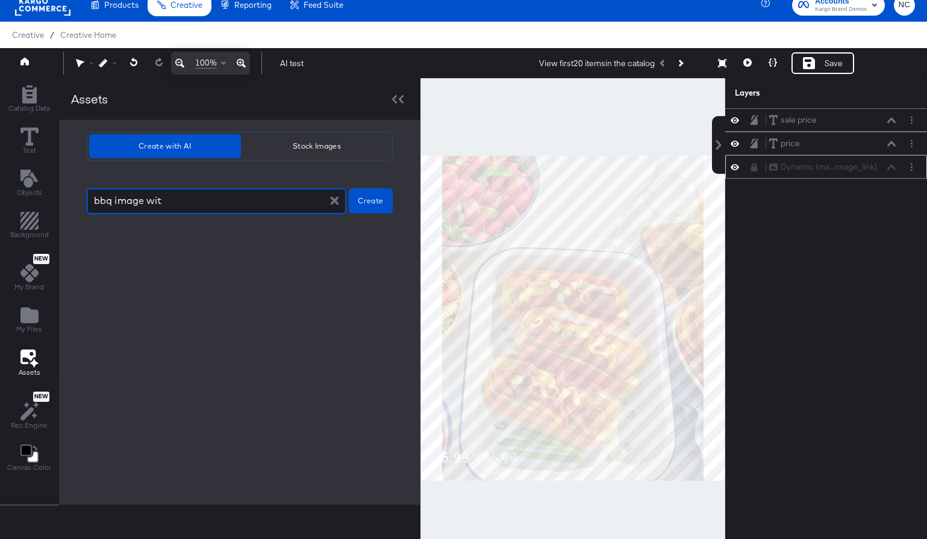
type textarea "x"
type textarea "bbq image with"
type textarea "x"
type textarea "bbq image with t"
type textarea "x"
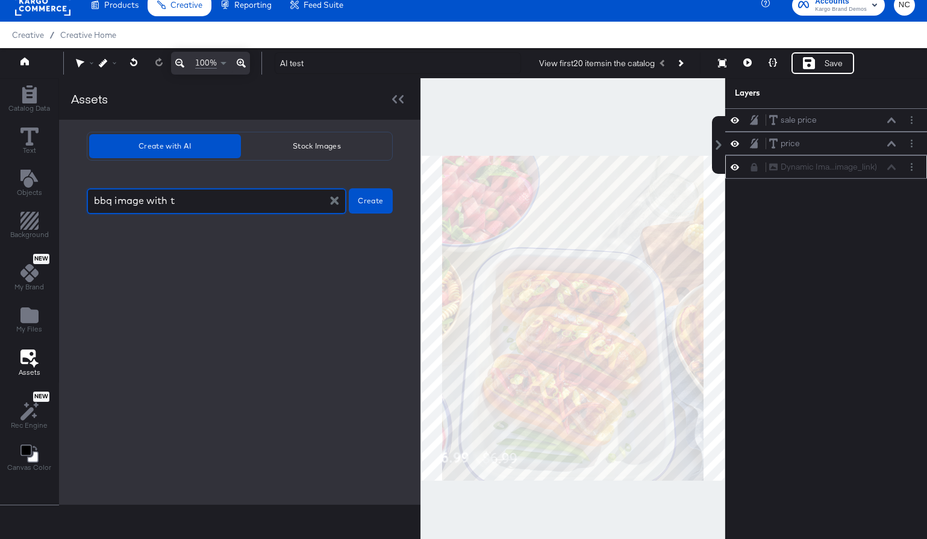
type textarea "bbq image with tr"
type textarea "x"
type textarea "bbq image with tra"
type textarea "x"
type textarea "bbq image with tran"
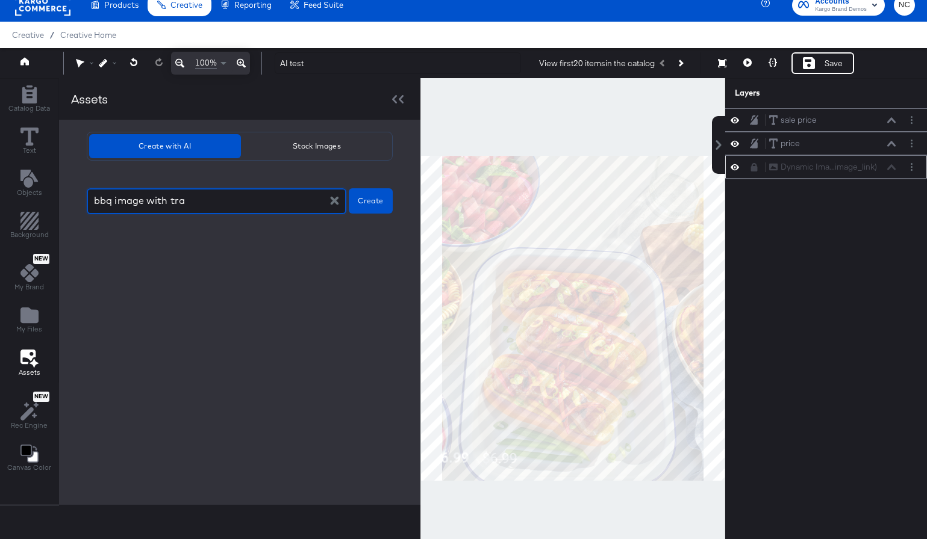
type textarea "x"
type textarea "bbq image with trans"
type textarea "x"
type textarea "bbq image with transp"
type textarea "x"
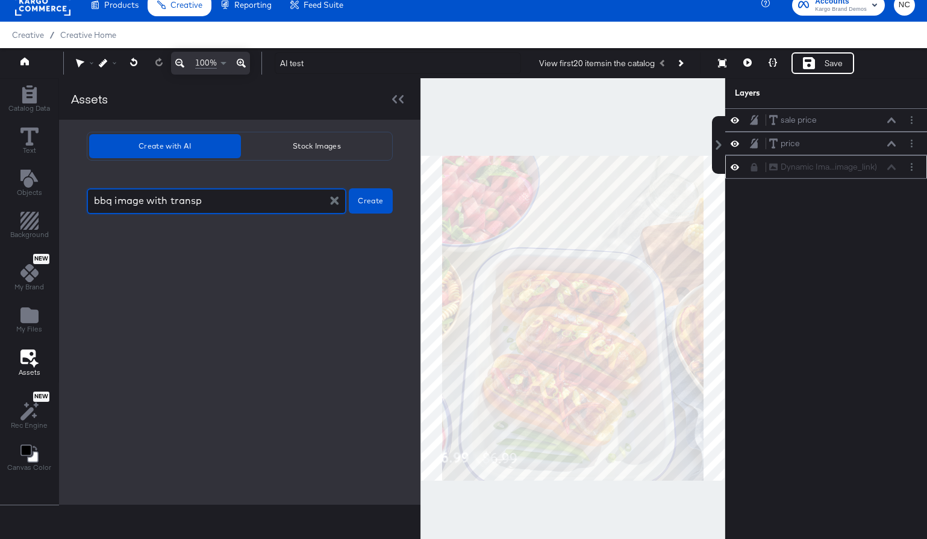
type textarea "bbq image with transpa"
type textarea "x"
type textarea "bbq image with transpar"
type textarea "x"
type textarea "bbq image with transpare"
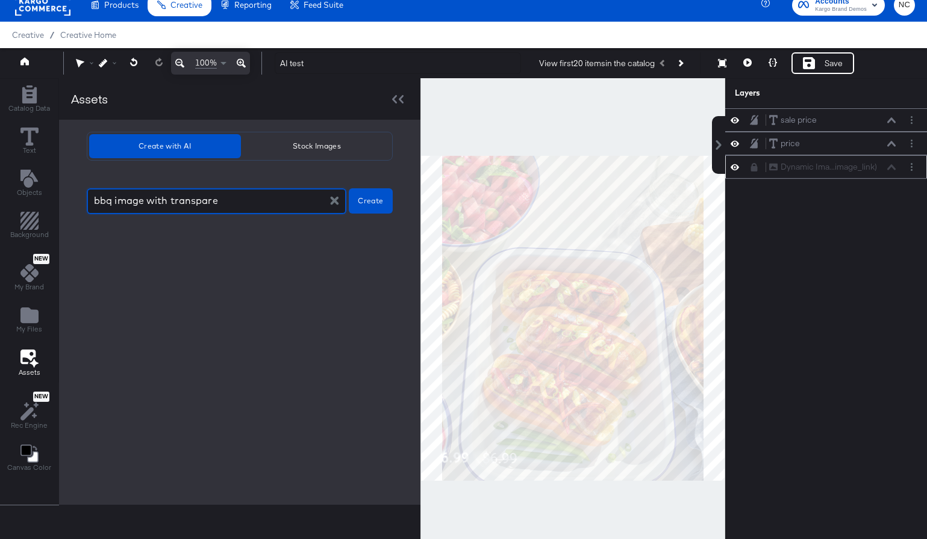
type textarea "x"
type textarea "bbq image with transparen"
type textarea "x"
type textarea "bbq image with transparent"
type textarea "x"
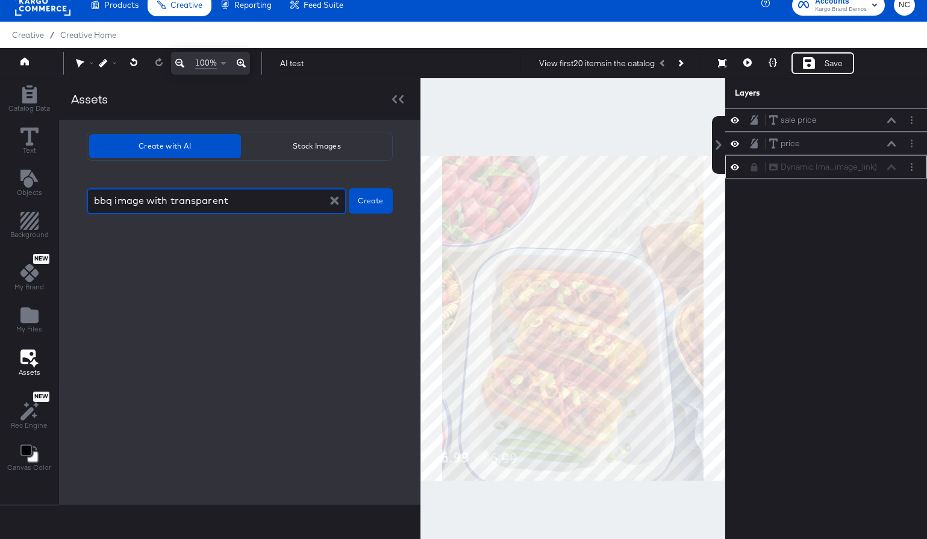
type textarea "bbq image with transparent"
type textarea "x"
type textarea "bbq image with transparent b"
type textarea "x"
type textarea "bbq image with transparent ba"
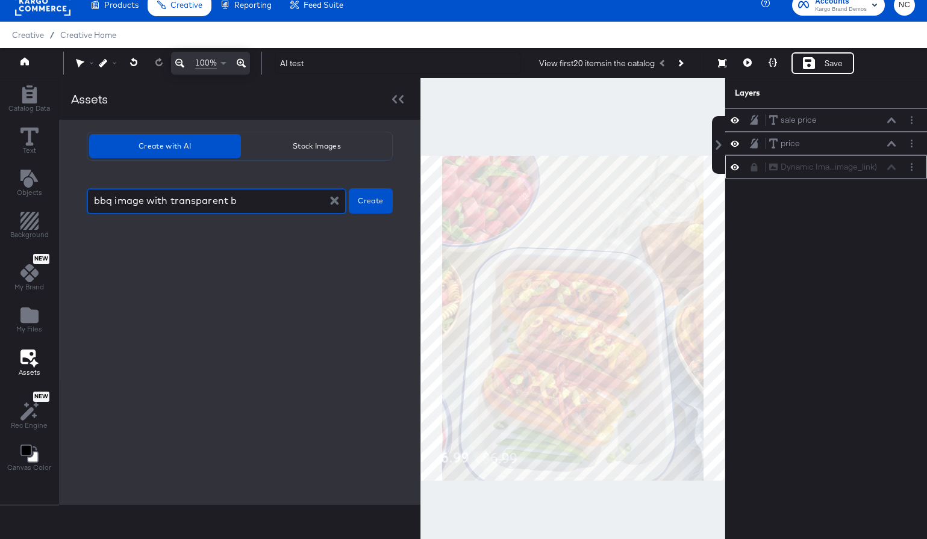
type textarea "x"
type textarea "bbq image with transparent bac"
type textarea "x"
type textarea "bbq image with transparent back"
type textarea "x"
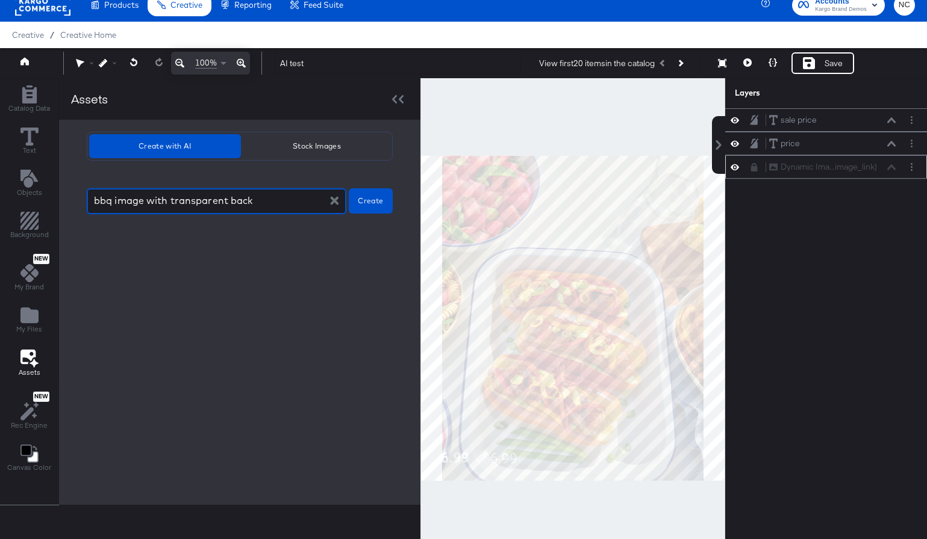
type textarea "bbq image with transparent backg"
type textarea "x"
type textarea "bbq image with transparent backgr"
type textarea "x"
type textarea "bbq image with transparent backgro"
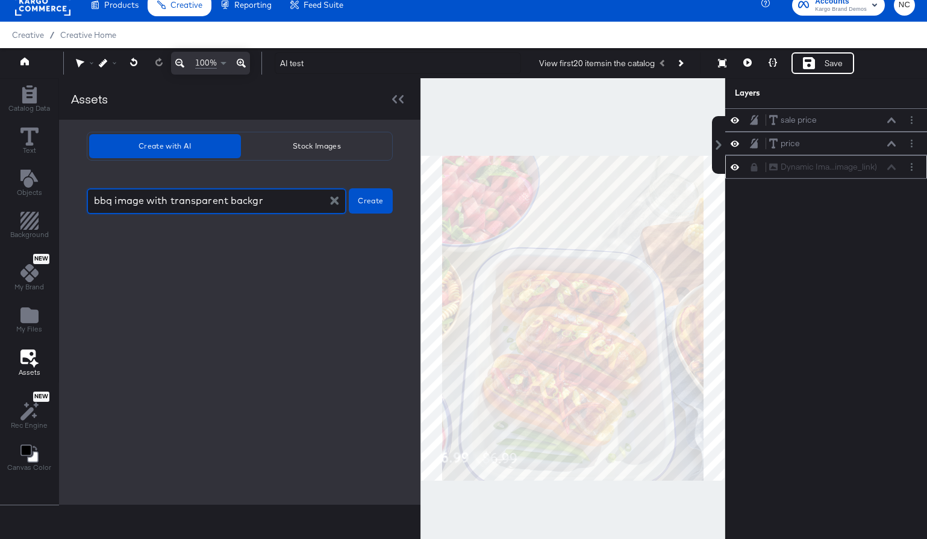
type textarea "x"
type textarea "bbq image with transparent backgrou"
type textarea "x"
type textarea "bbq image with transparent backgroun"
type textarea "x"
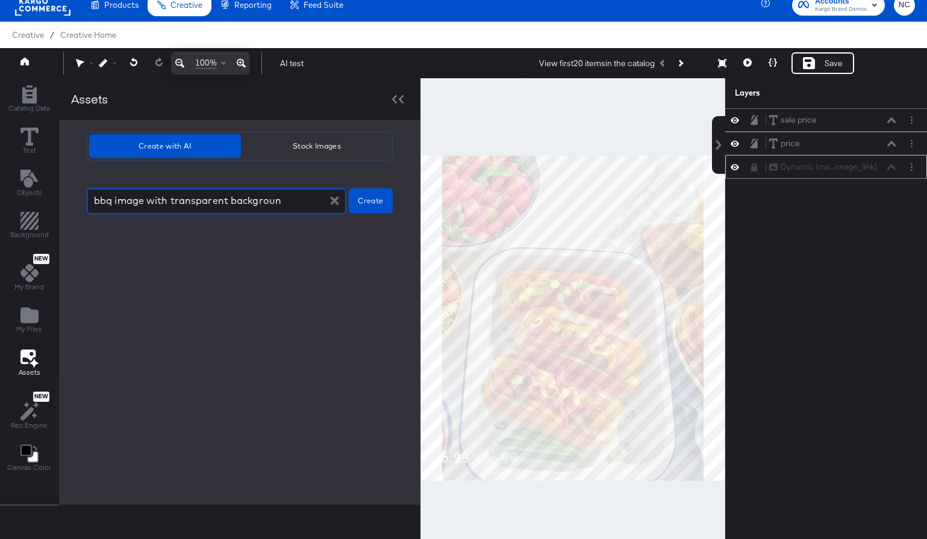
type textarea "bbq image with transparent background"
type textarea "x"
type textarea "bbq image with transparent background"
type textarea "x"
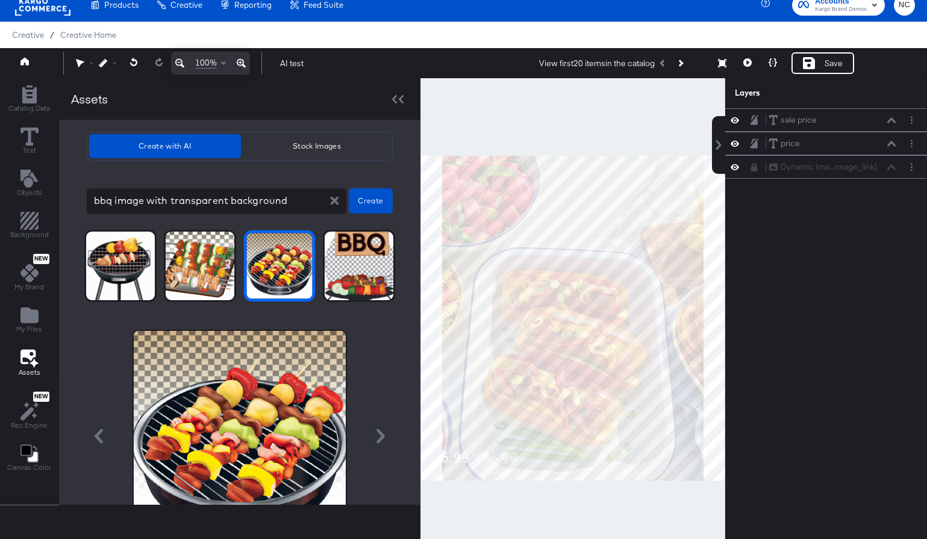
scroll to position [104, 0]
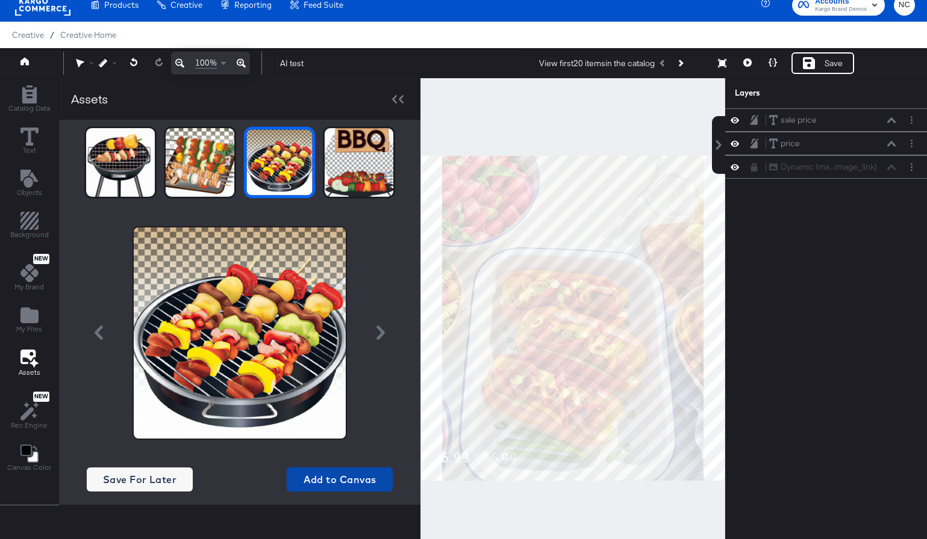
click at [322, 482] on span "Add to Canvas" at bounding box center [339, 479] width 96 height 17
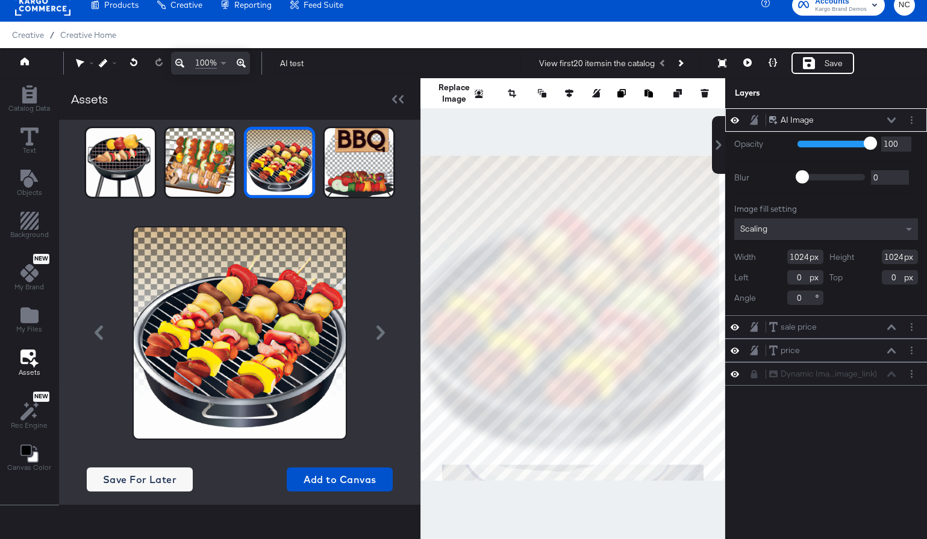
type input "559"
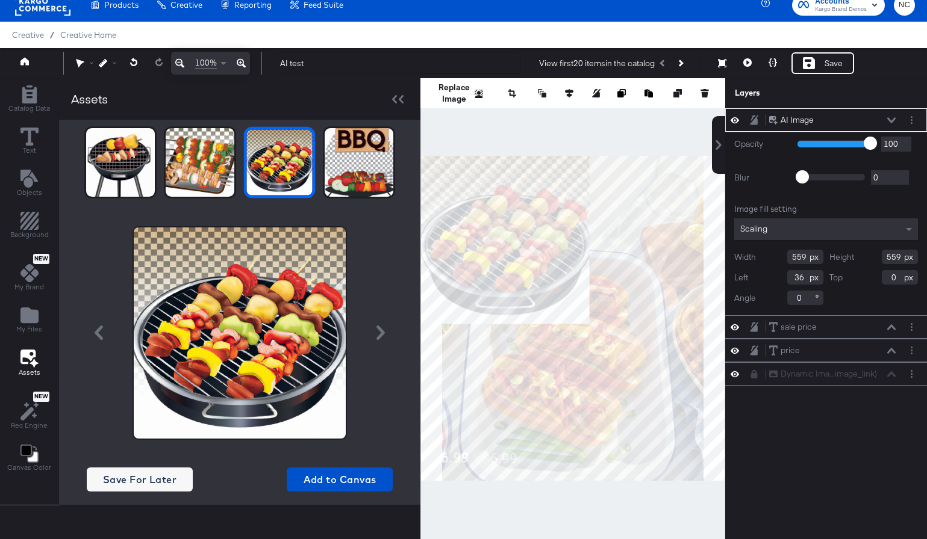
type input "294"
type input "350"
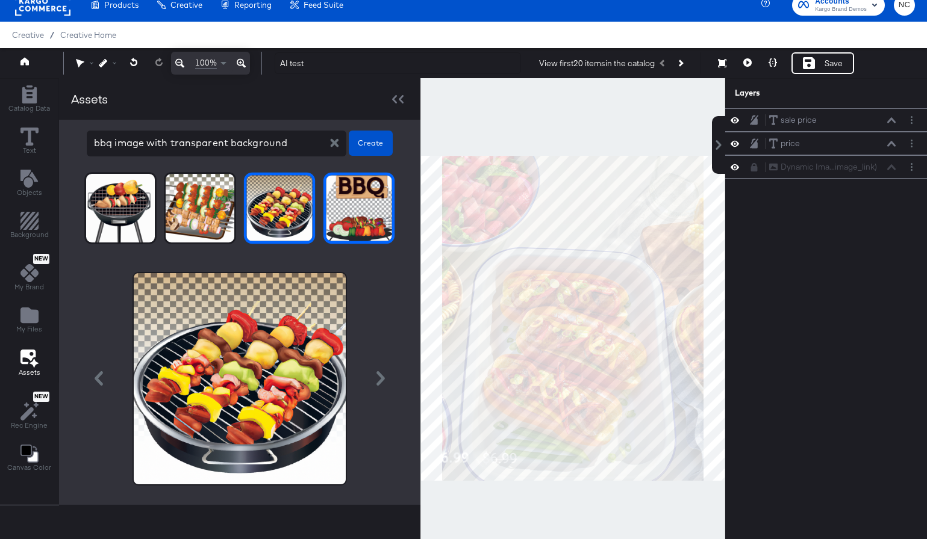
scroll to position [106, 0]
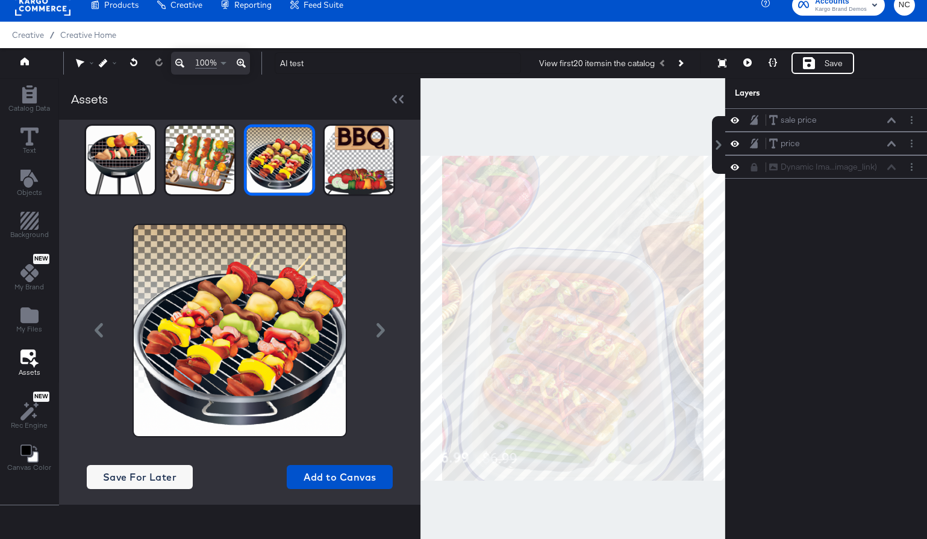
click at [380, 338] on div at bounding box center [240, 331] width 306 height 214
click at [380, 334] on icon "button" at bounding box center [380, 330] width 14 height 14
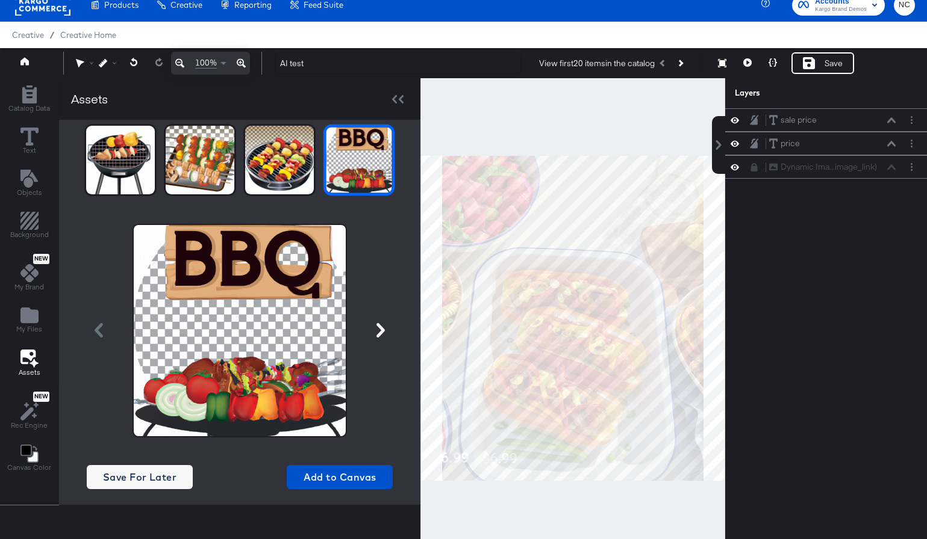
click at [381, 334] on icon "button" at bounding box center [380, 330] width 14 height 14
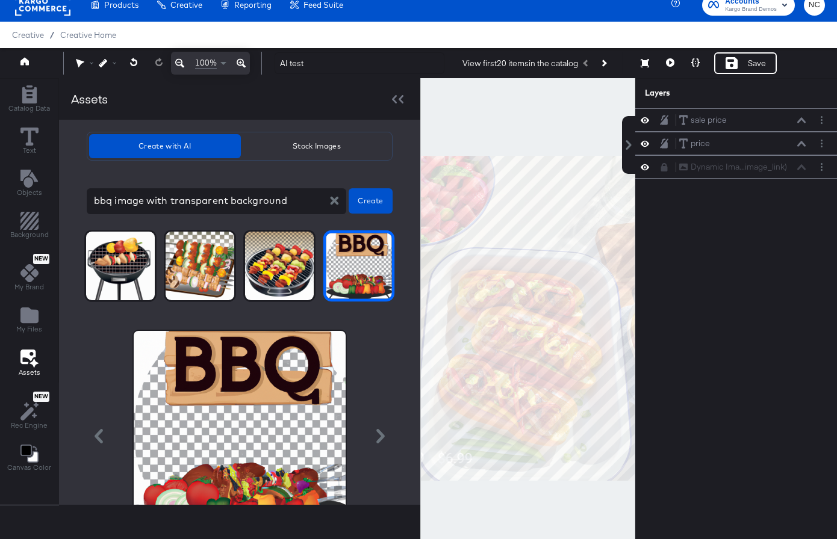
click at [35, 11] on rect at bounding box center [42, 5] width 55 height 22
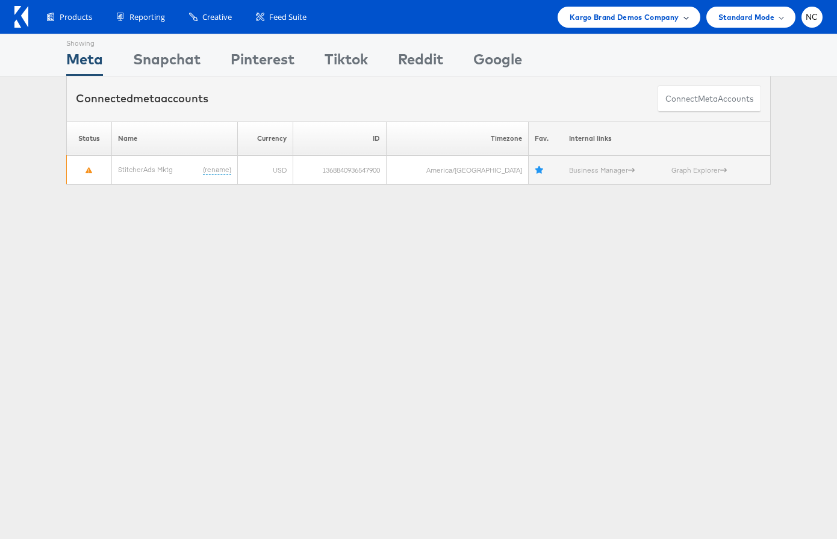
click at [665, 17] on span "Kargo Brand Demos Company" at bounding box center [625, 17] width 110 height 13
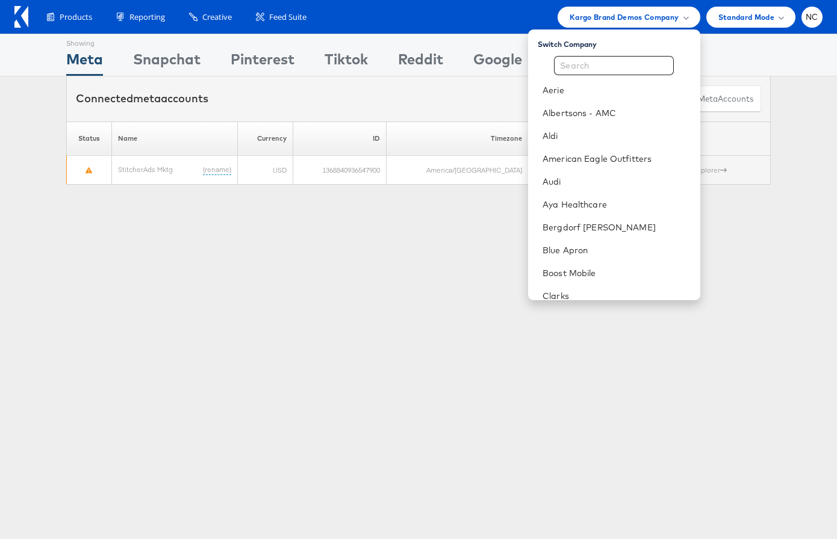
click at [291, 272] on div "Showing Meta Showing Snapchat Showing Pinterest Showing Tiktok Showing Reddit S…" at bounding box center [418, 335] width 837 height 602
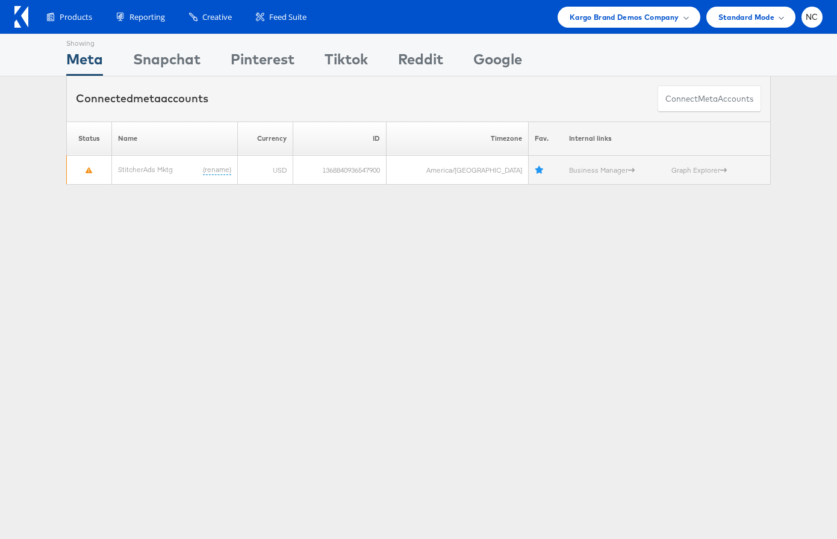
click at [17, 16] on icon at bounding box center [21, 17] width 14 height 22
